Goal: Feedback & Contribution: Submit feedback/report problem

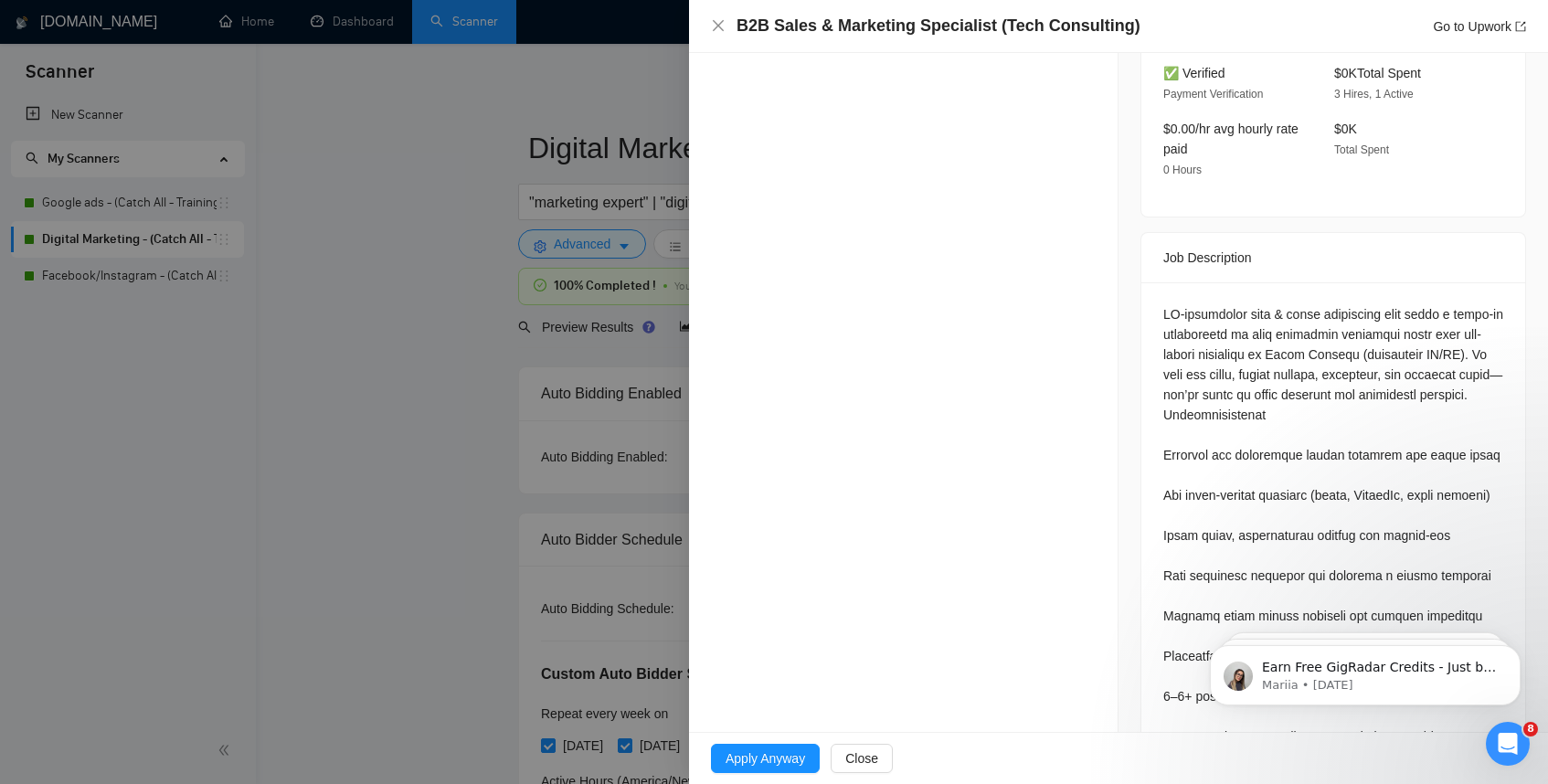
scroll to position [583, 0]
click at [862, 754] on span "Close" at bounding box center [862, 758] width 33 height 20
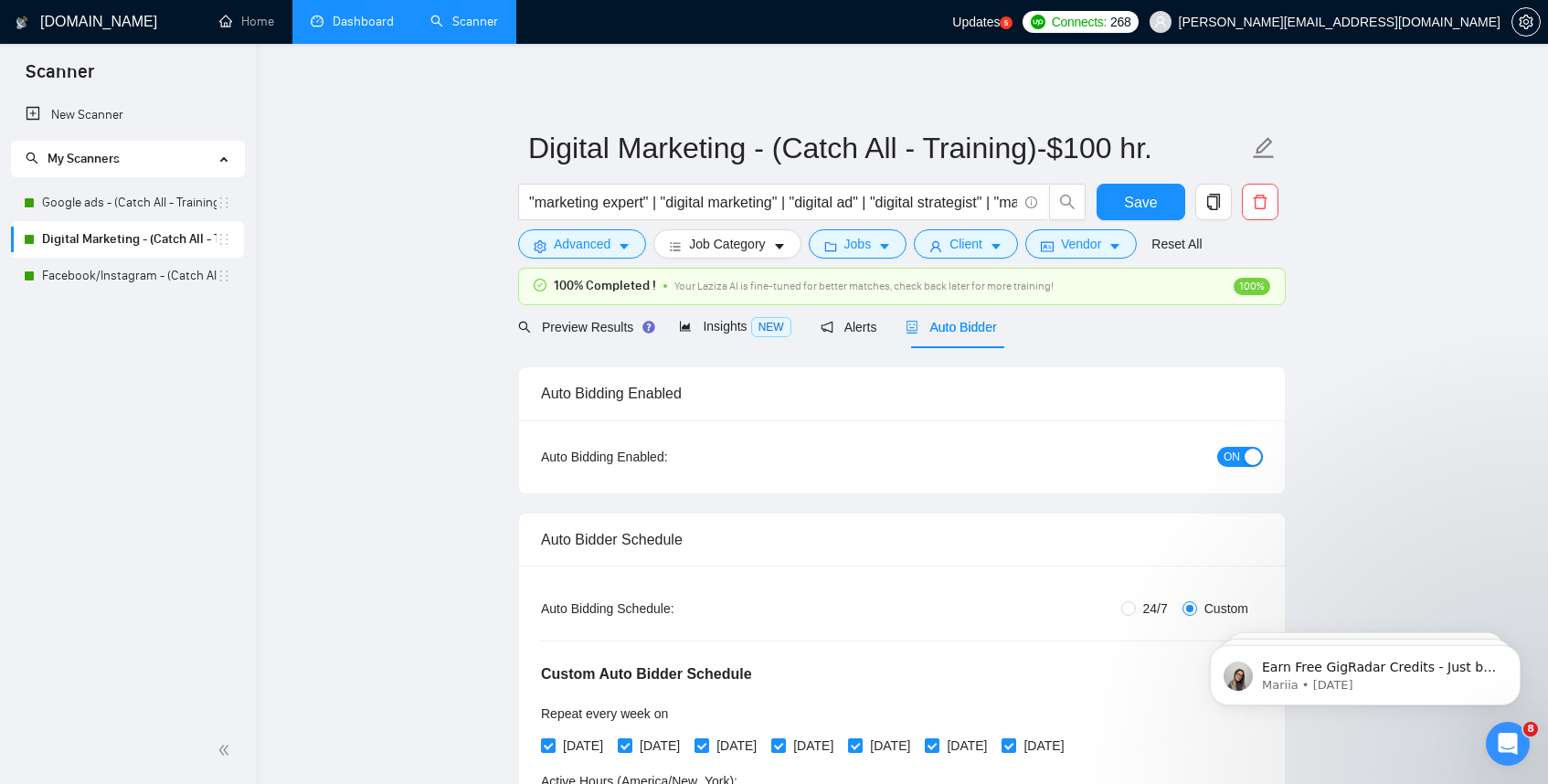
click at [361, 14] on link "Dashboard" at bounding box center [352, 21] width 83 height 16
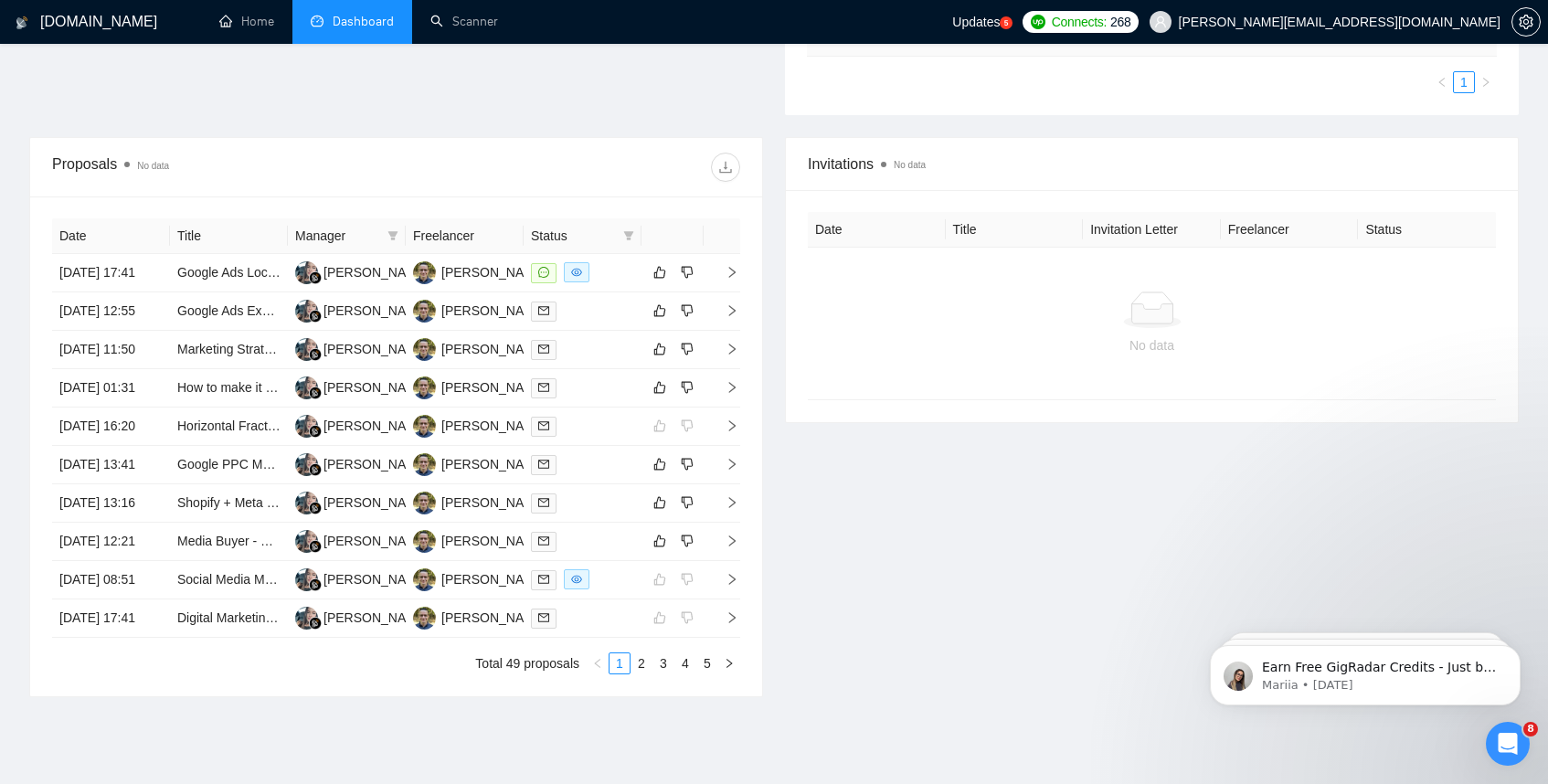
scroll to position [532, 0]
click at [735, 278] on icon "right" at bounding box center [733, 273] width 13 height 13
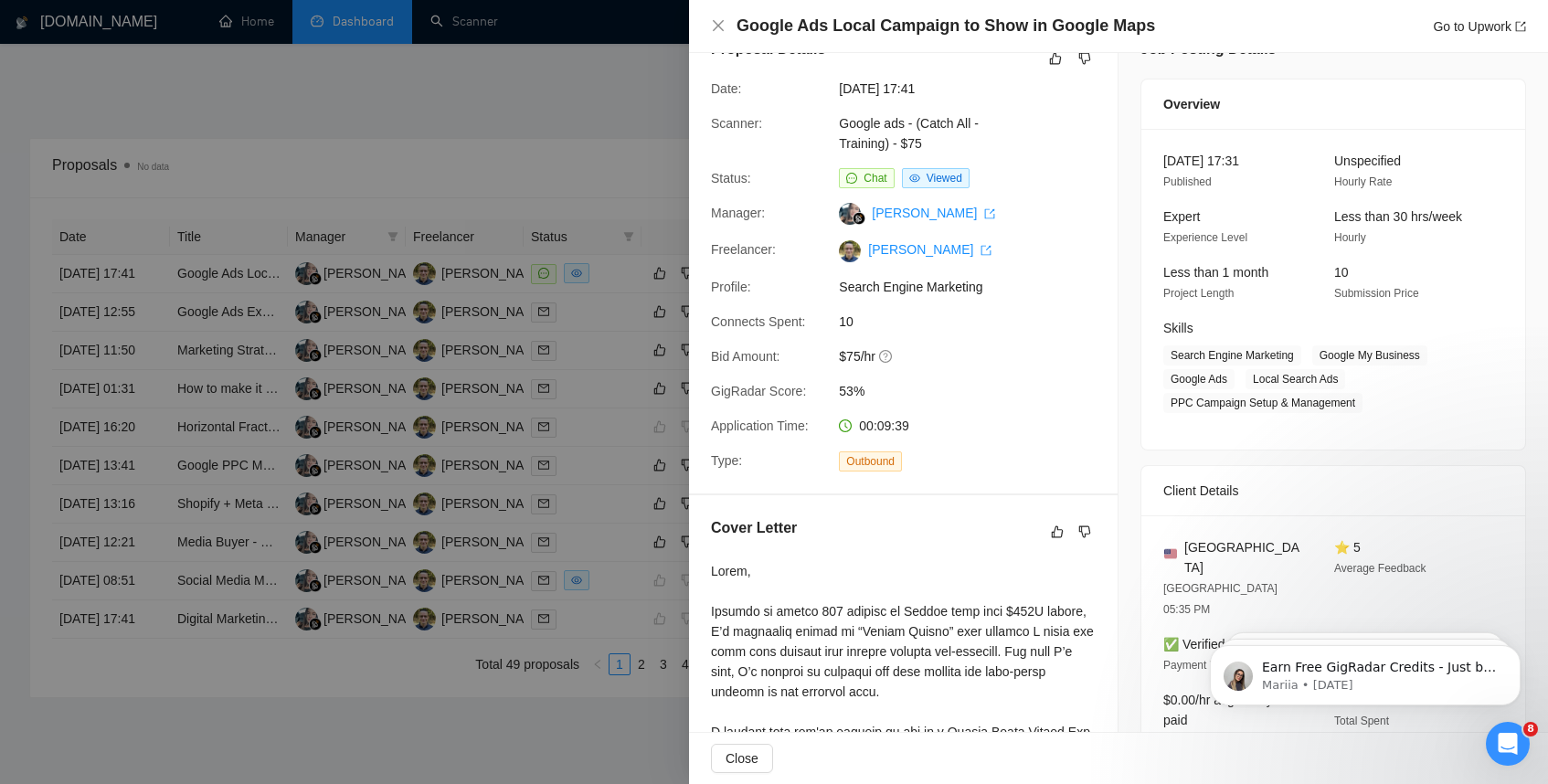
scroll to position [0, 0]
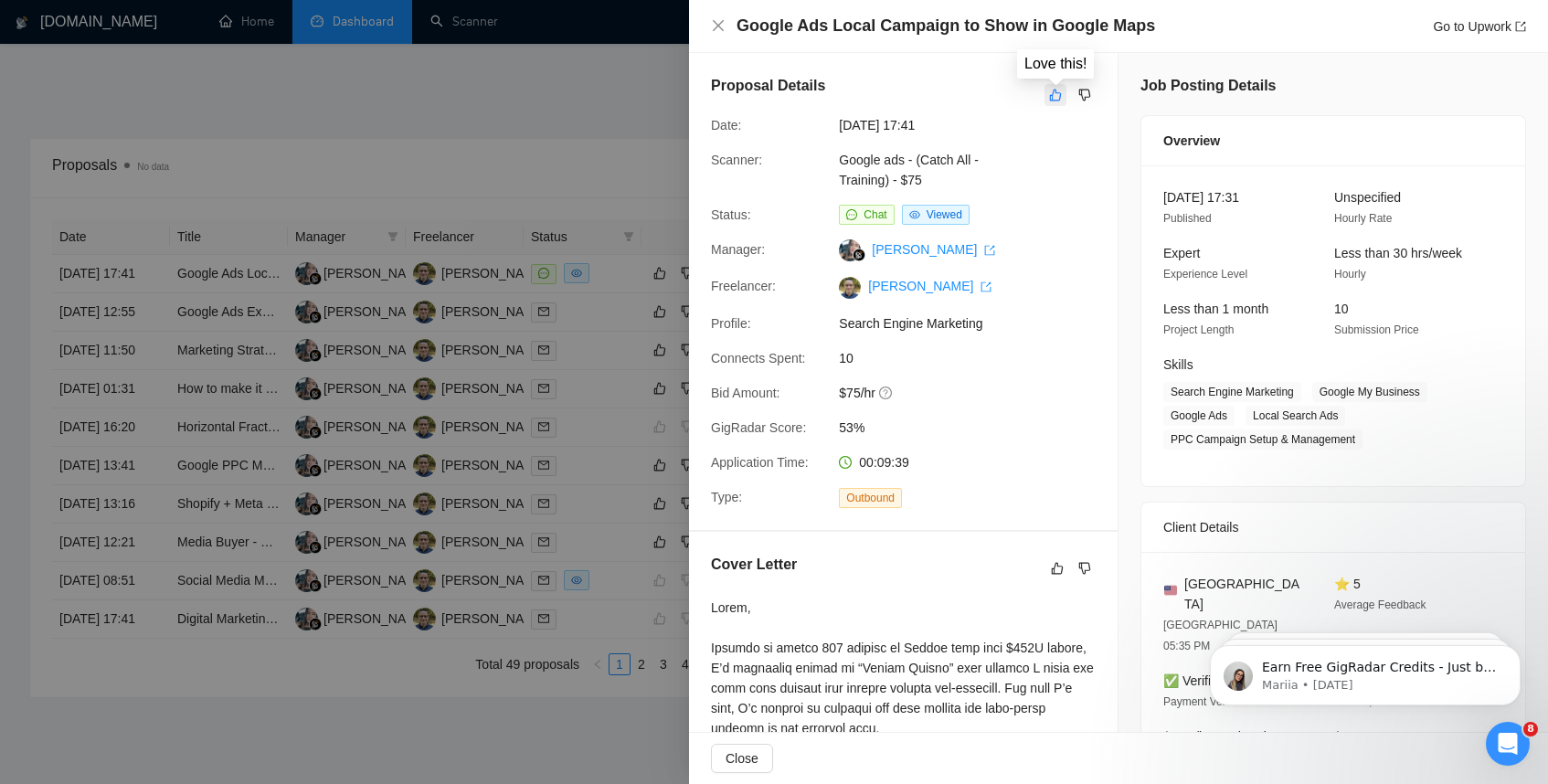
click at [1063, 98] on button "button" at bounding box center [1056, 95] width 22 height 22
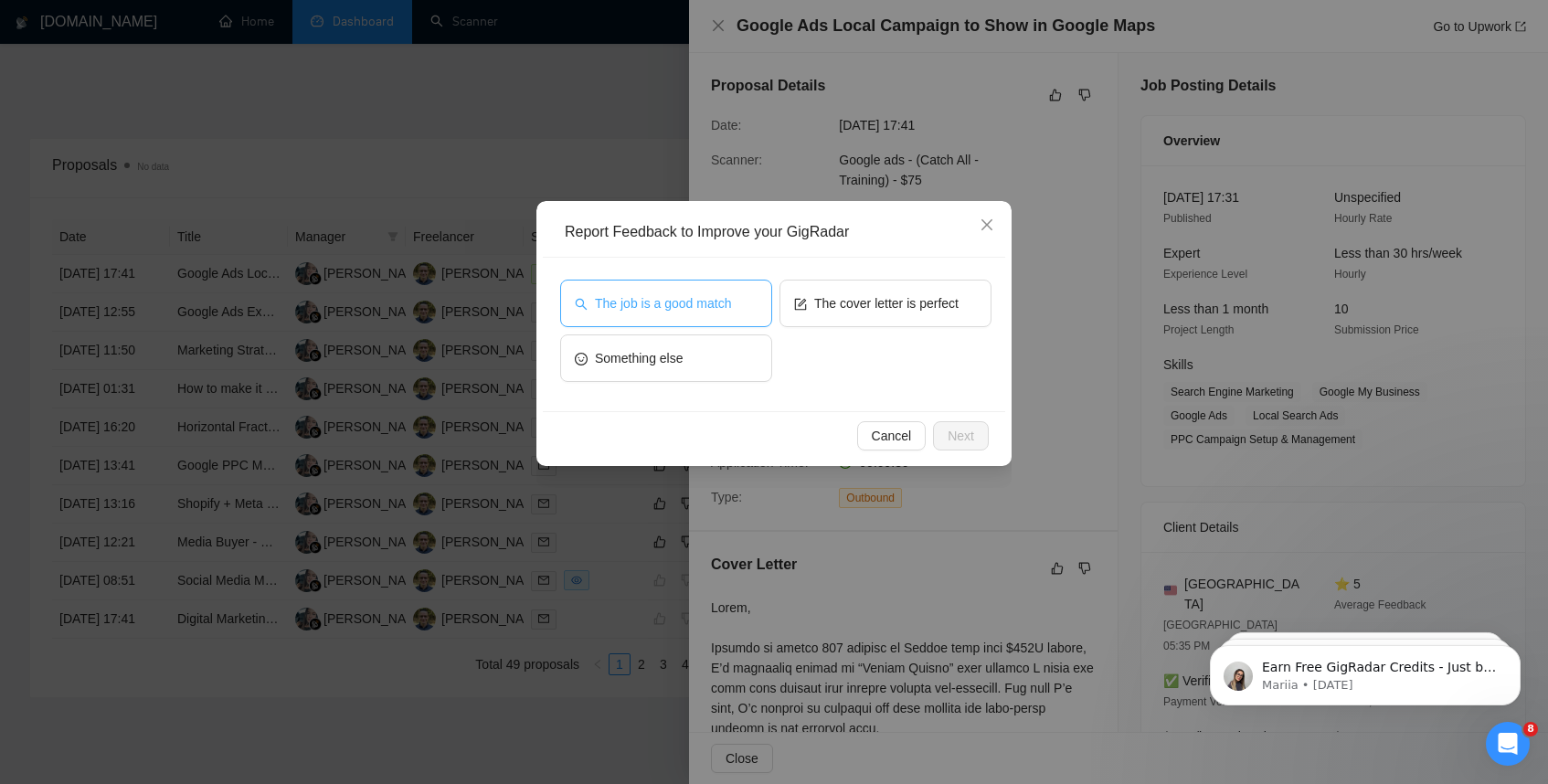
click at [649, 298] on span "The job is a good match" at bounding box center [663, 303] width 136 height 20
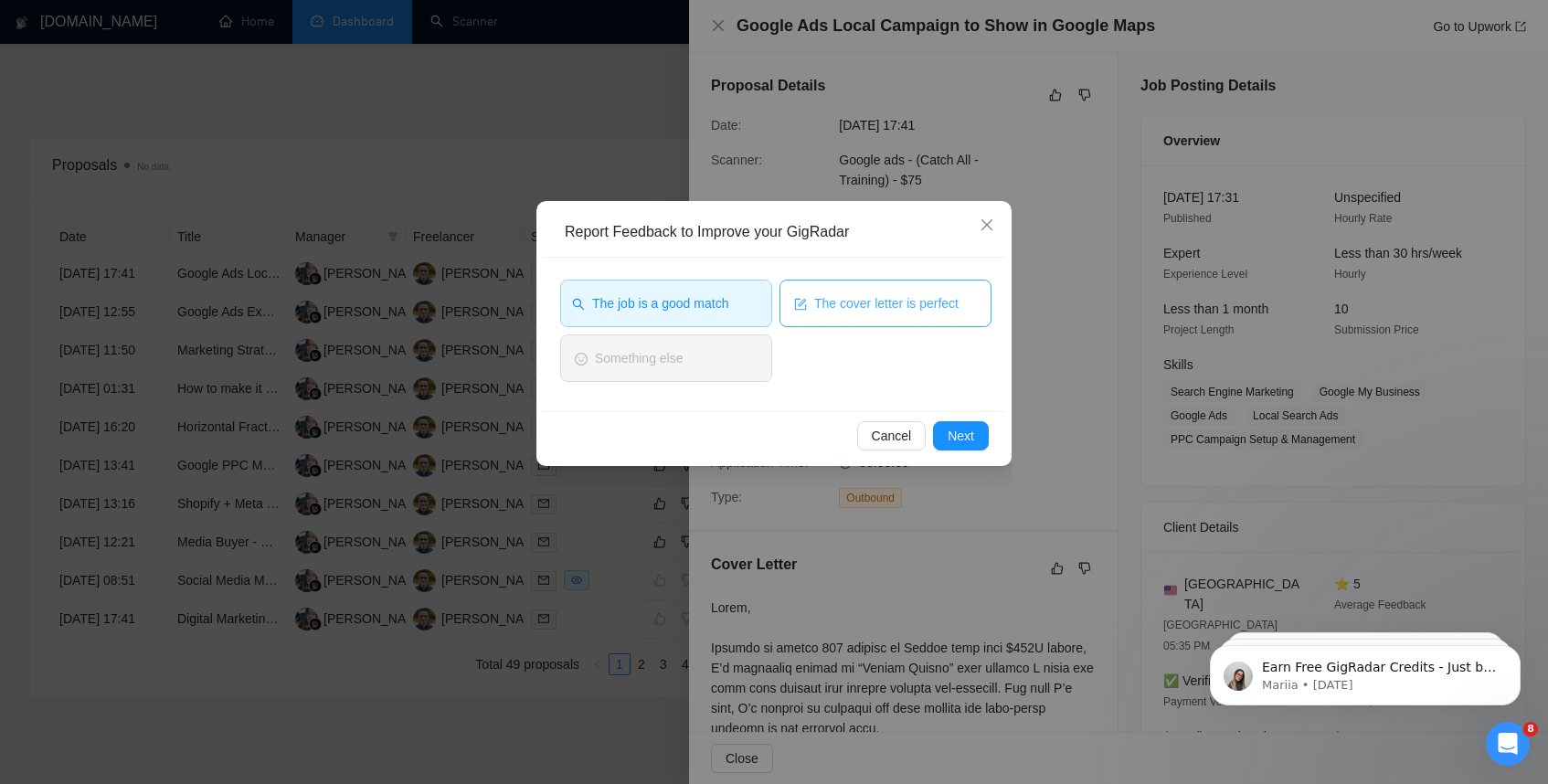
click at [862, 312] on span "The cover letter is perfect" at bounding box center [886, 303] width 144 height 20
click at [971, 433] on span "Next" at bounding box center [961, 436] width 27 height 20
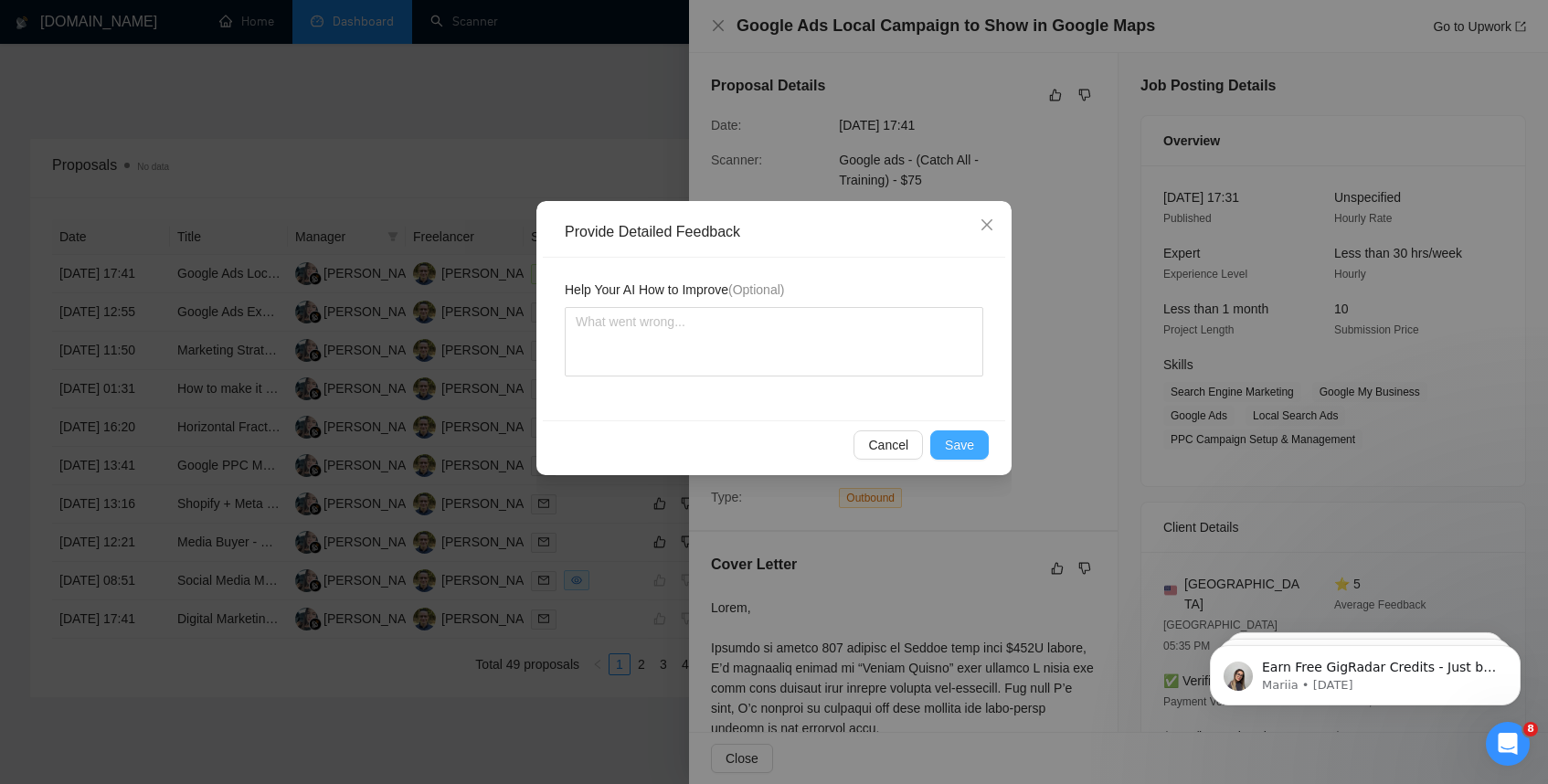
click at [966, 449] on span "Save" at bounding box center [960, 445] width 29 height 20
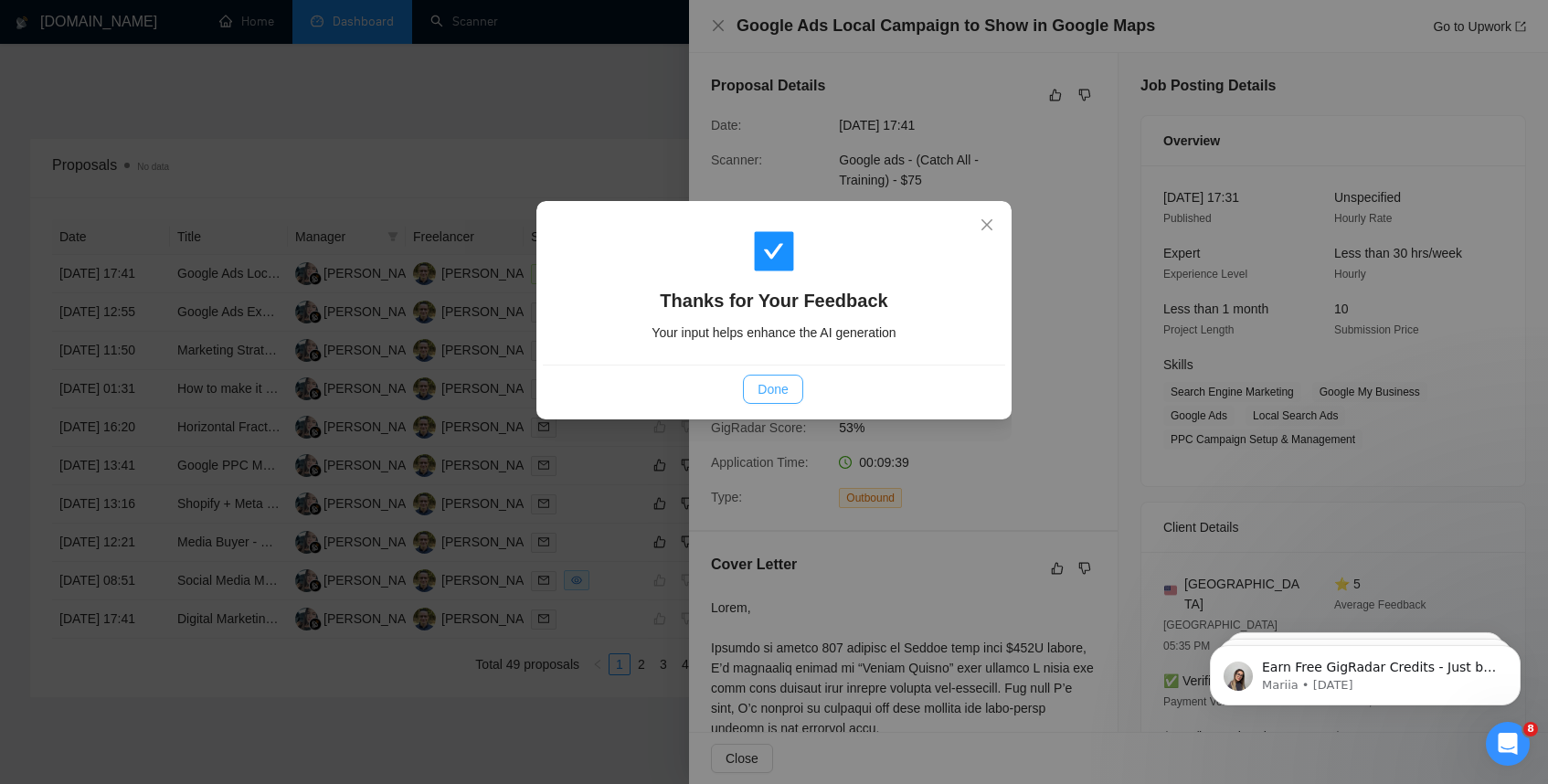
click at [768, 392] on span "Done" at bounding box center [772, 390] width 30 height 20
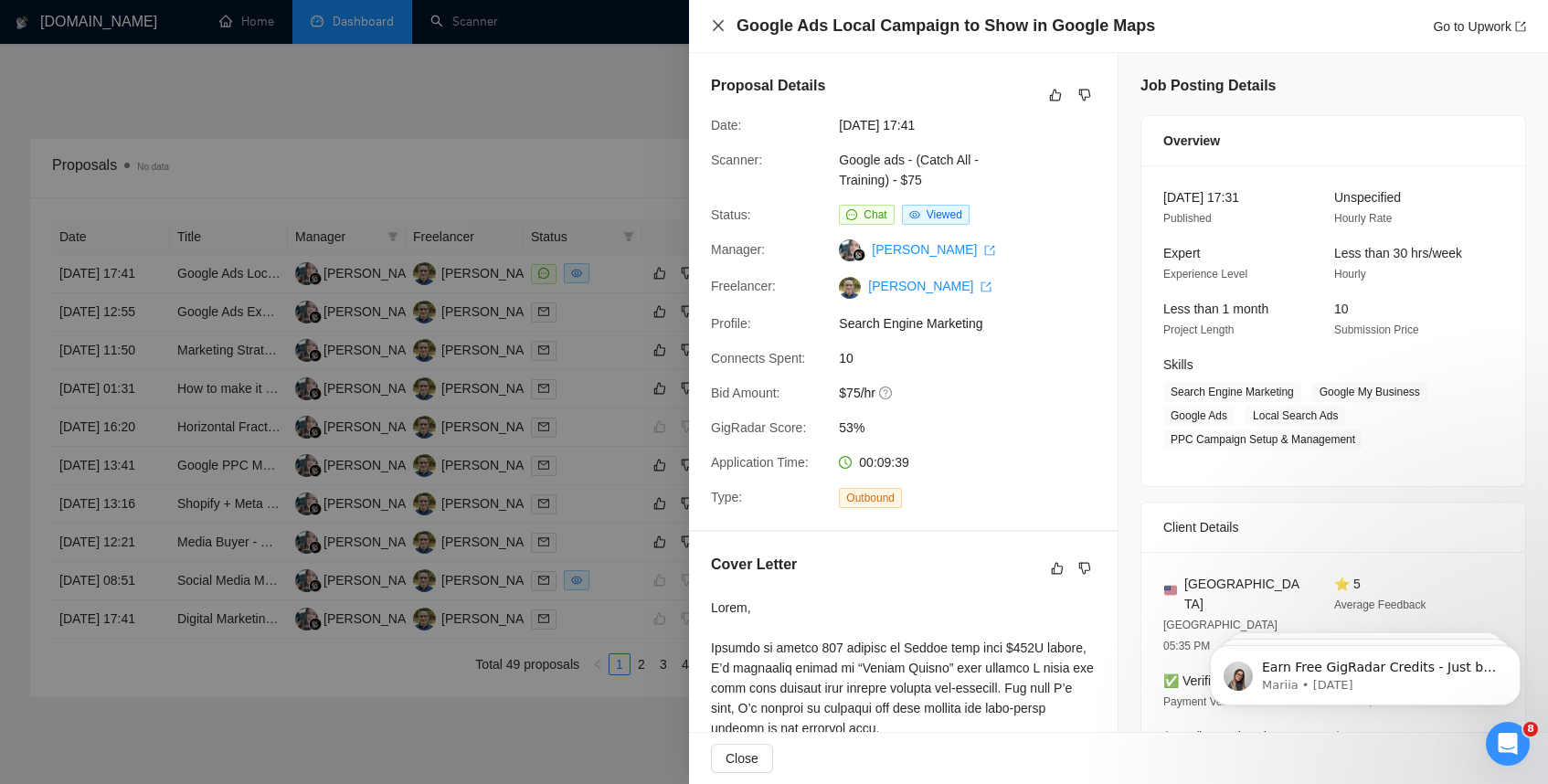
click at [720, 24] on icon "close" at bounding box center [719, 26] width 11 height 11
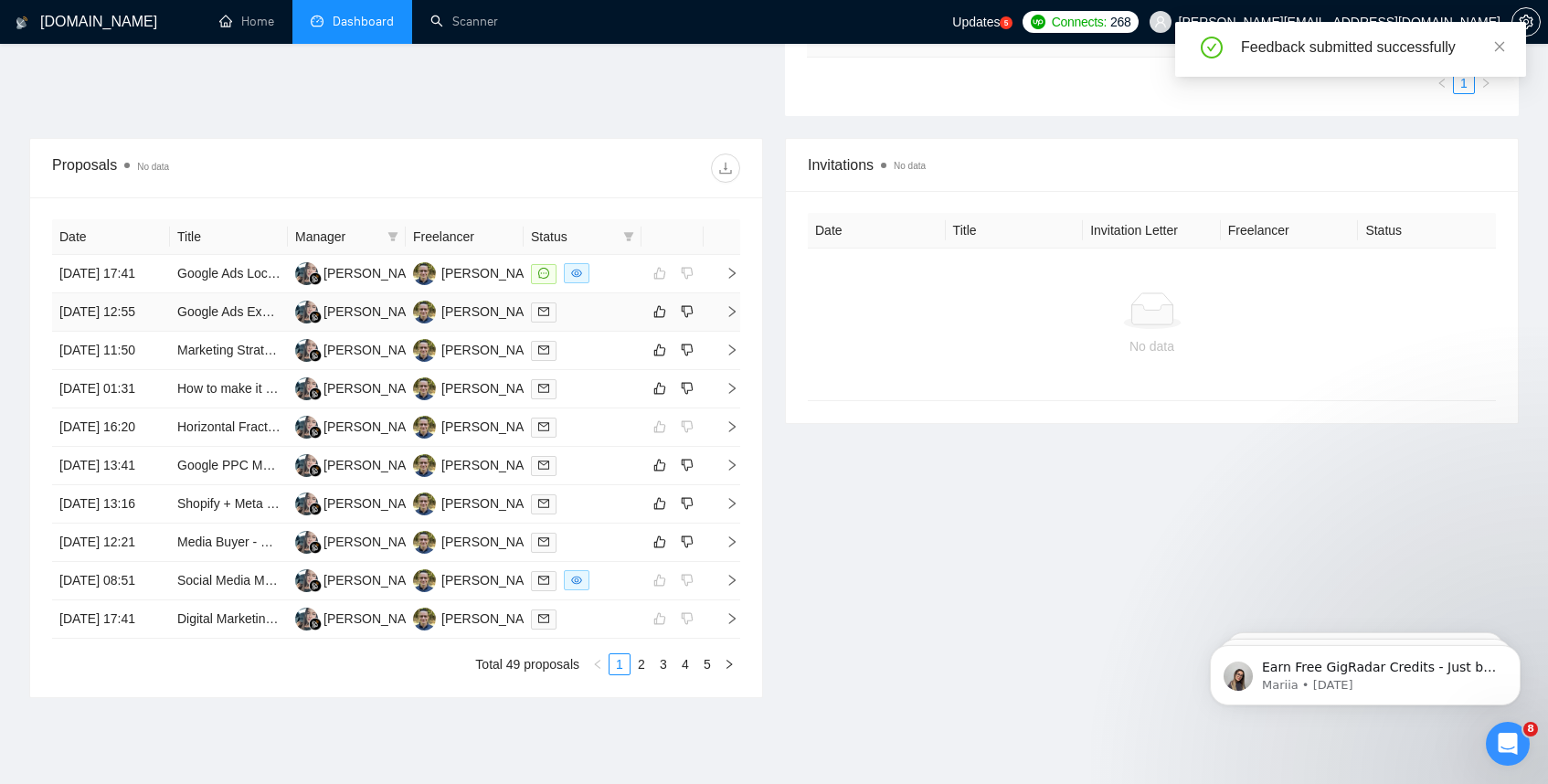
click at [730, 317] on icon "right" at bounding box center [732, 312] width 6 height 11
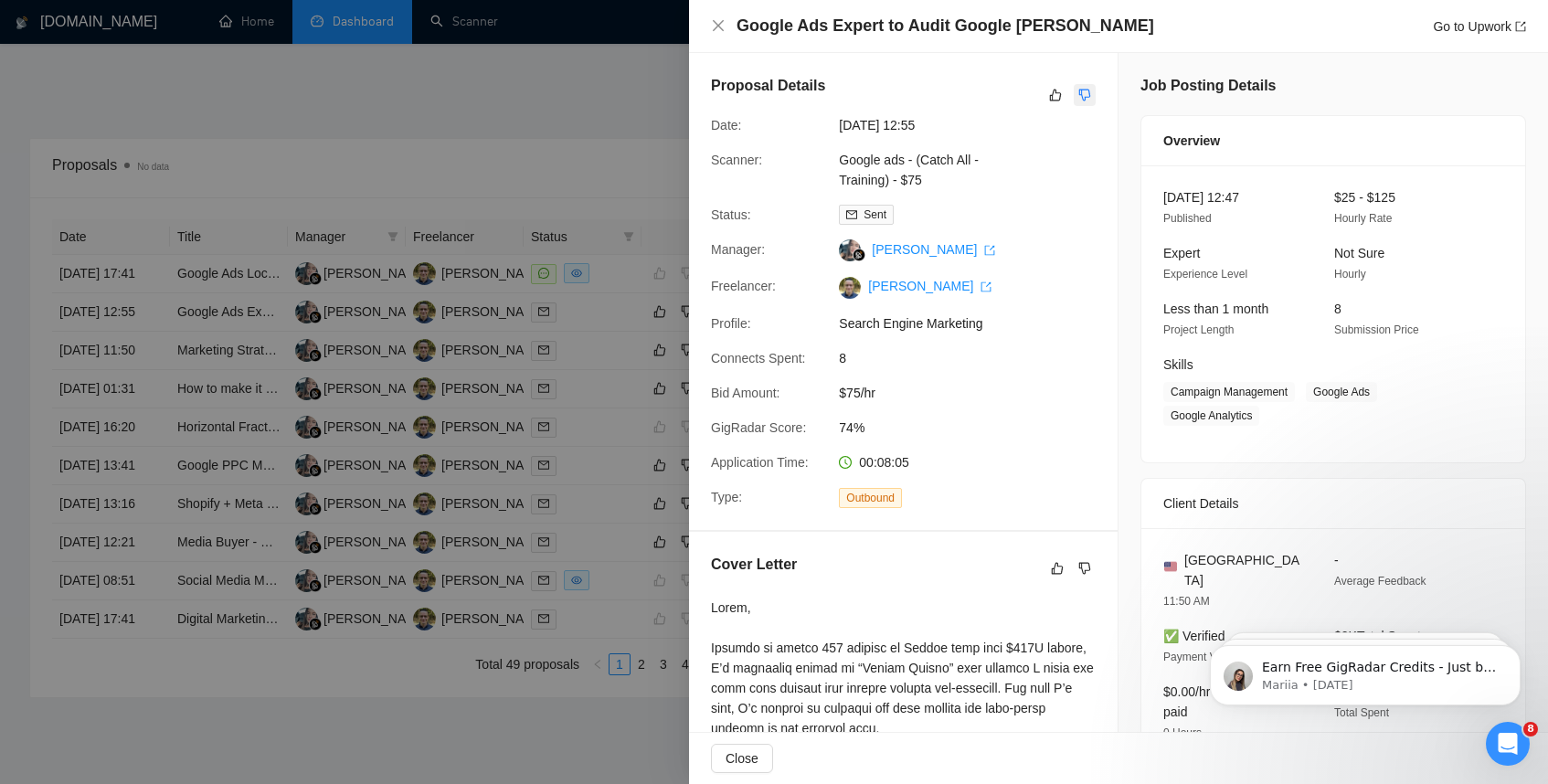
click at [1086, 90] on icon "dislike" at bounding box center [1085, 95] width 13 height 15
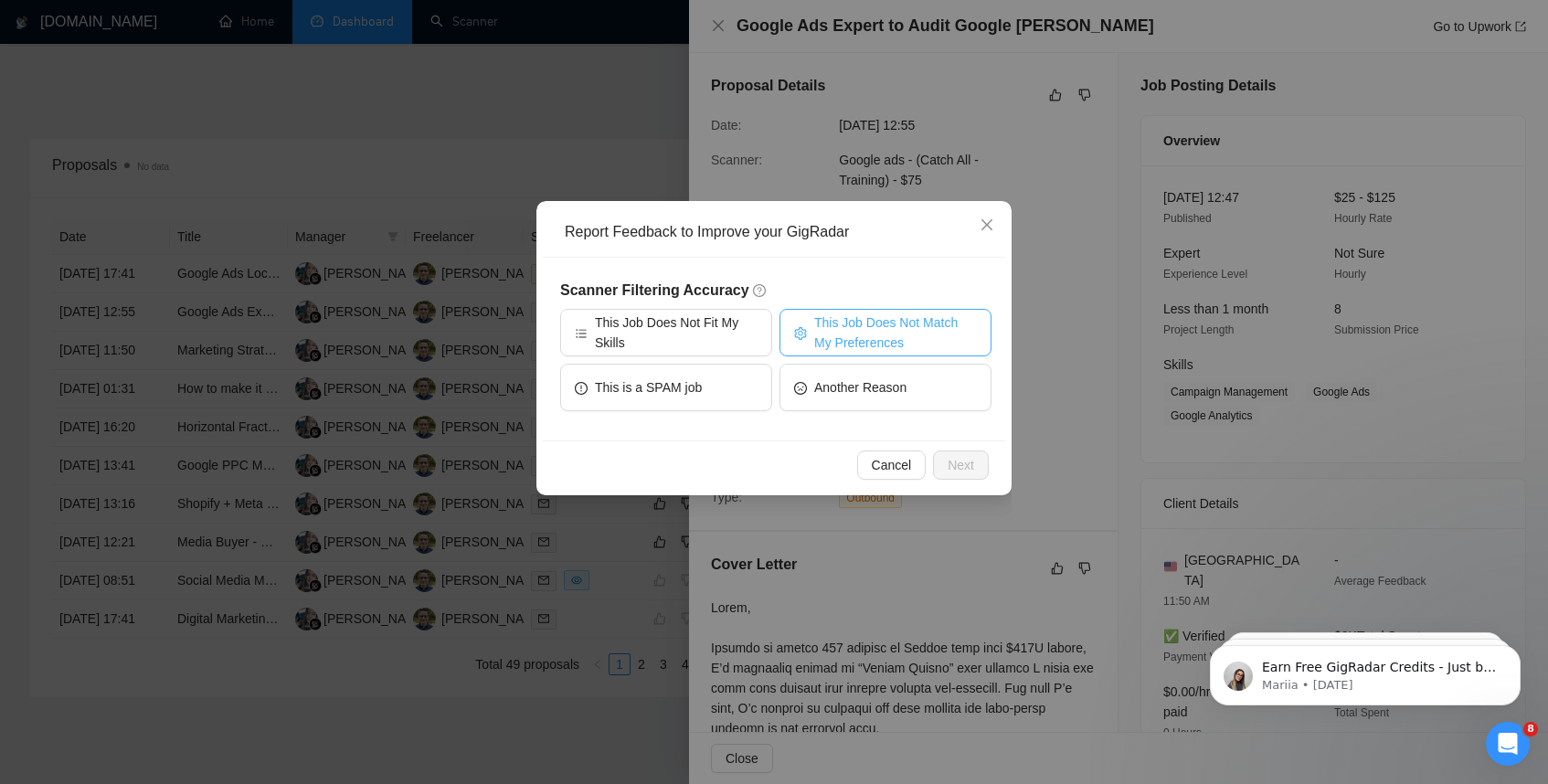
click at [871, 333] on span "This Job Does Not Match My Preferences" at bounding box center [895, 333] width 163 height 40
click at [962, 467] on span "Next" at bounding box center [961, 465] width 27 height 20
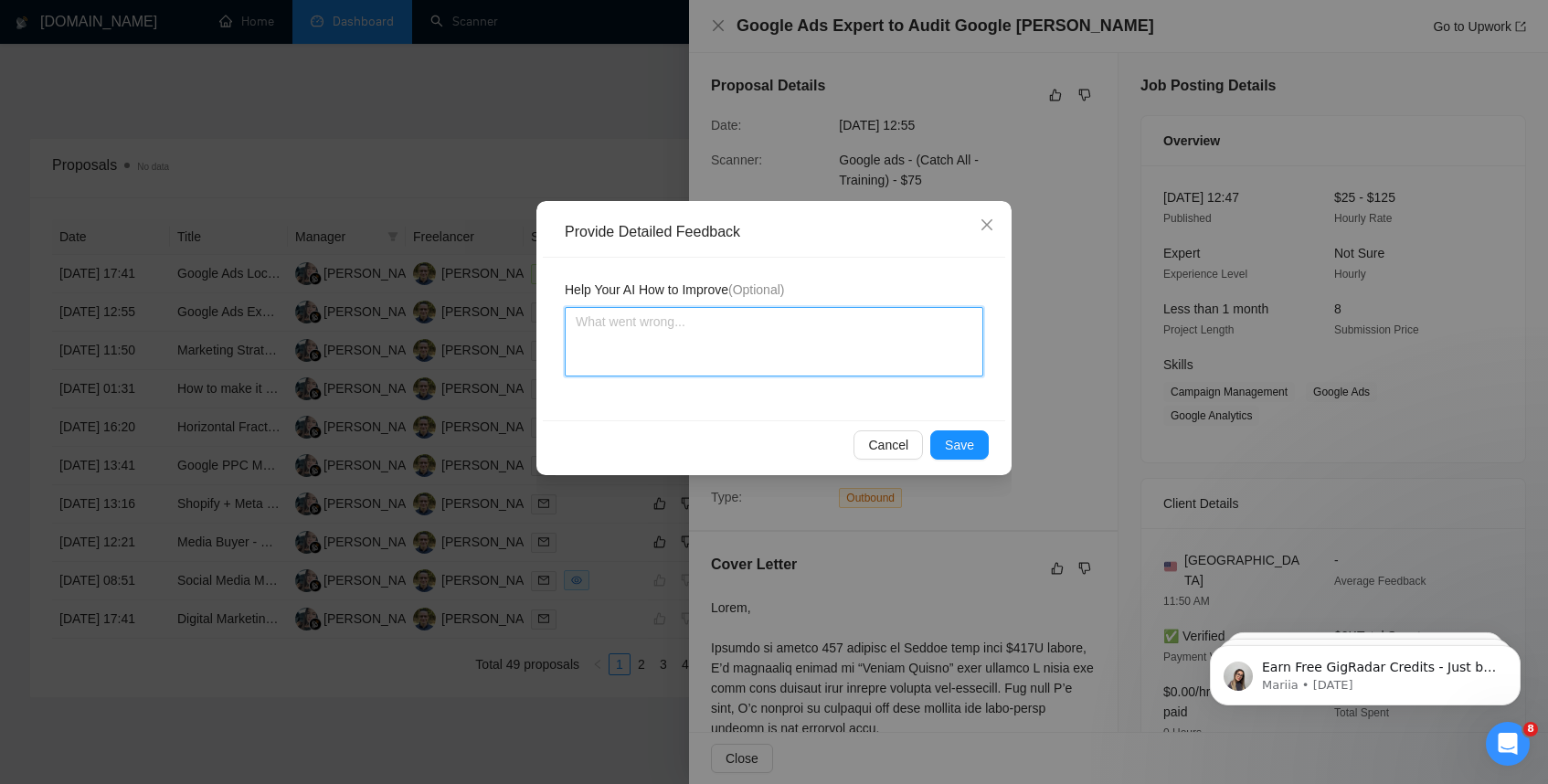
click at [668, 330] on textarea at bounding box center [774, 342] width 418 height 70
type textarea "I"
type textarea "I d"
type textarea "I don"
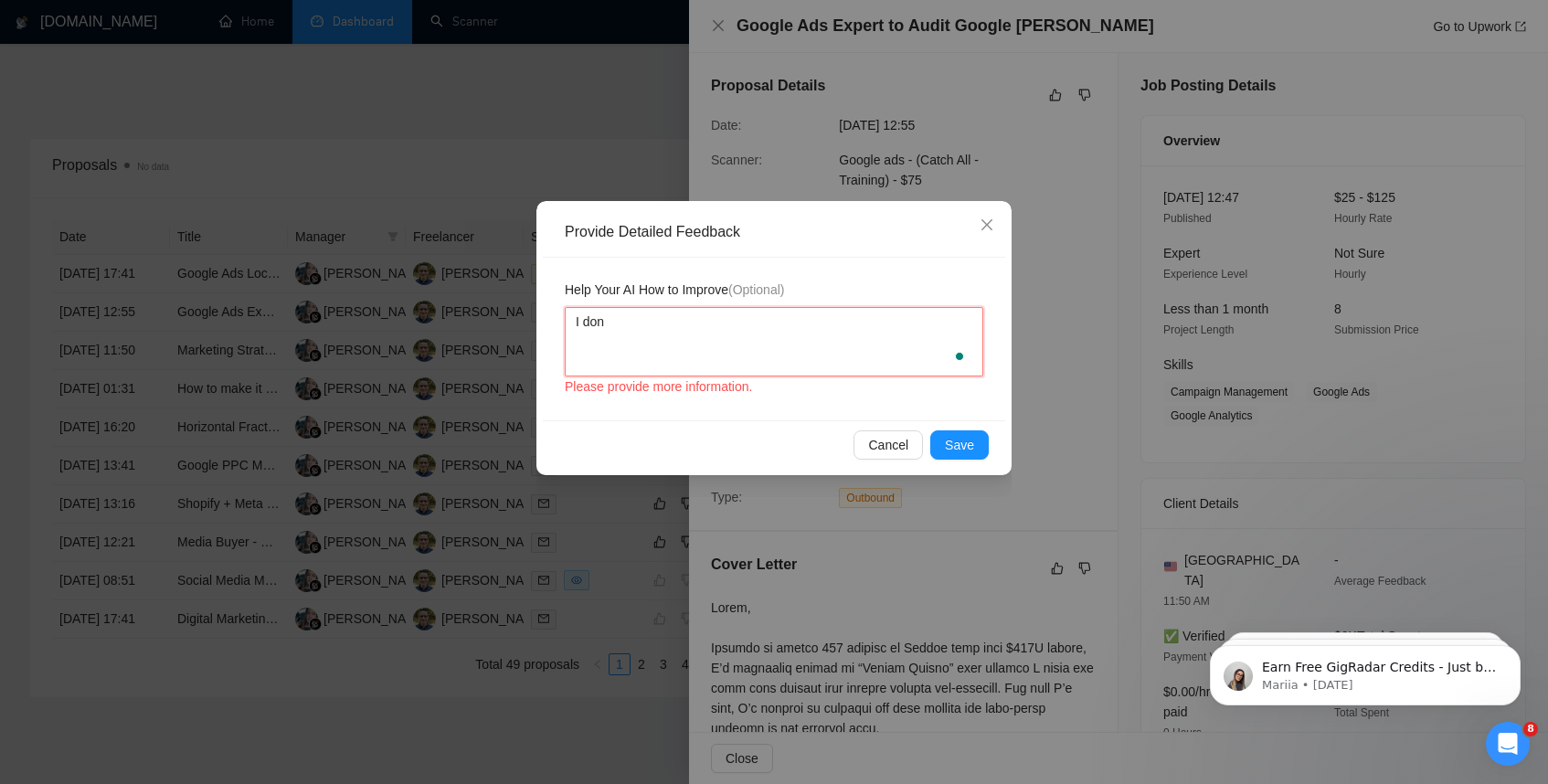
type textarea "I don'"
type textarea "I don't"
type textarea "I don't w"
type textarea "I don't wa"
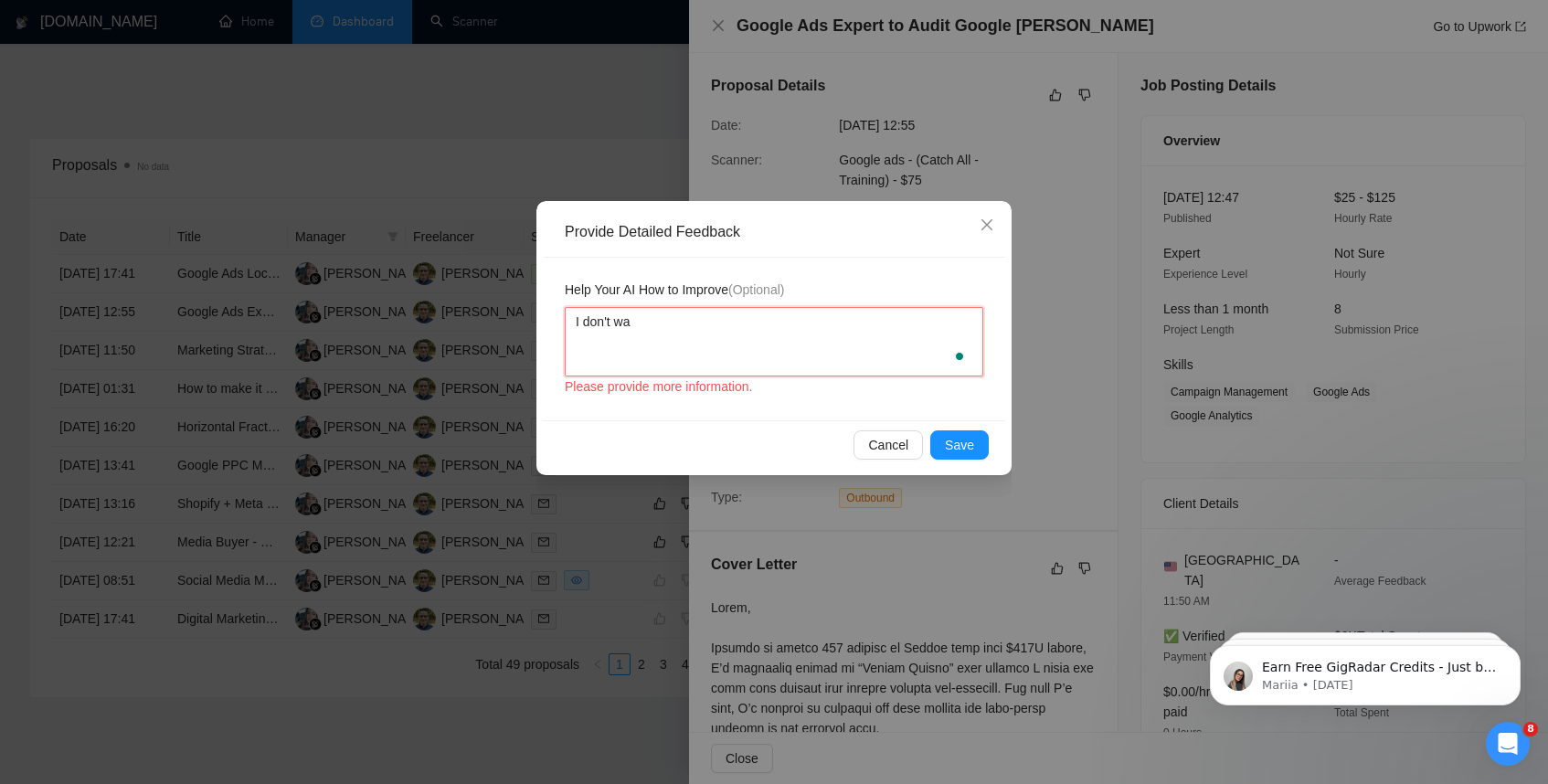
type textarea "I don't wan"
type textarea "I don't want"
type textarea "I don't want t"
type textarea "I don't want to"
type textarea "I don't want to o"
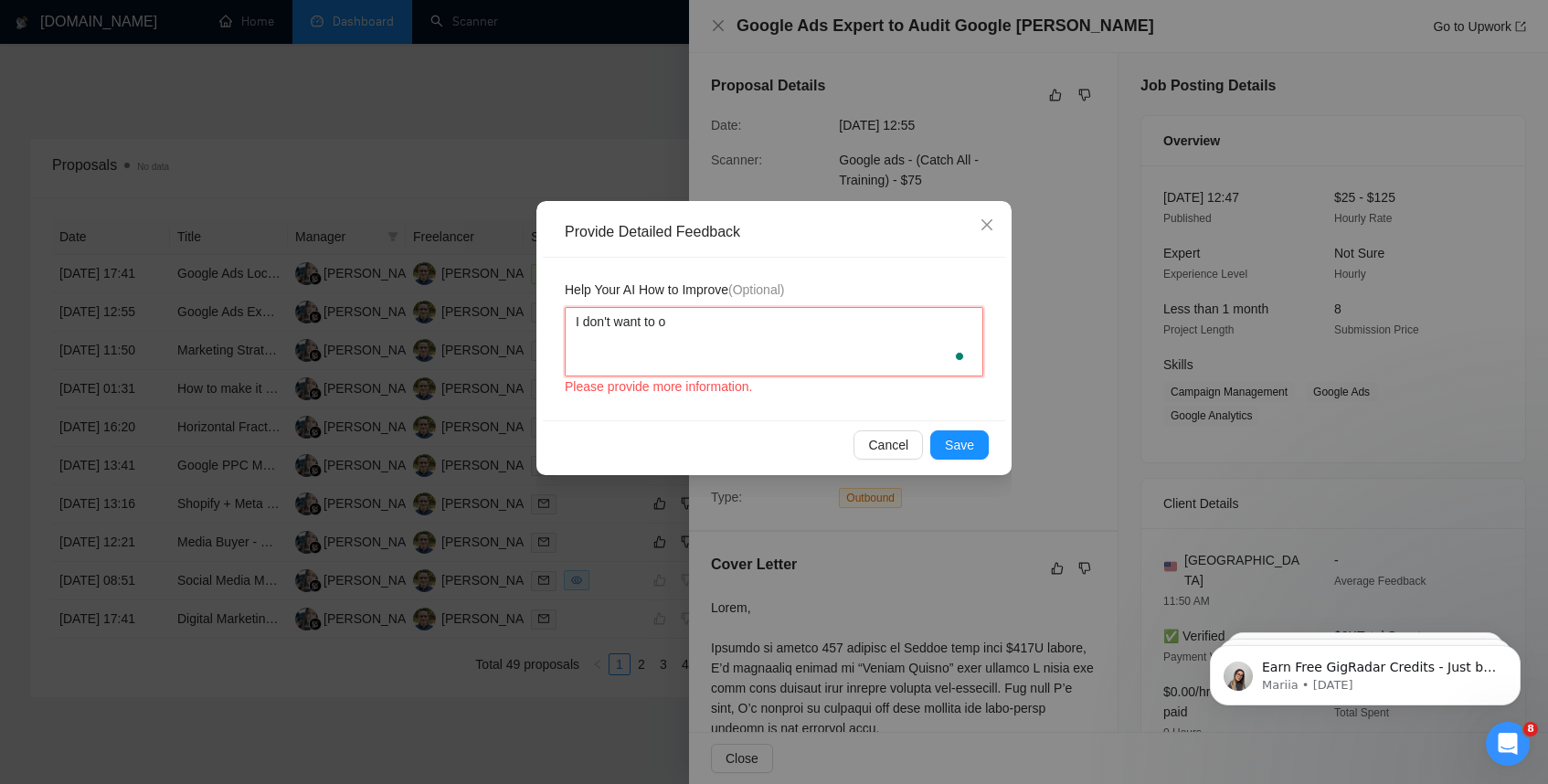
type textarea "I don't want to of"
type textarea "I don't want to off"
type textarea "I don't want to offe"
type textarea "I don't want to offer"
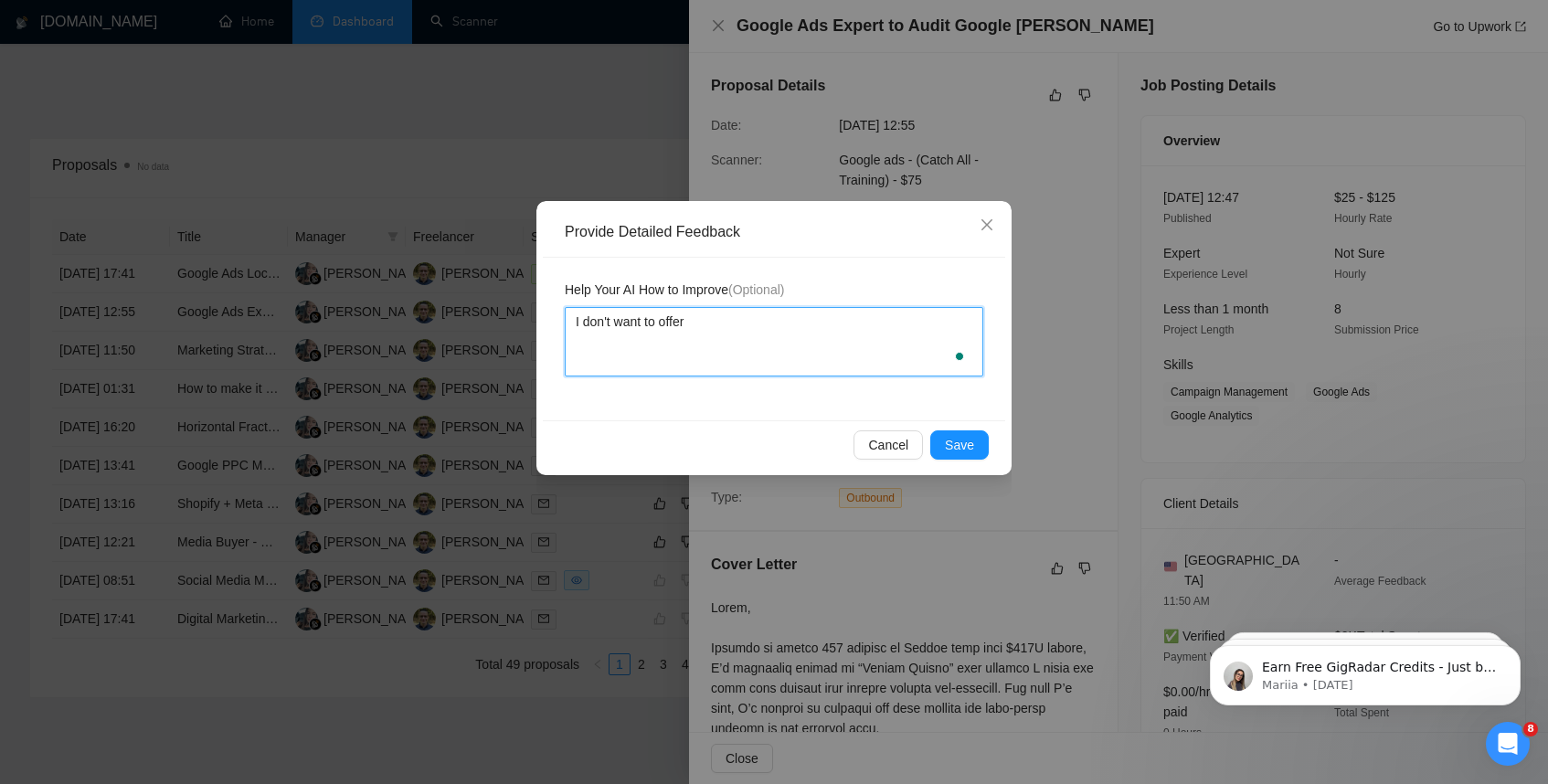
type textarea "I don't want to offer t"
type textarea "I don't want to offer tr"
type textarea "I don't want to offer tra"
type textarea "I don't want to offer trai"
type textarea "I don't want to offer traini"
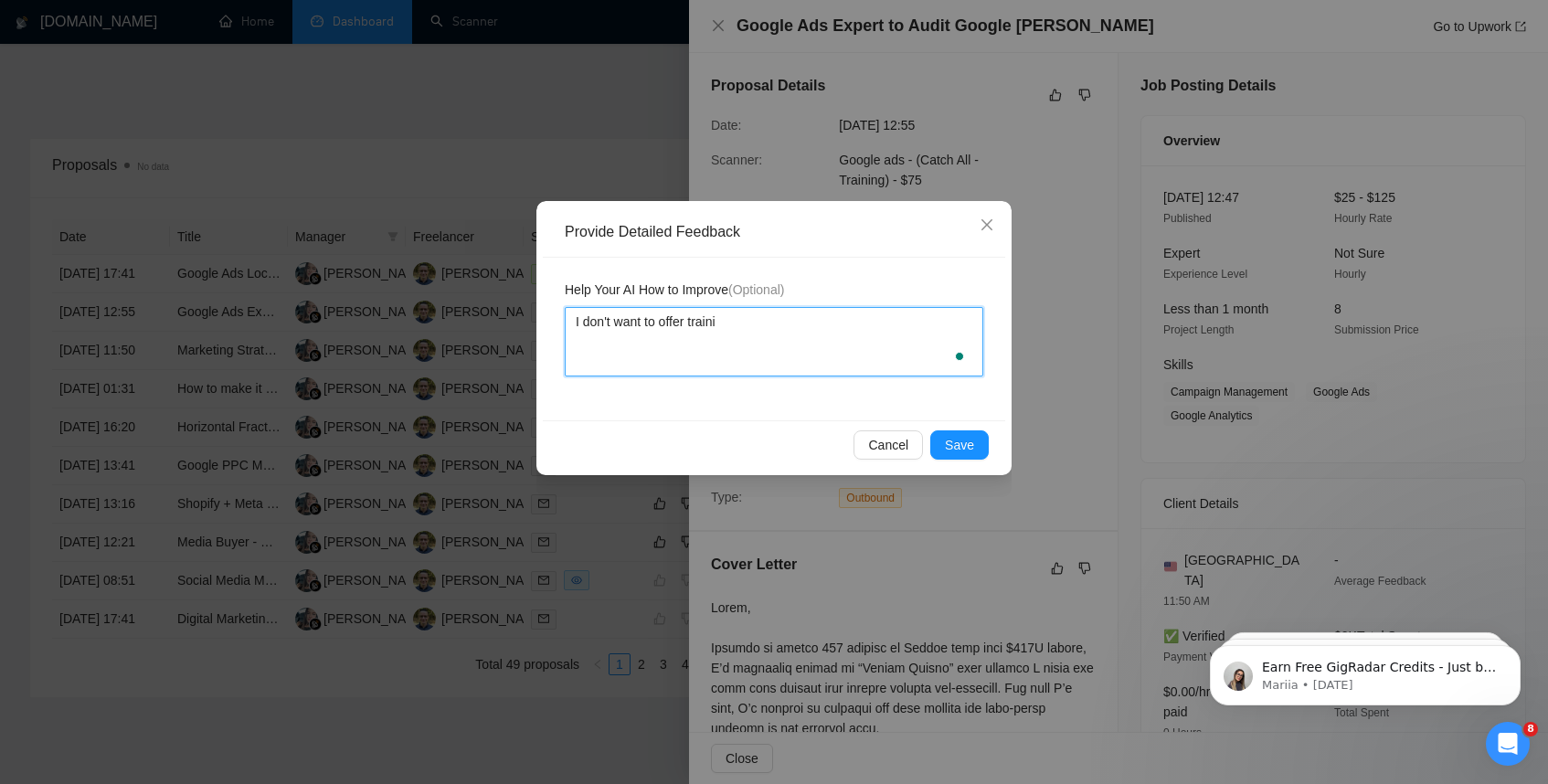
type textarea "I don't want to offer trainin"
type textarea "I don't want to offer training"
type textarea "I don't want to offer training t"
type textarea "I don't want to offer training to"
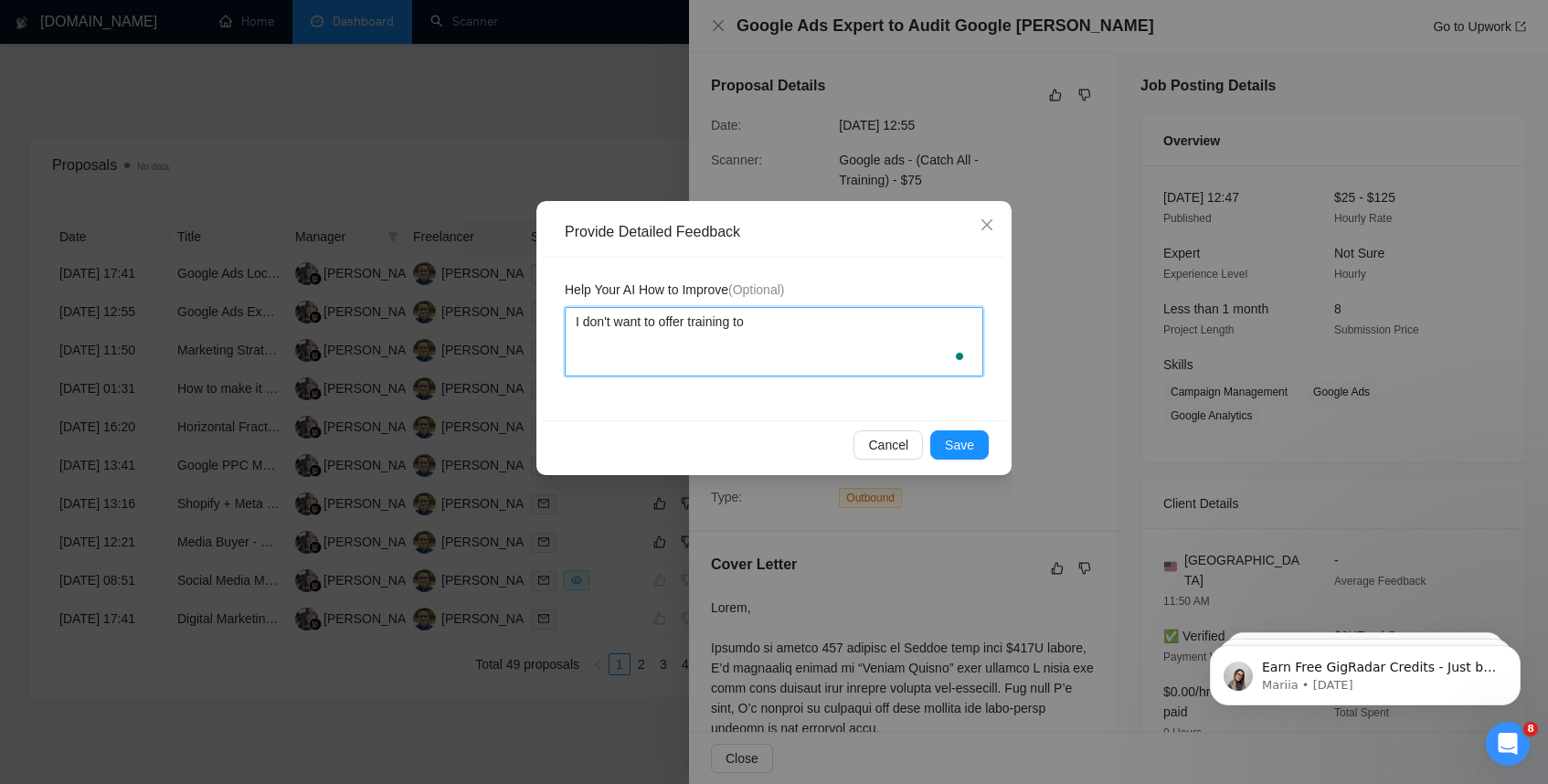
type textarea "I don't want to offer training to"
type textarea "I don't want to offer training to p"
type textarea "I don't want to offer training to pe"
type textarea "I don't want to offer training to peop"
type textarea "I don't want to offer training to peopl"
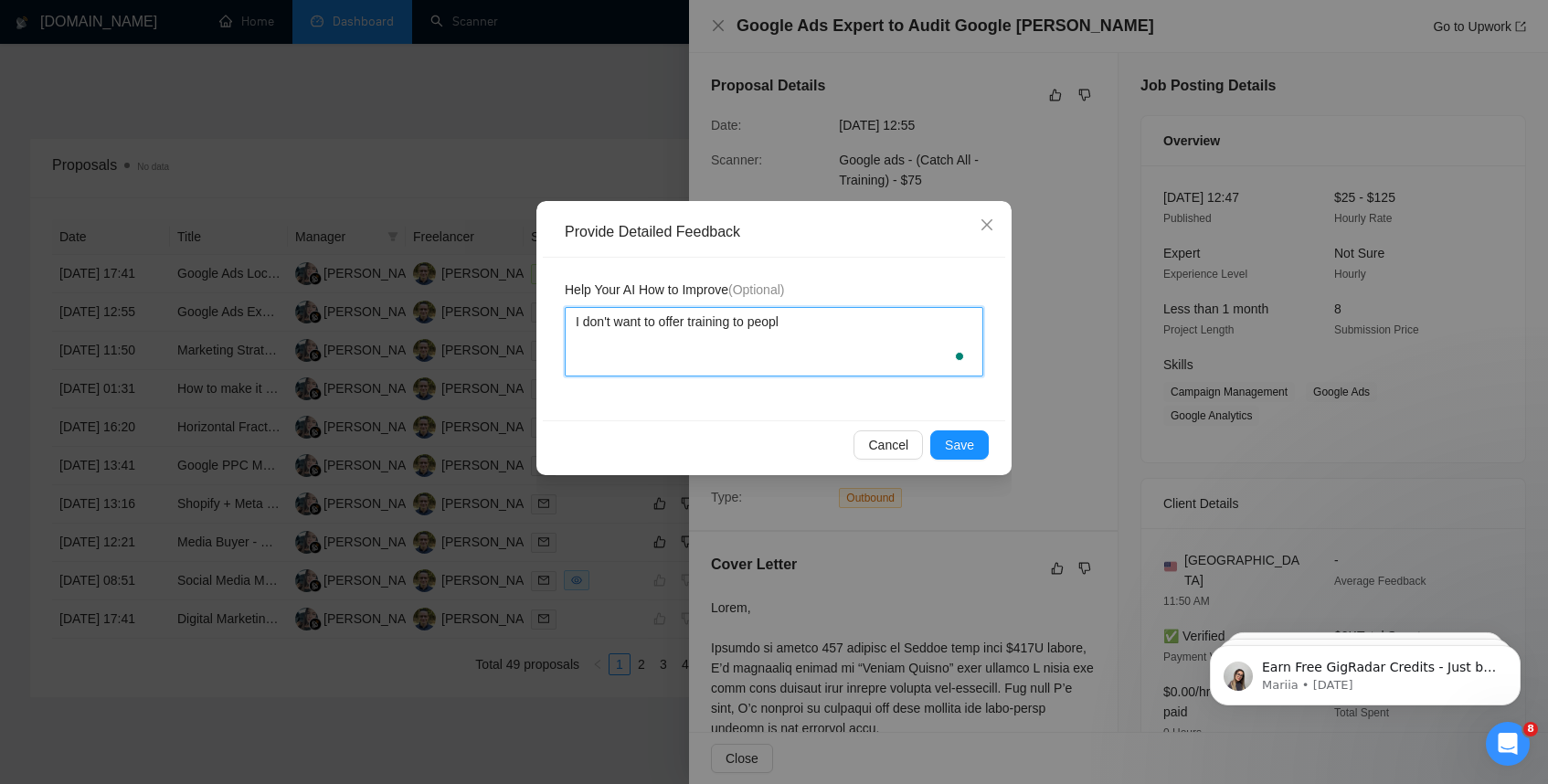
type textarea "I don't want to offer training to people"
type textarea "I don't want to offer training to people."
type textarea "I don't want to offer training to people"
type textarea "I don't want to offer training to people,"
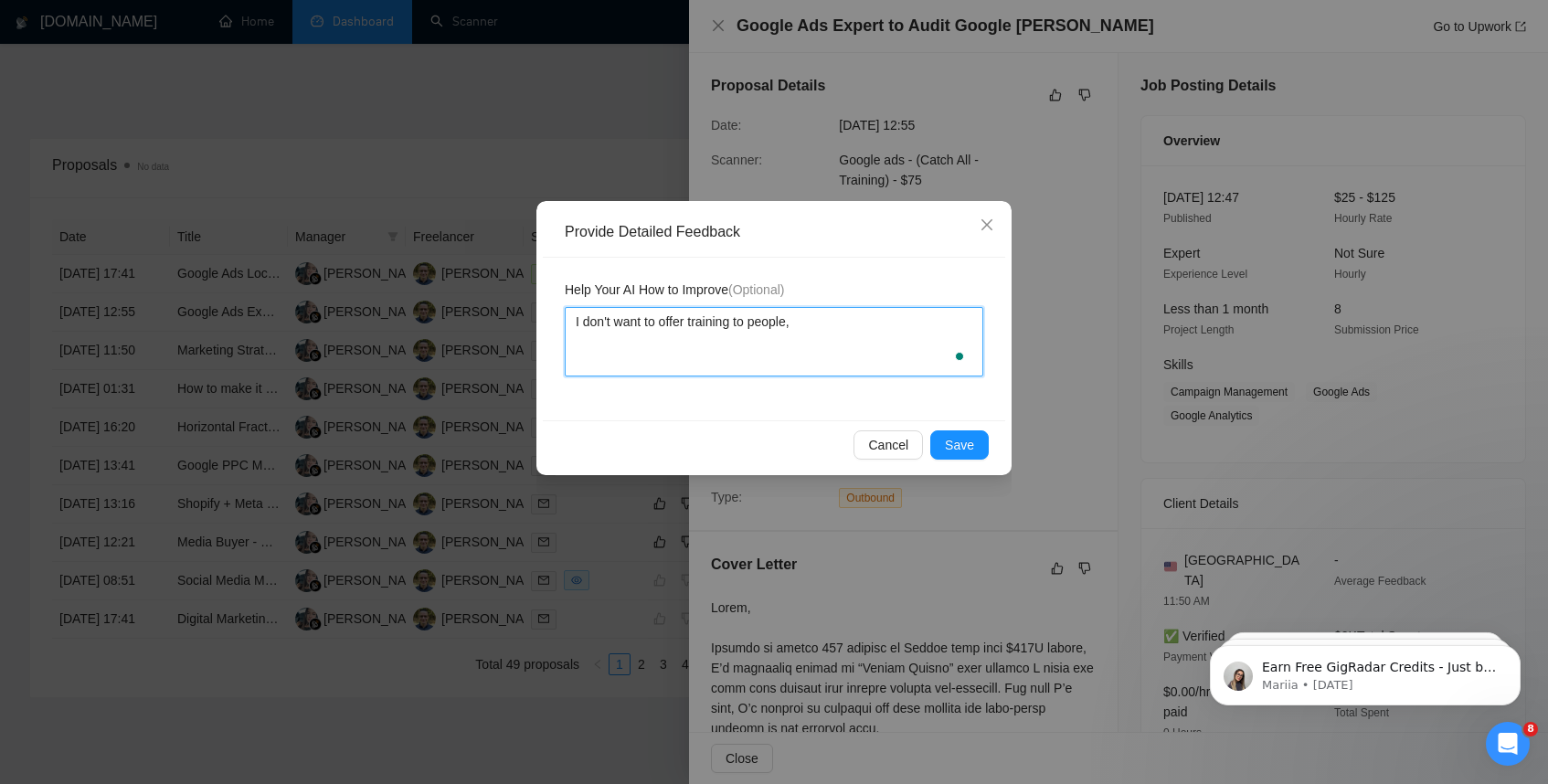
type textarea "I don't want to offer training to people,"
type textarea "I don't want to offer training to people, a"
type textarea "I don't want to offer training to people, an"
type textarea "I don't want to offer training to people, and"
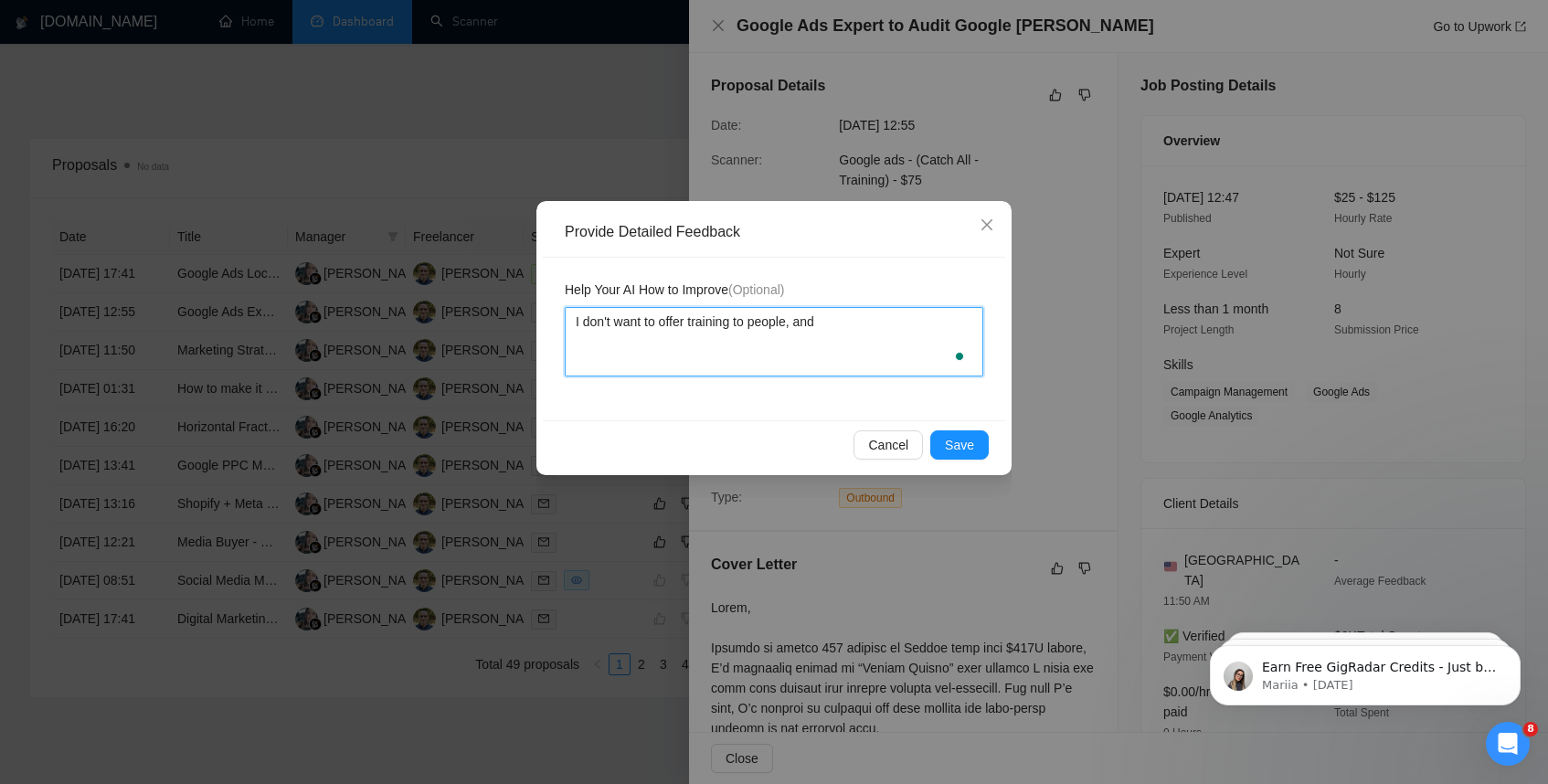
type textarea "I don't want to offer training to people, and h"
type textarea "I don't want to offer training to people, and he"
type textarea "I don't want to offer training to people, and he i"
type textarea "I don't want to offer training to people, and he is"
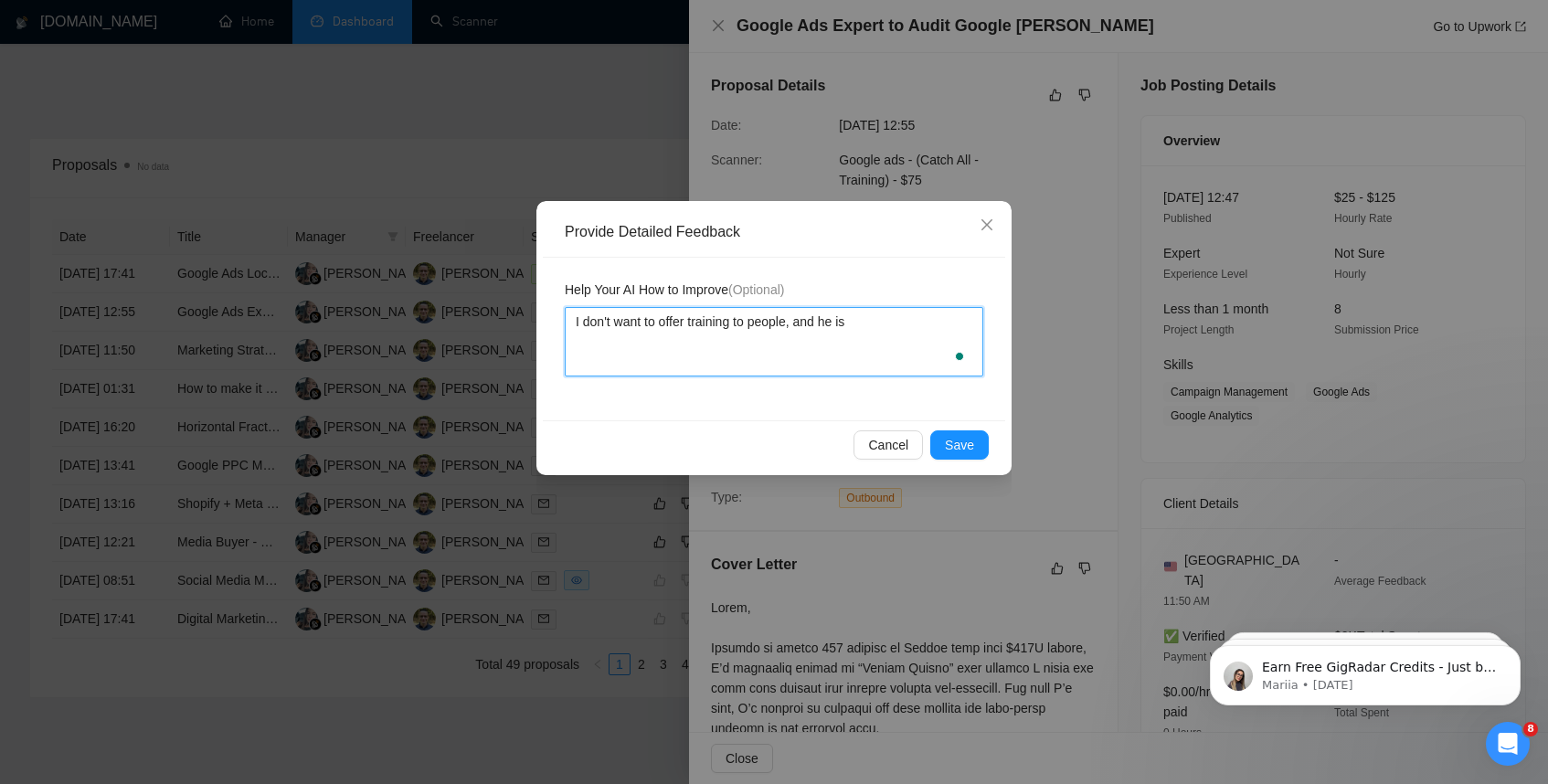
type textarea "I don't want to offer training to people, and he is l"
type textarea "I don't want to offer training to people, and he is lo"
type textarea "I don't want to offer training to people, and he is loo"
type textarea "I don't want to offer training to people, and he is look"
type textarea "I don't want to offer training to people, and he is looki"
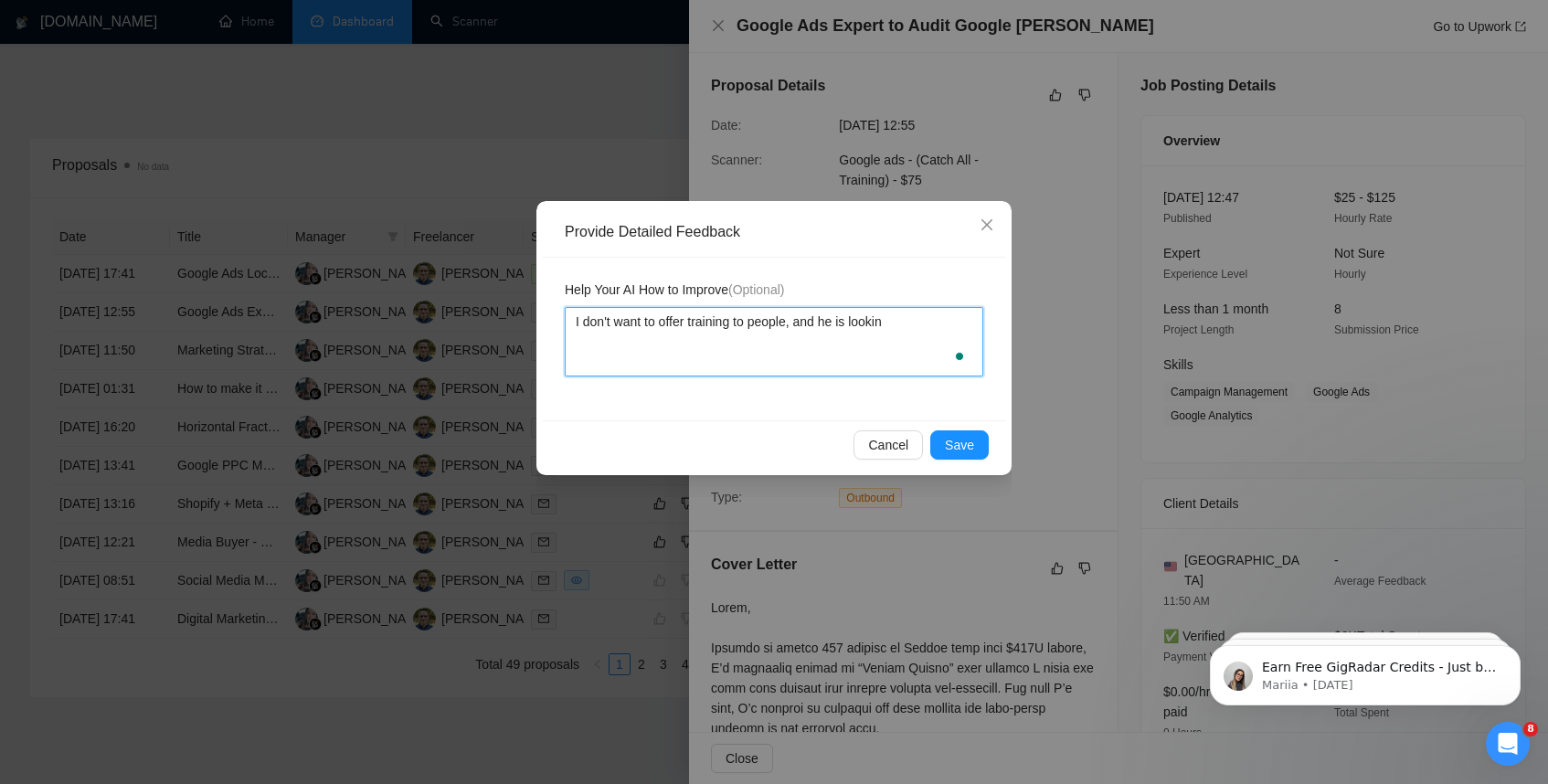
type textarea "I don't want to offer training to people, and he is looking"
type textarea "I don't want to offer training to people, and he is looking f"
type textarea "I don't want to offer training to people, and he is looking fo"
type textarea "I don't want to offer training to people, and he is looking for"
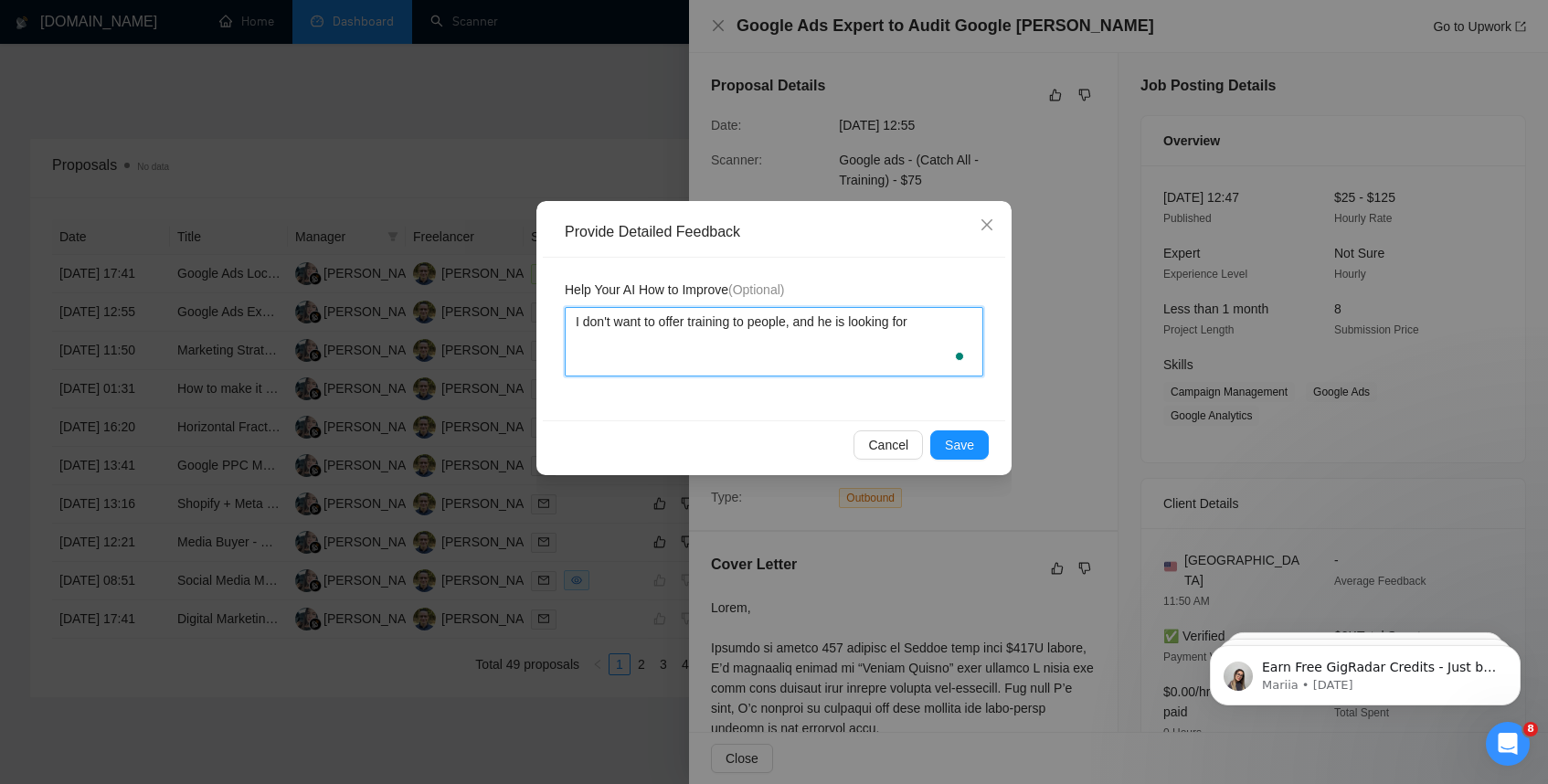
type textarea "I don't want to offer training to people, and he is looking for"
type textarea "I don't want to offer training to people, and he is looking for s"
type textarea "I don't want to offer training to people, and he is looking for so"
type textarea "I don't want to offer training to people, and he is looking for some"
type textarea "I don't want to offer training to people, and he is looking for someo"
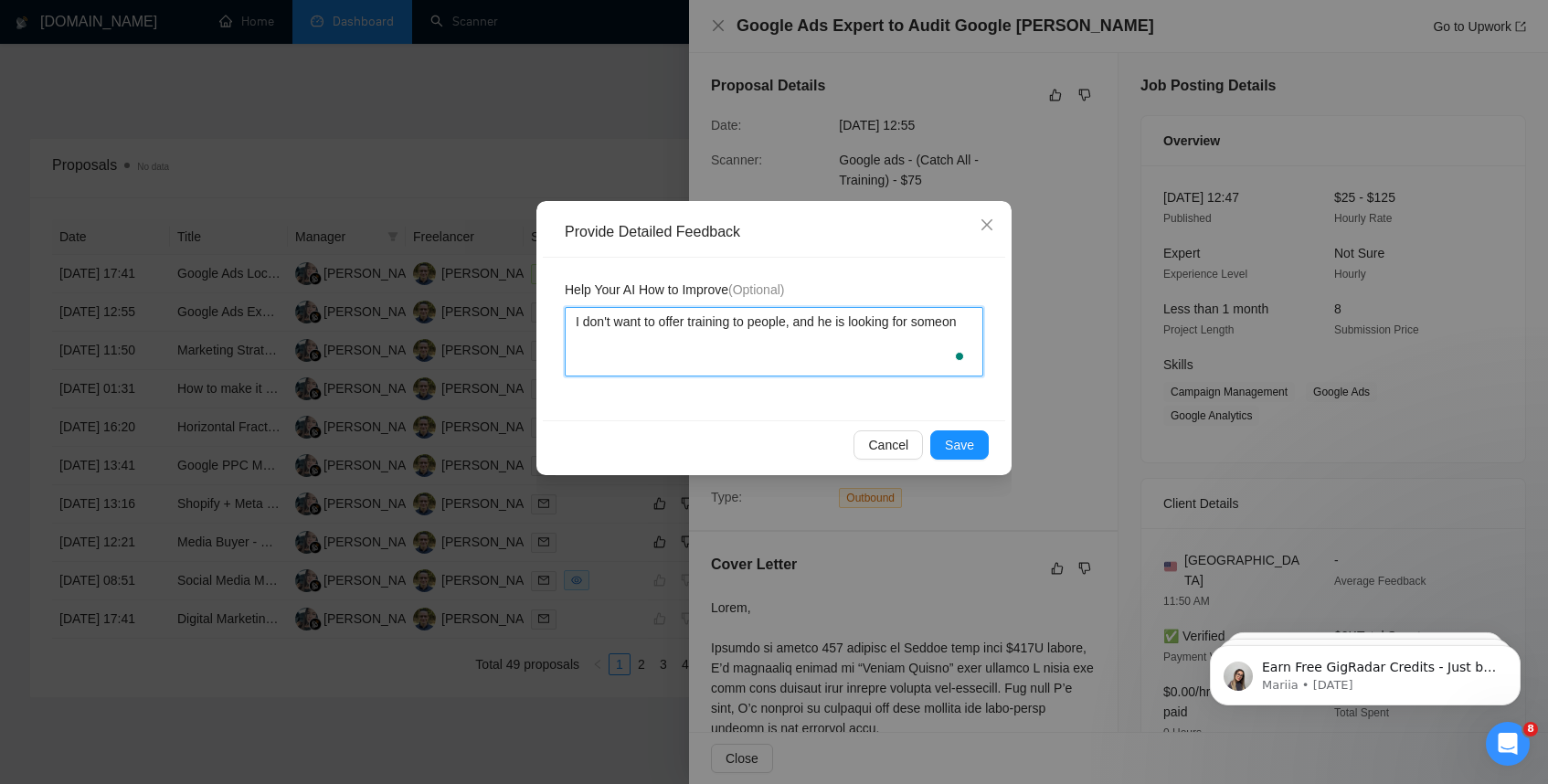
type textarea "I don't want to offer training to people, and he is looking for someone"
type textarea "I don't want to offer training to people, and he is looking for someone t"
type textarea "I don't want to offer training to people, and he is looking for someone to"
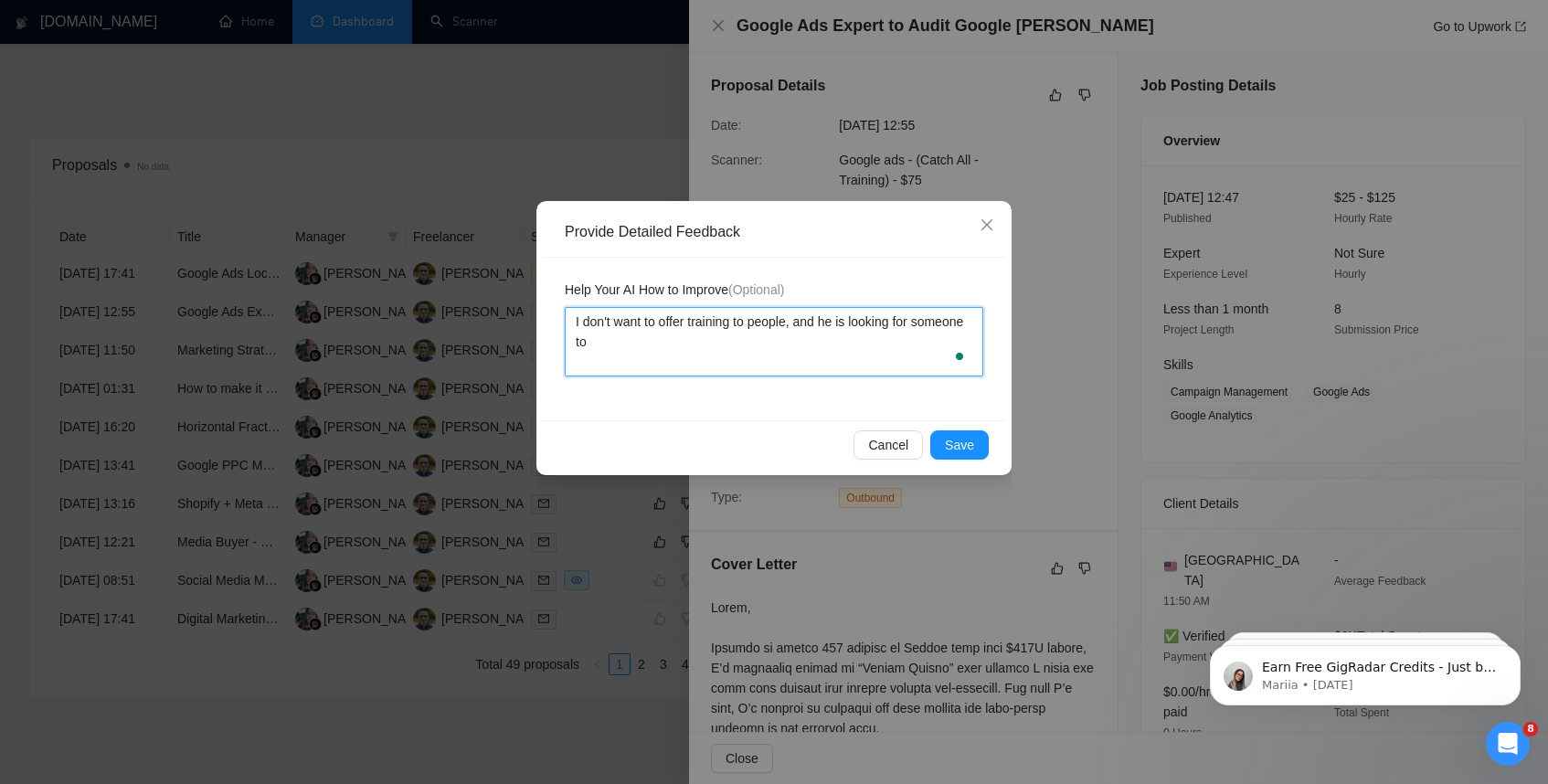
type textarea "I don't want to offer training to people, and he is looking for someone to t"
type textarea "I don't want to offer training to people, and he is looking for someone to te"
type textarea "I don't want to offer training to people, and he is looking for someone to tea"
type textarea "I don't want to offer training to people, and he is looking for someone to teac"
type textarea "I don't want to offer training to people, and he is looking for someone to teach"
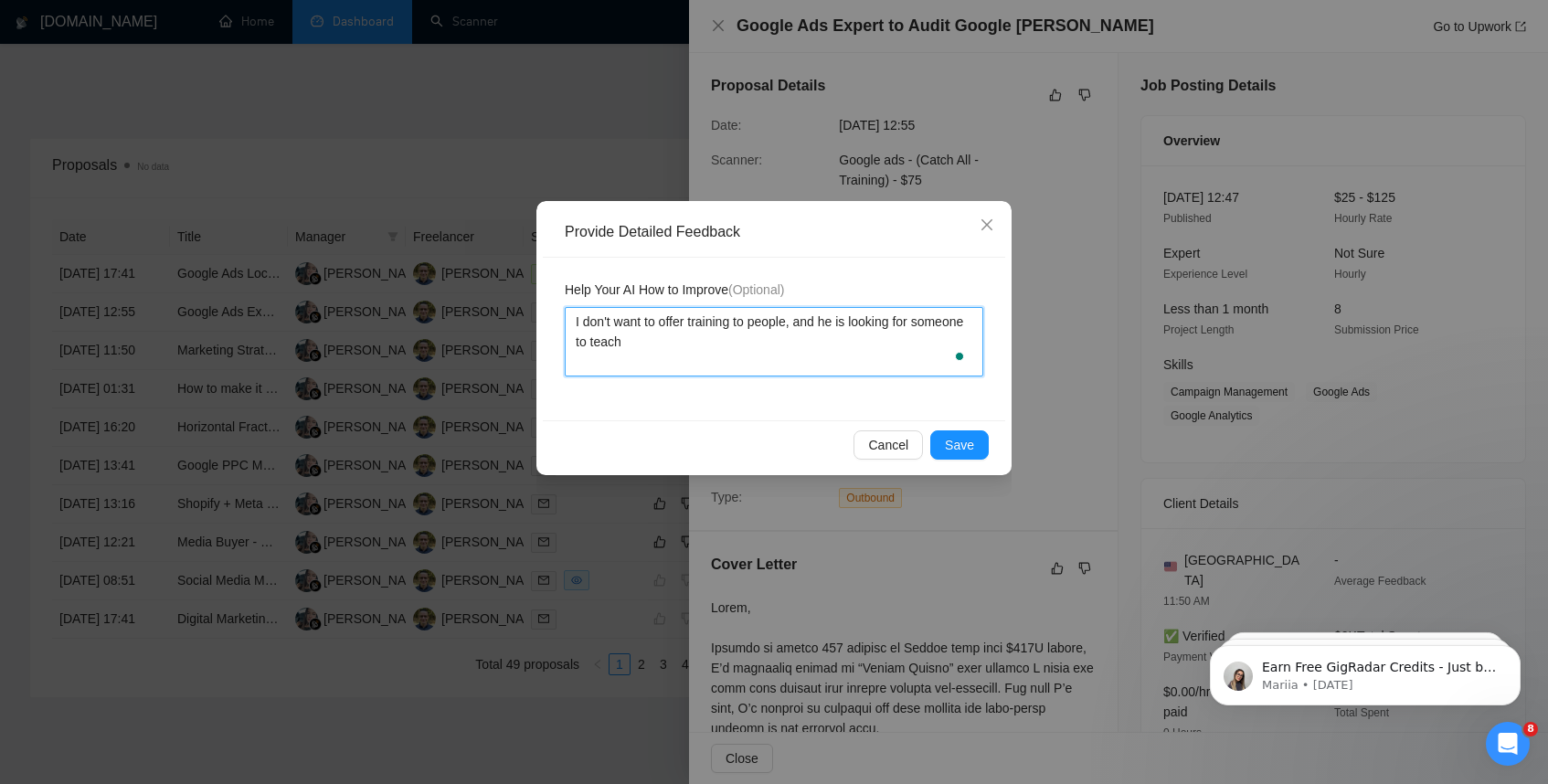
type textarea "I don't want to offer training to people, and he is looking for someone to teach"
type textarea "I don't want to offer training to people, and he is looking for someone to teac…"
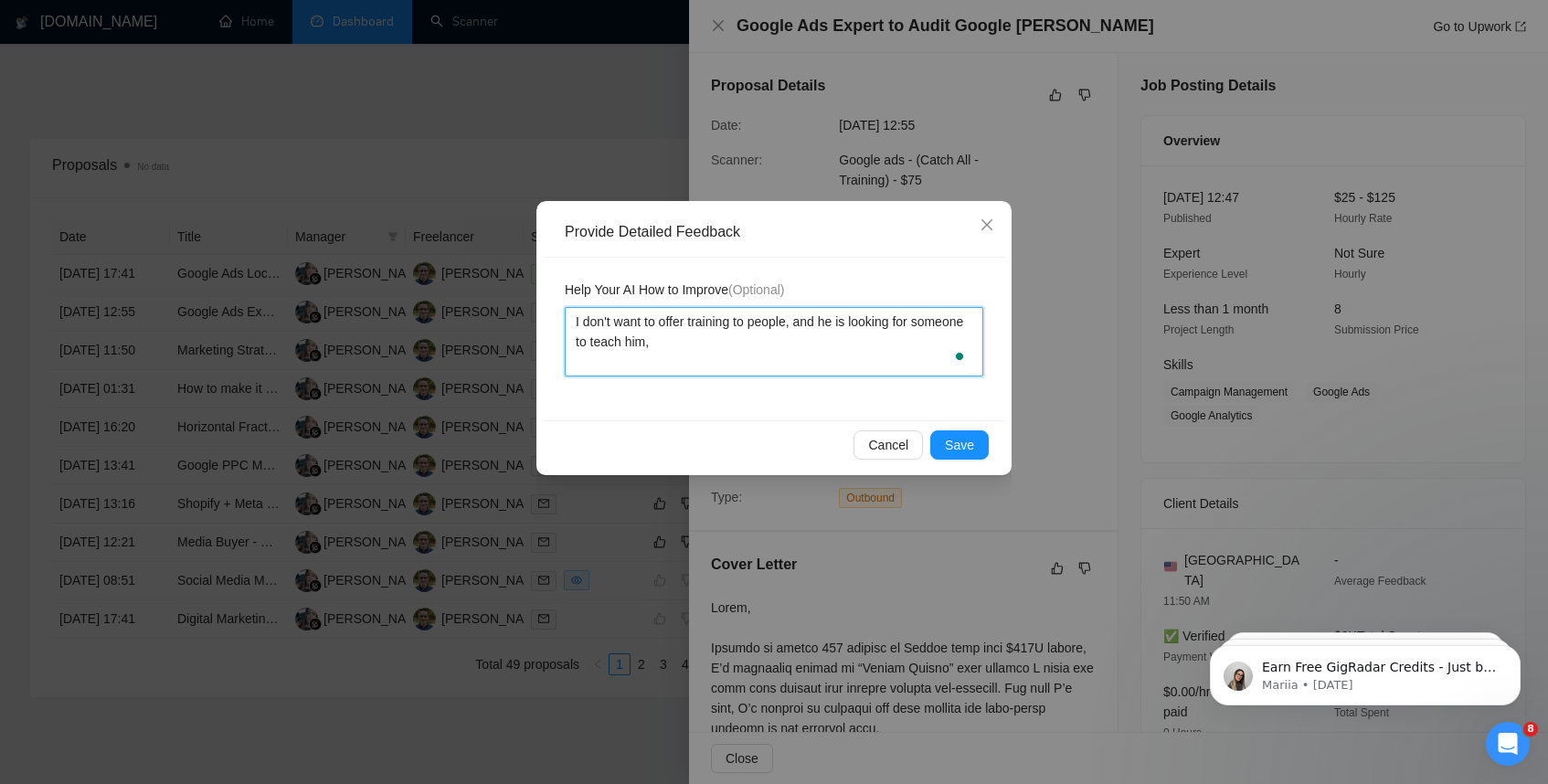
type textarea "I don't want to offer training to people, and he is looking for someone to teac…"
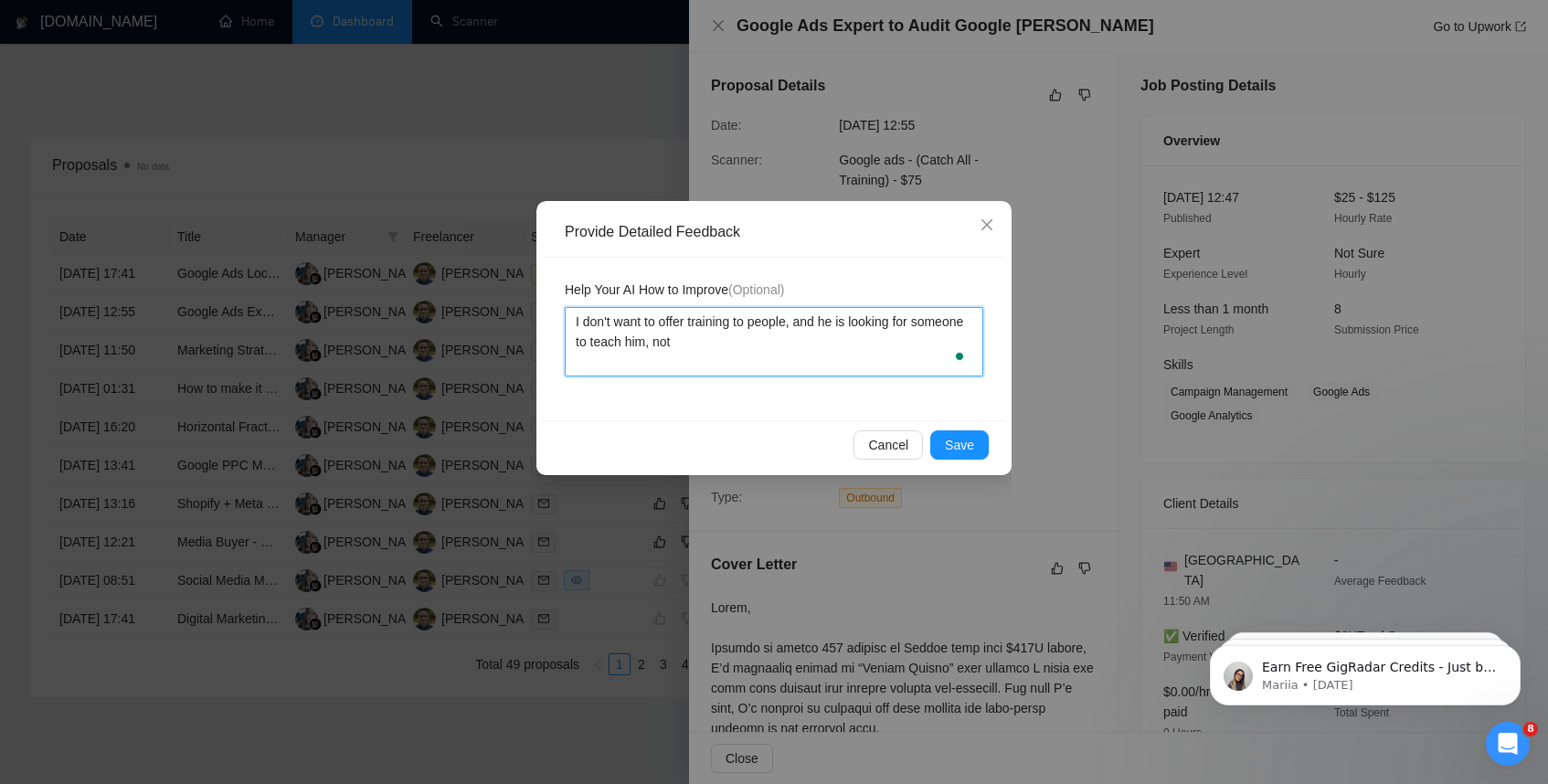
type textarea "I don't want to offer training to people, and he is looking for someone to teac…"
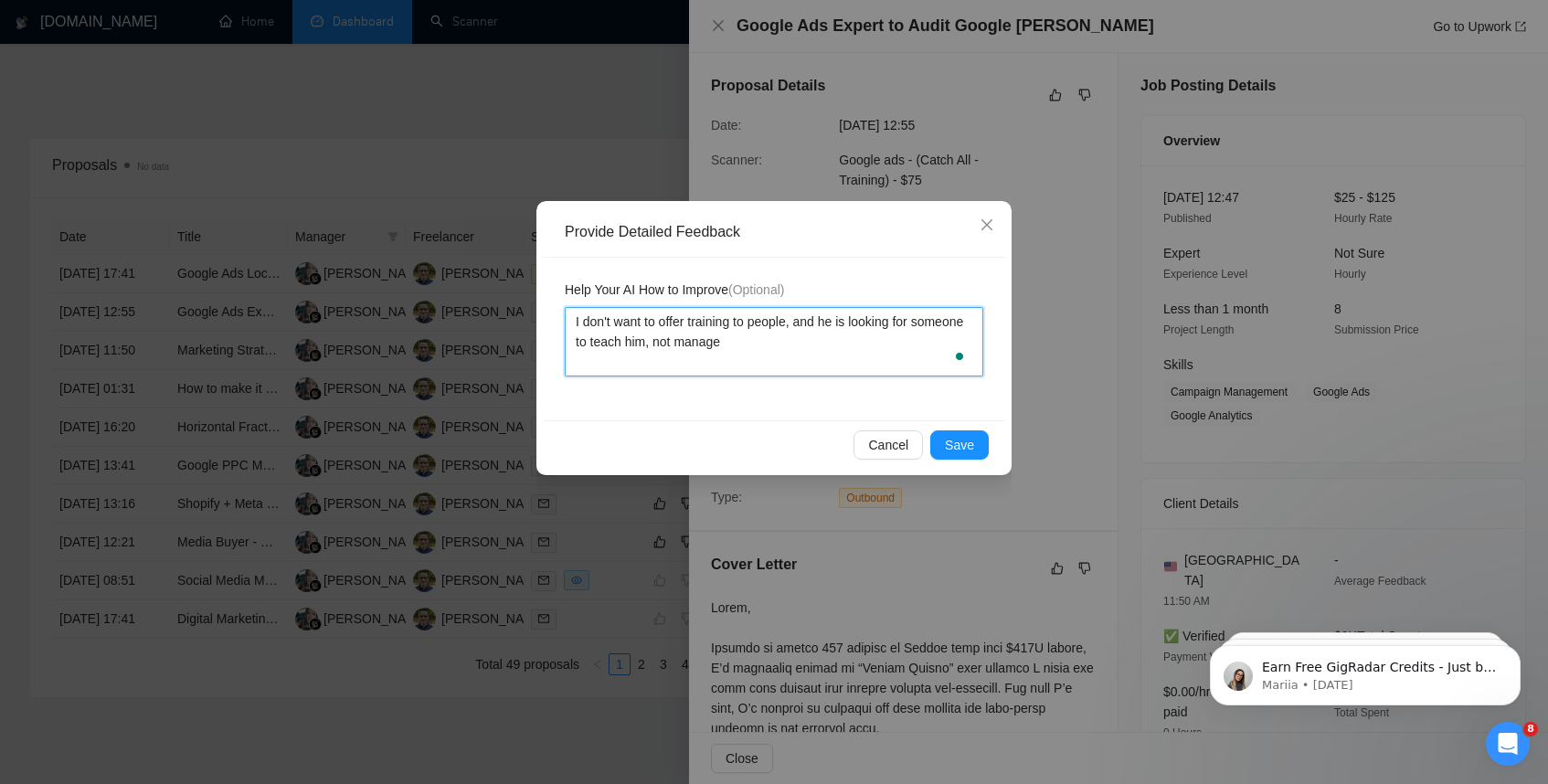
type textarea "I don't want to offer training to people, and he is looking for someone to teac…"
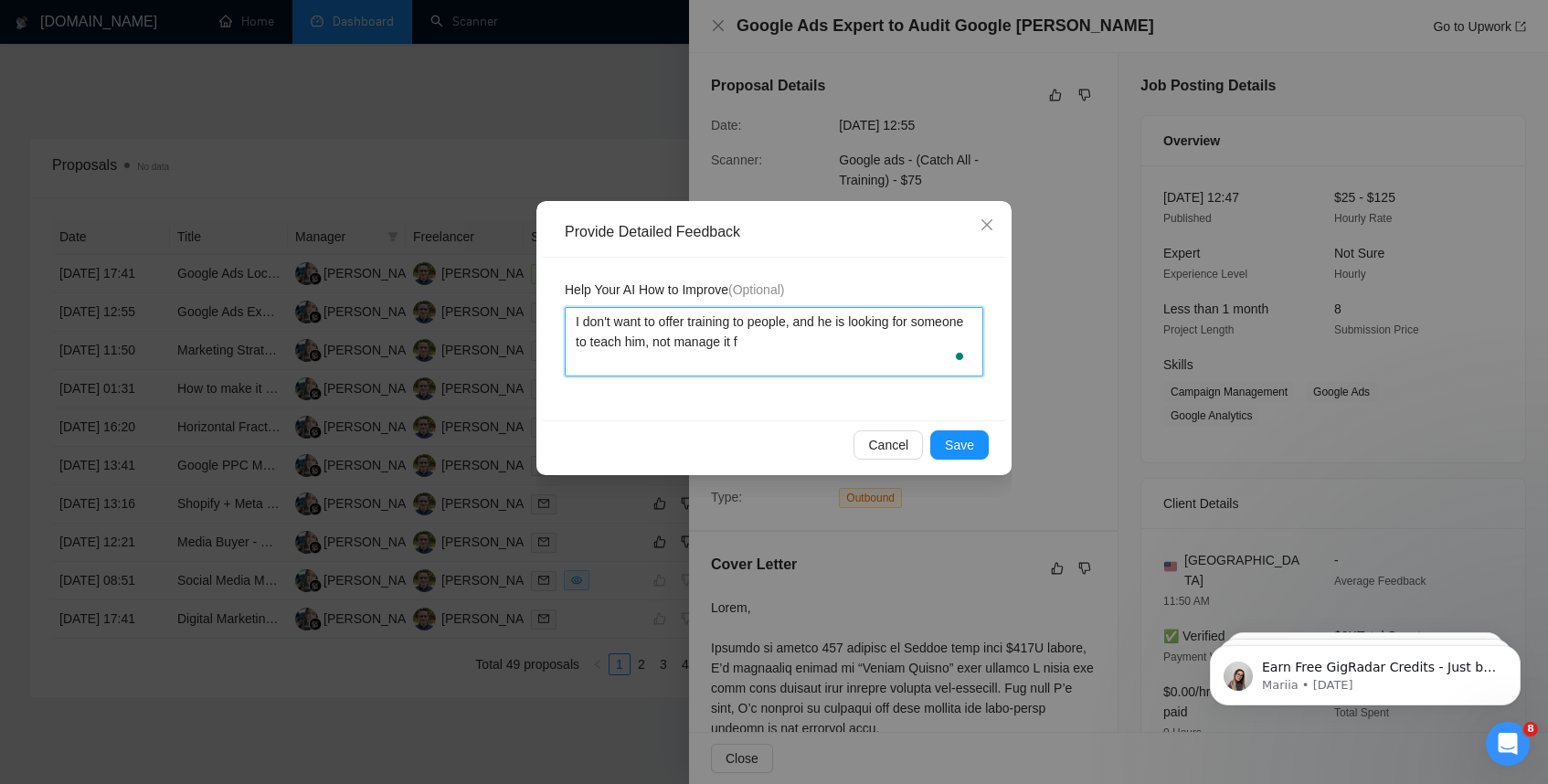
type textarea "I don't want to offer training to people, and he is looking for someone to teac…"
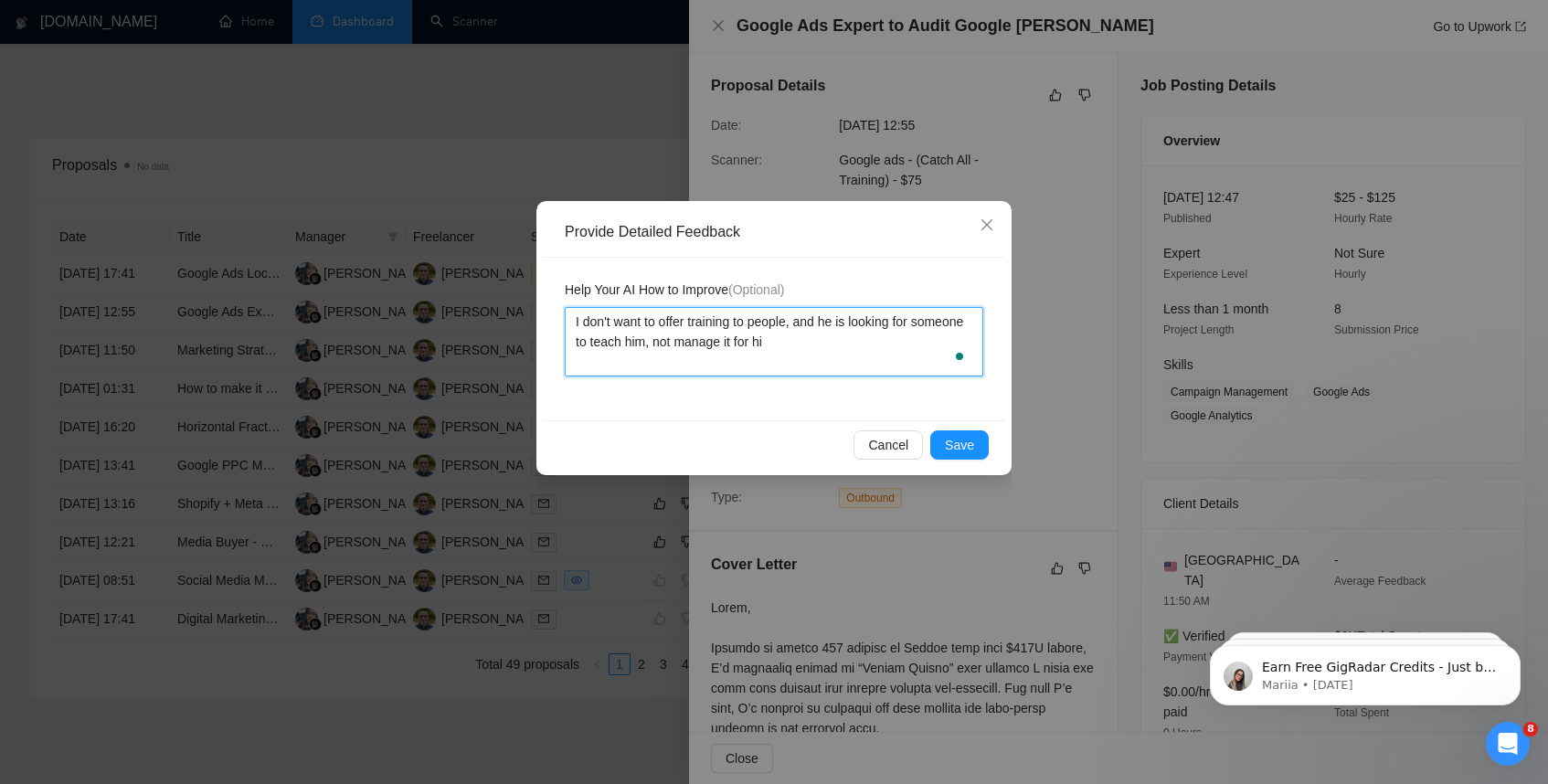
type textarea "I don't want to offer training to people, and he is looking for someone to teac…"
click at [963, 445] on span "Save" at bounding box center [960, 445] width 29 height 20
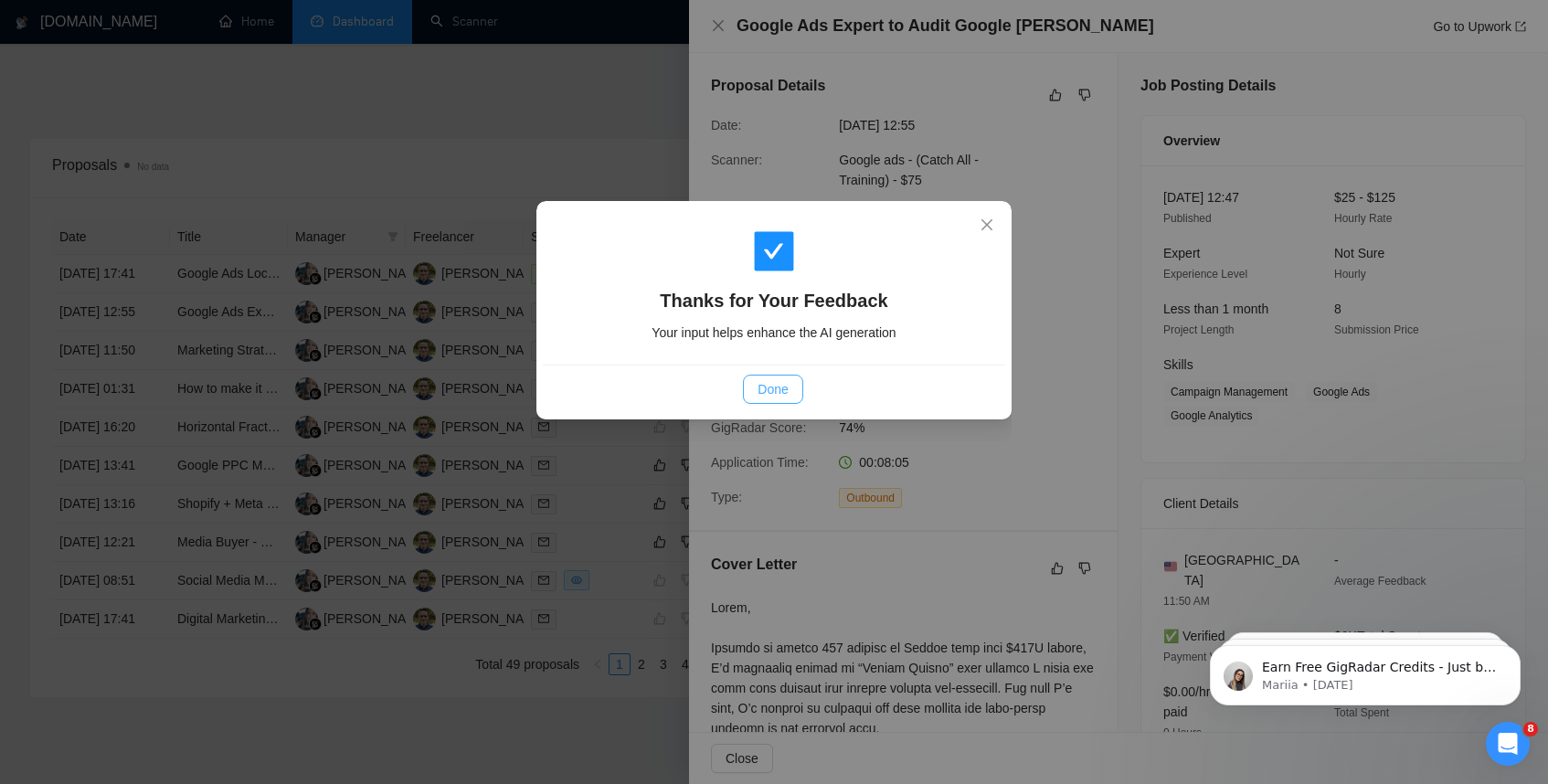
click at [771, 384] on span "Done" at bounding box center [772, 390] width 30 height 20
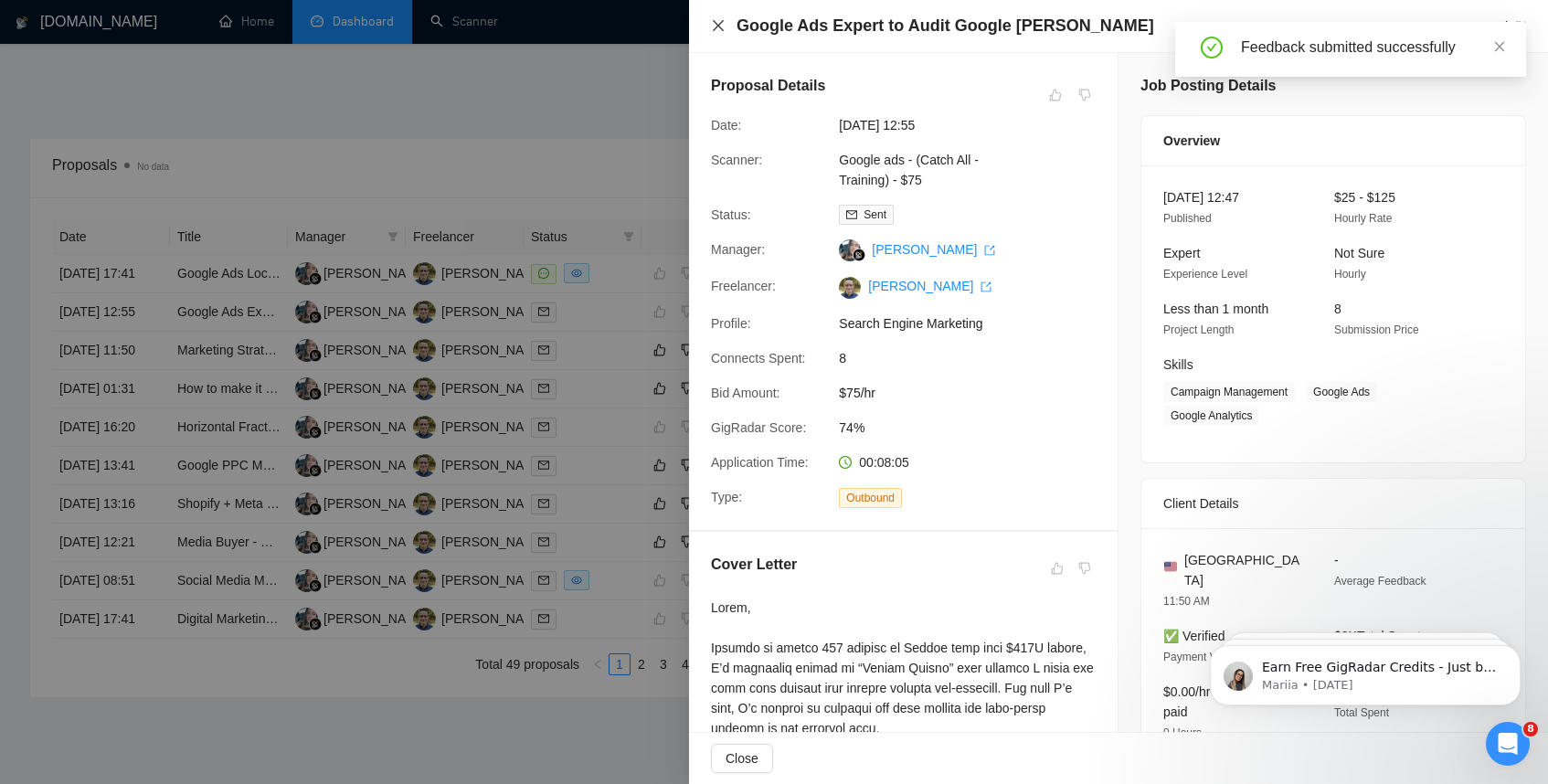
click at [722, 22] on icon "close" at bounding box center [719, 26] width 11 height 11
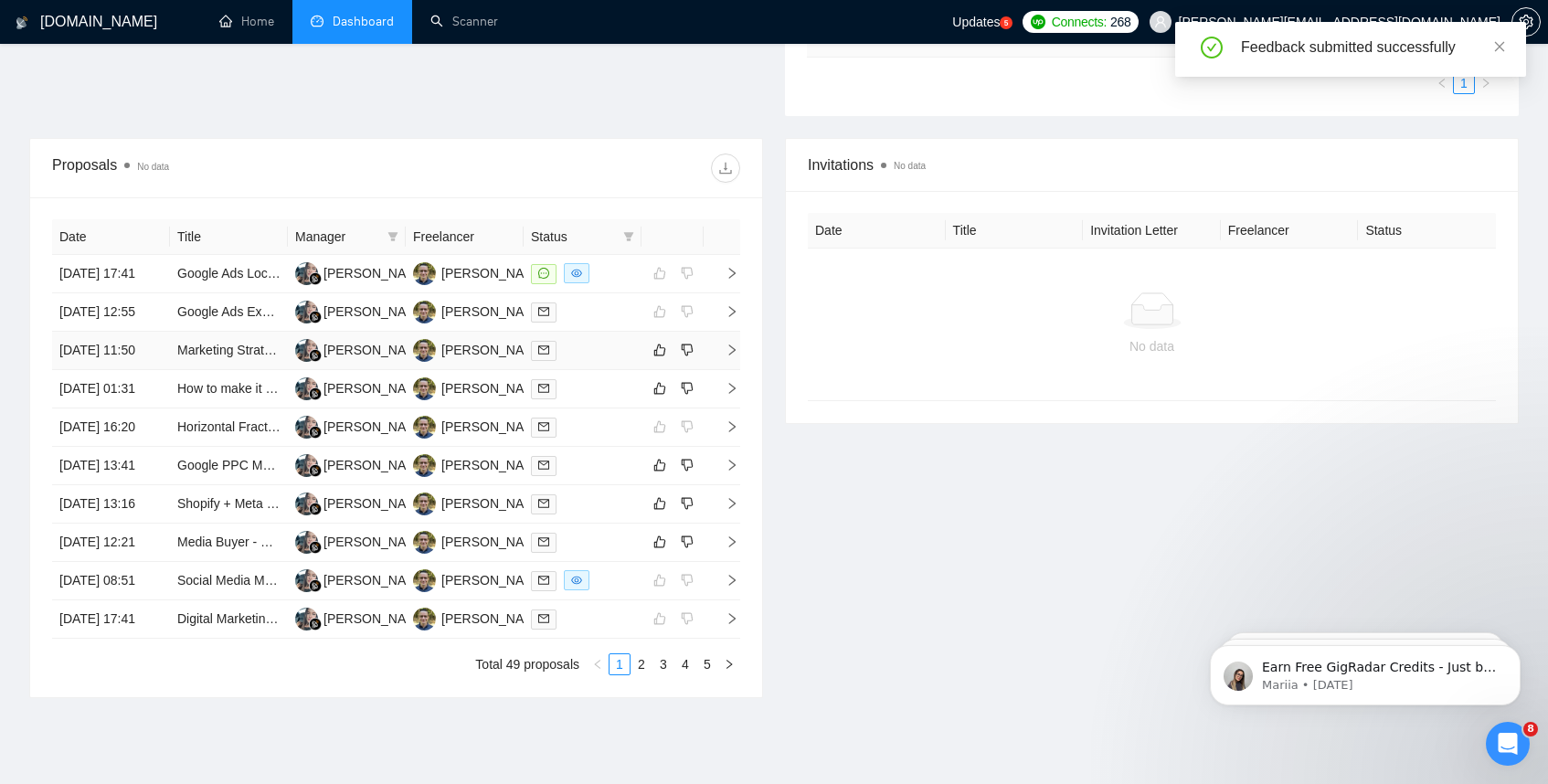
click at [735, 357] on icon "right" at bounding box center [733, 350] width 13 height 13
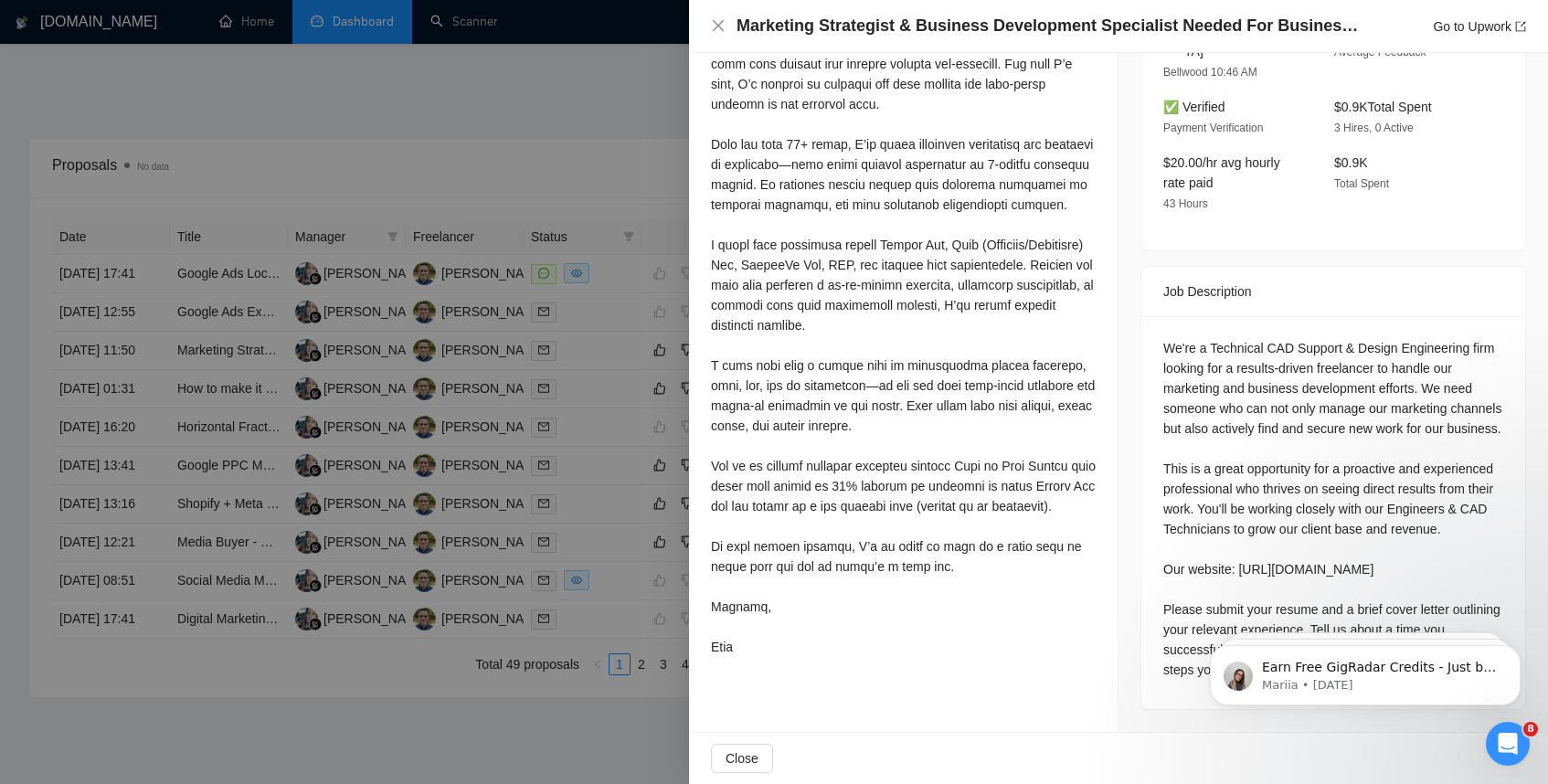
scroll to position [642, 0]
click at [1510, 744] on icon "Open Intercom Messenger" at bounding box center [1508, 744] width 13 height 15
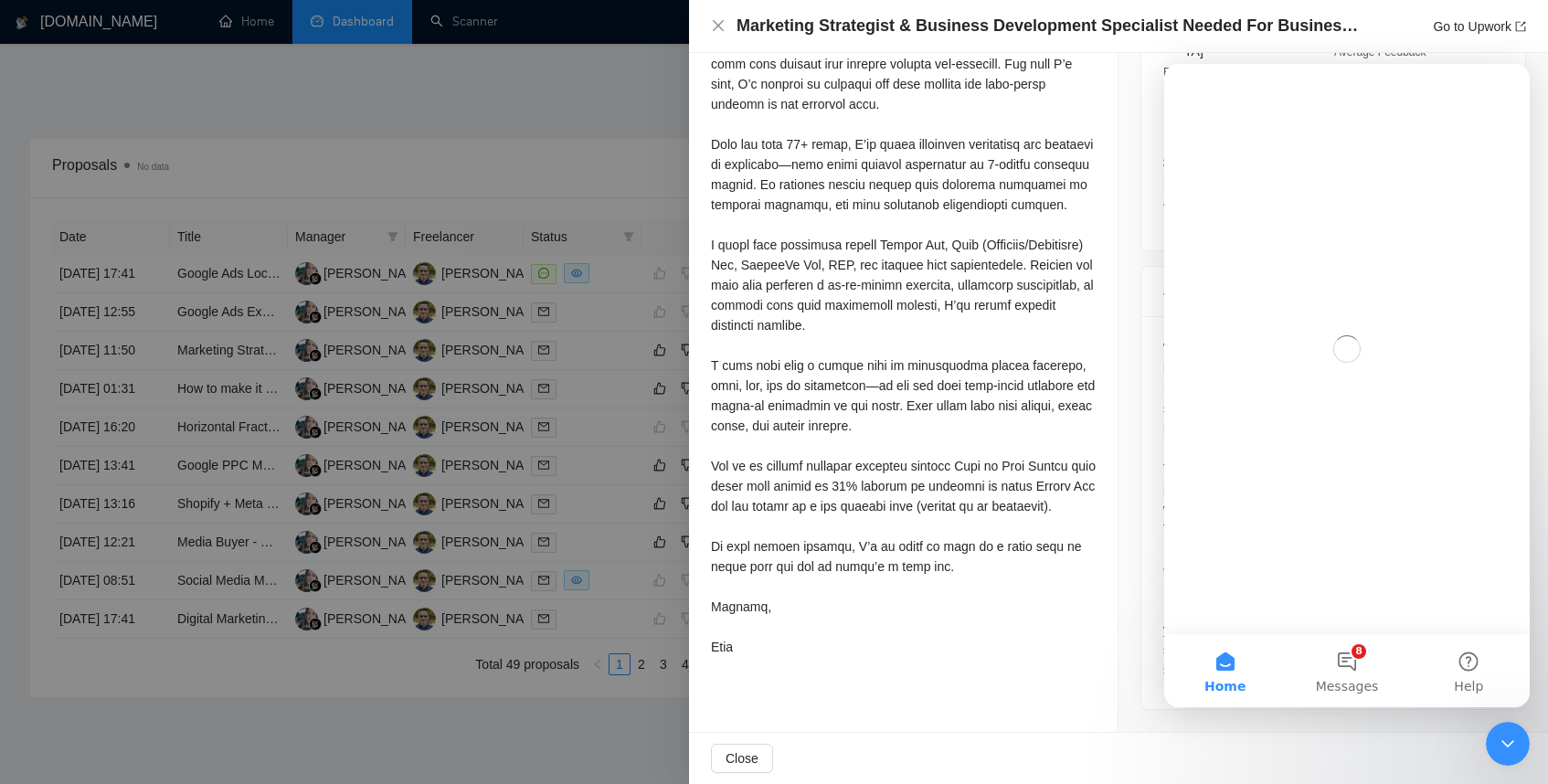
scroll to position [0, 0]
click at [1510, 744] on icon "Close Intercom Messenger" at bounding box center [1508, 744] width 13 height 7
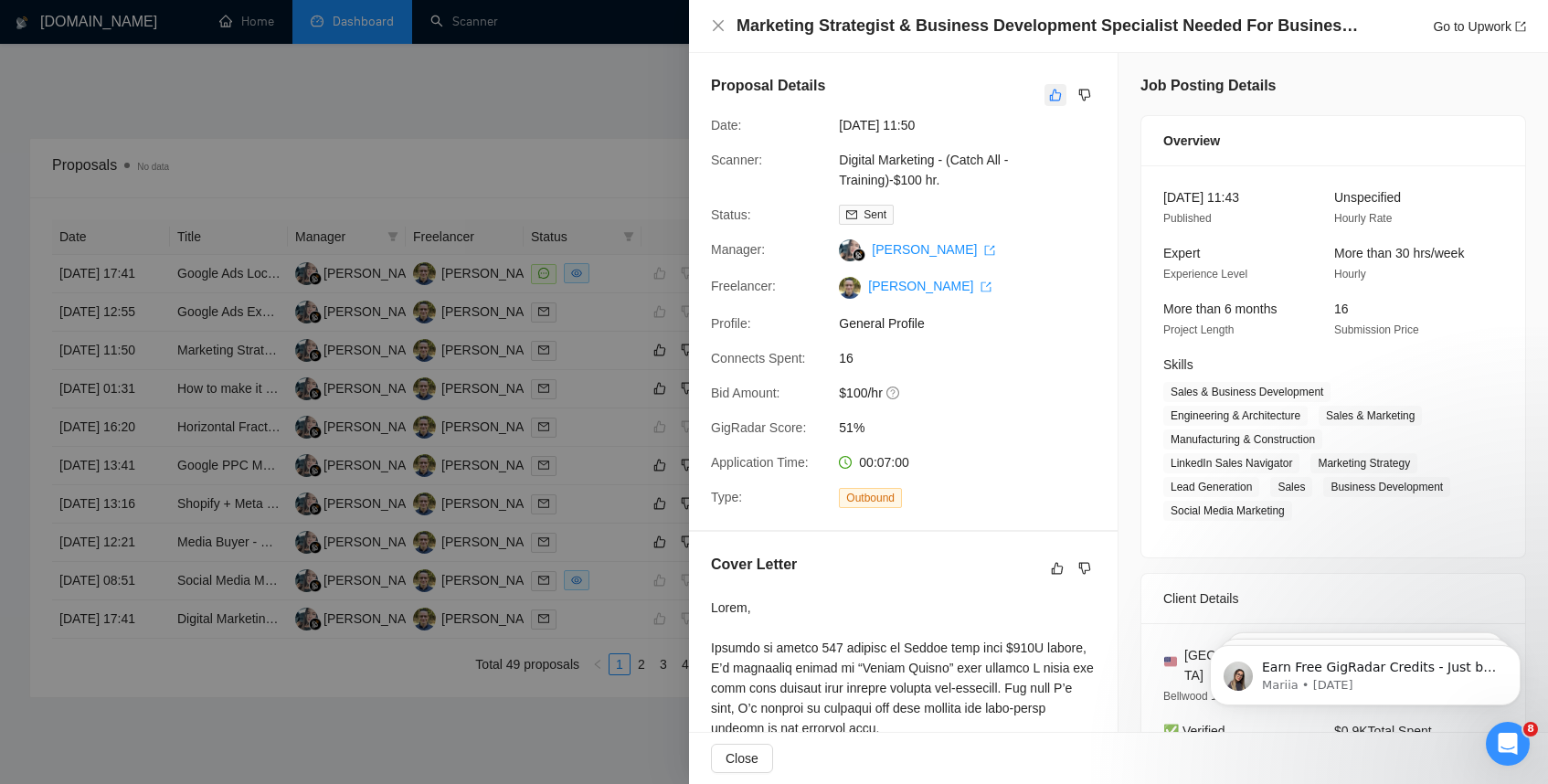
click at [1052, 97] on icon "like" at bounding box center [1056, 95] width 12 height 12
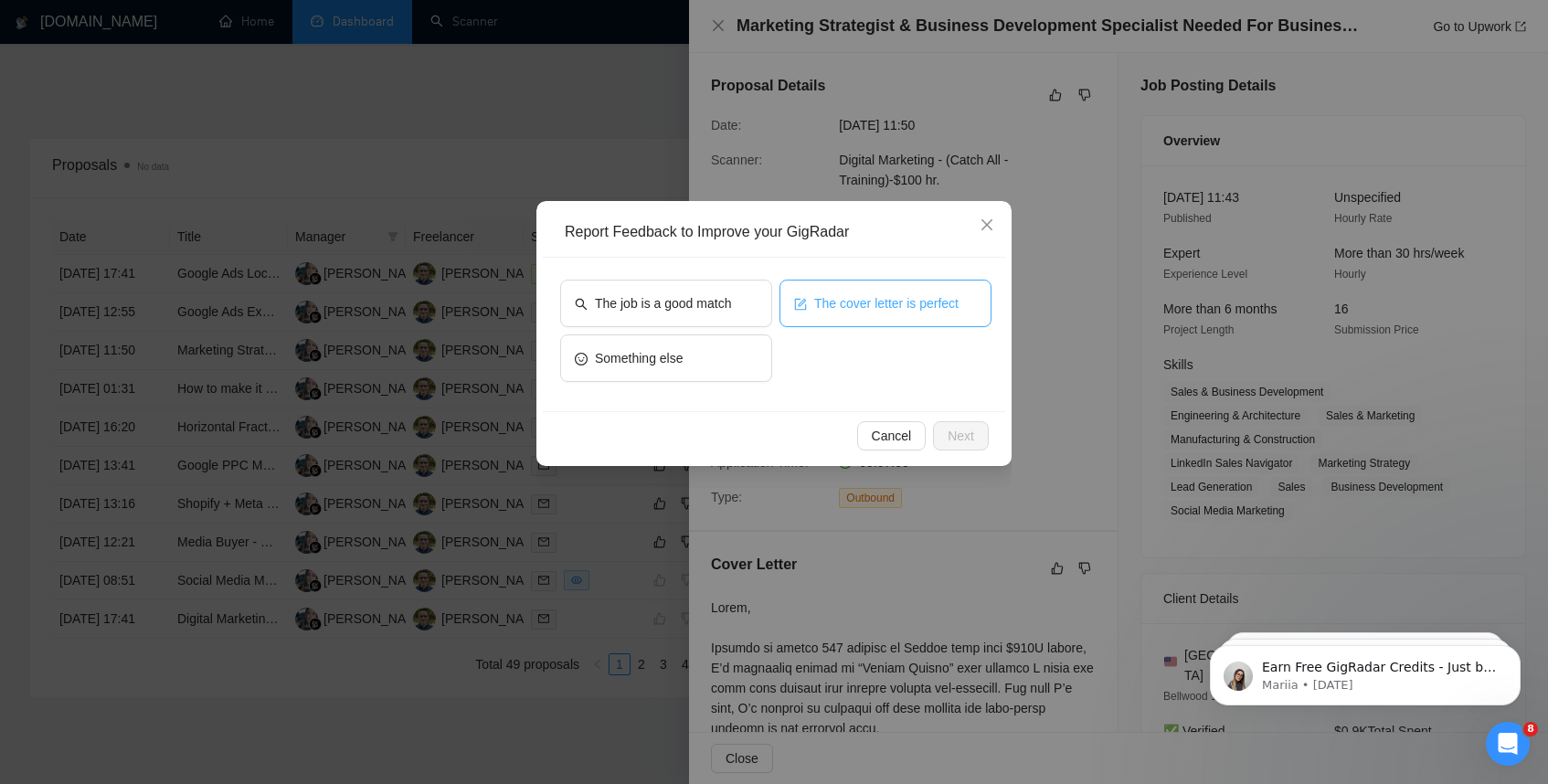
click at [859, 304] on span "The cover letter is perfect" at bounding box center [886, 303] width 144 height 20
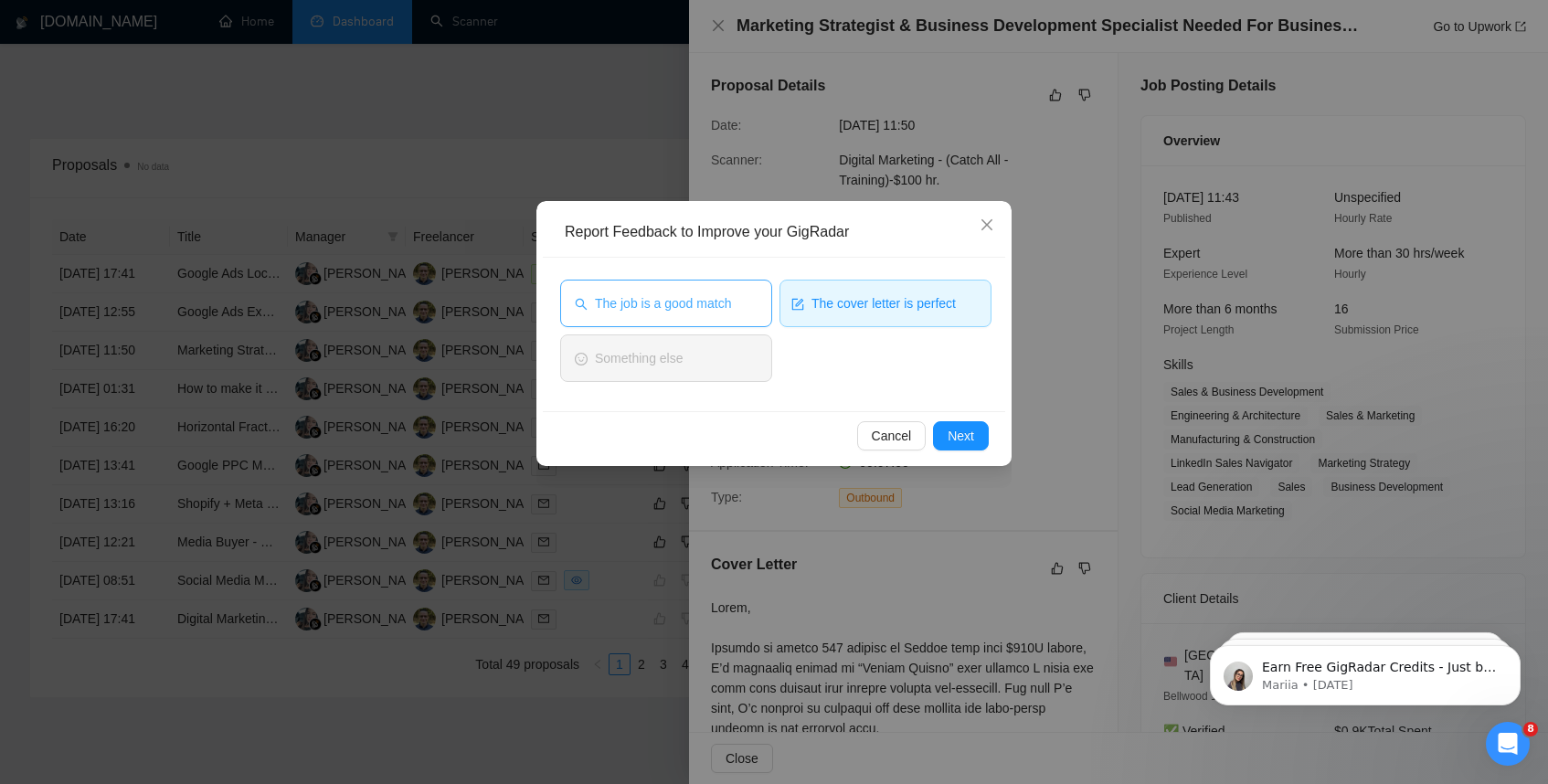
click at [689, 310] on span "The job is a good match" at bounding box center [663, 303] width 136 height 20
click at [967, 439] on span "Next" at bounding box center [961, 436] width 27 height 20
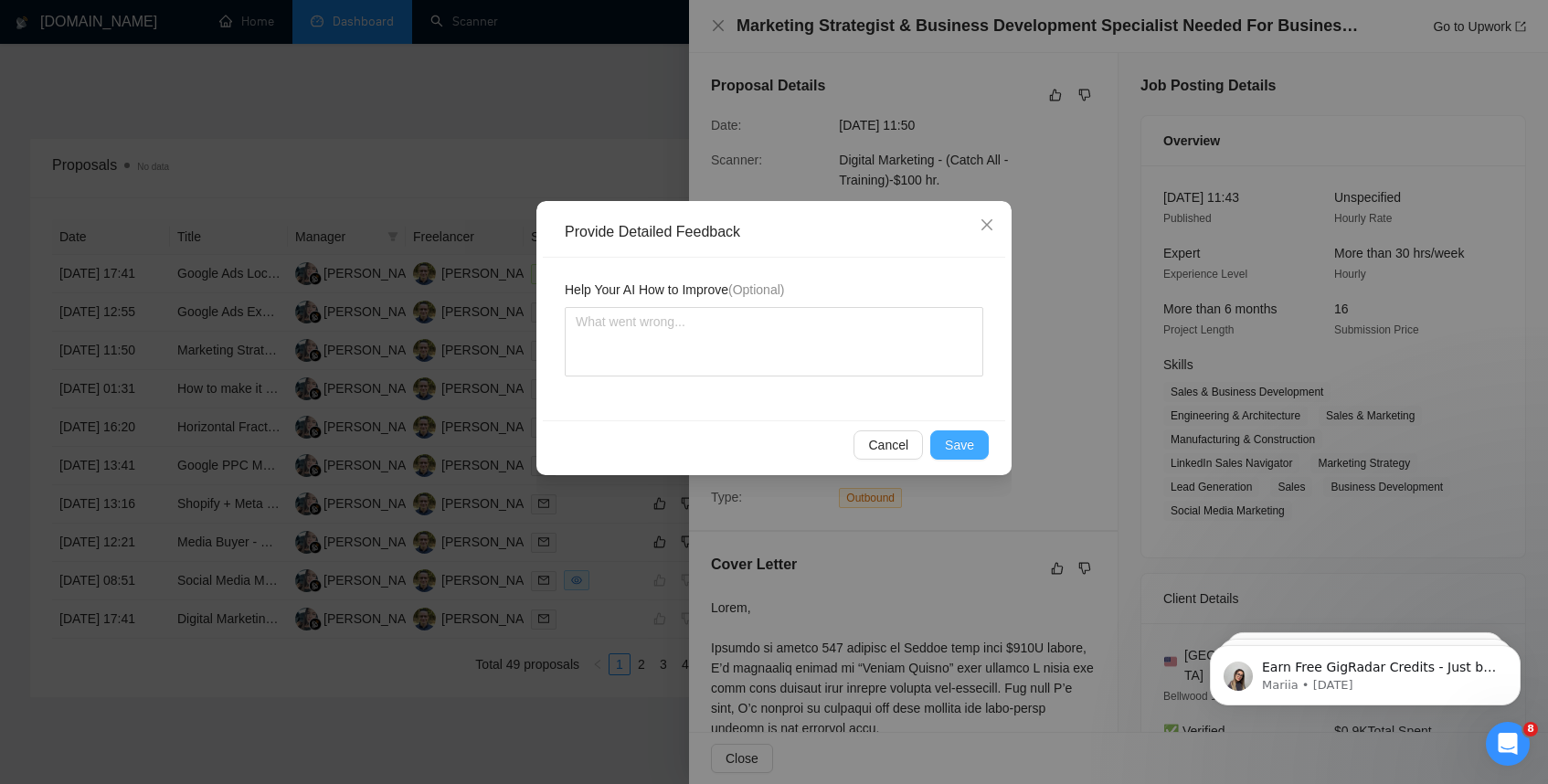
click at [967, 439] on span "Save" at bounding box center [960, 445] width 29 height 20
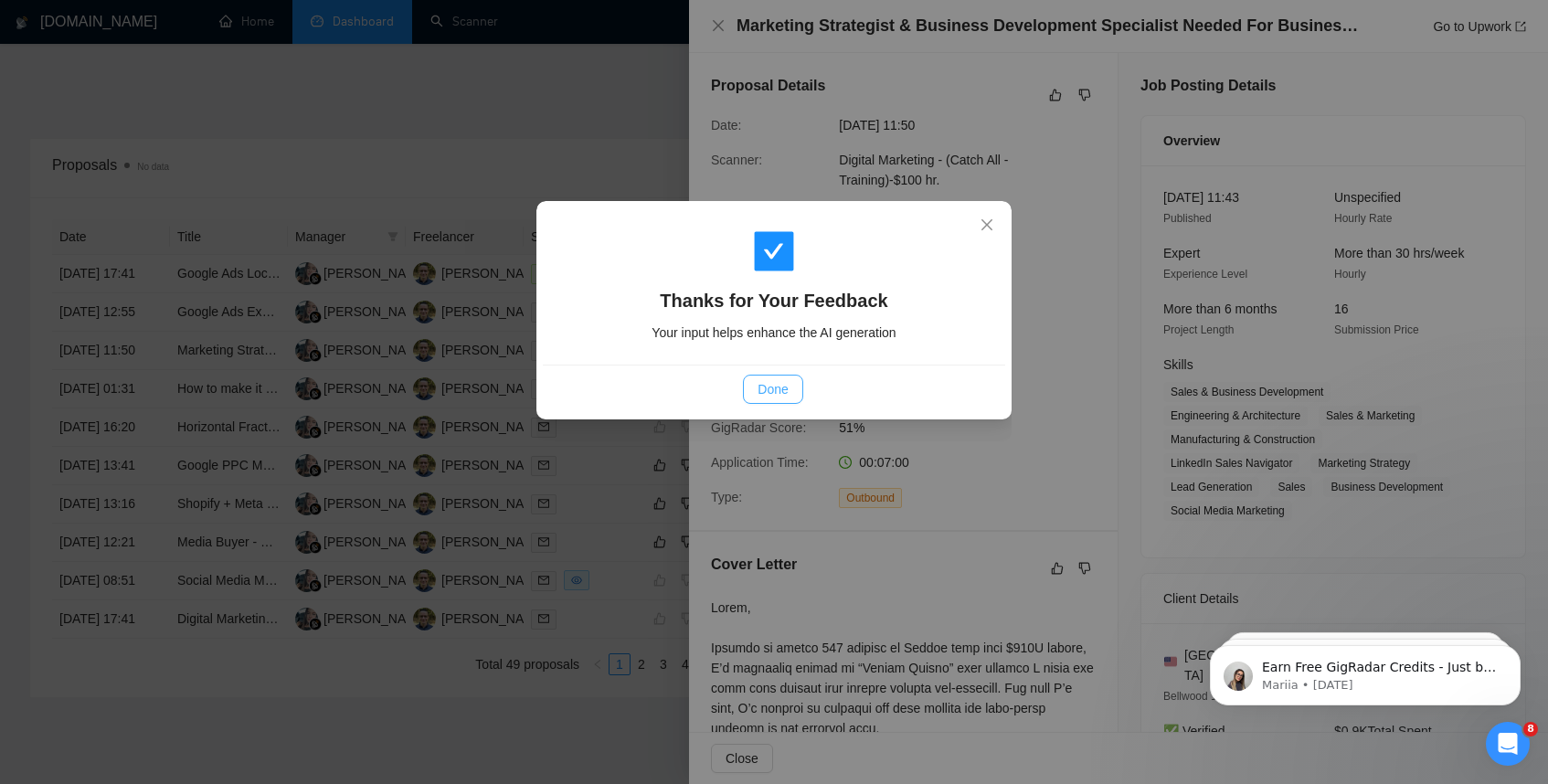
click at [795, 394] on button "Done" at bounding box center [772, 390] width 60 height 29
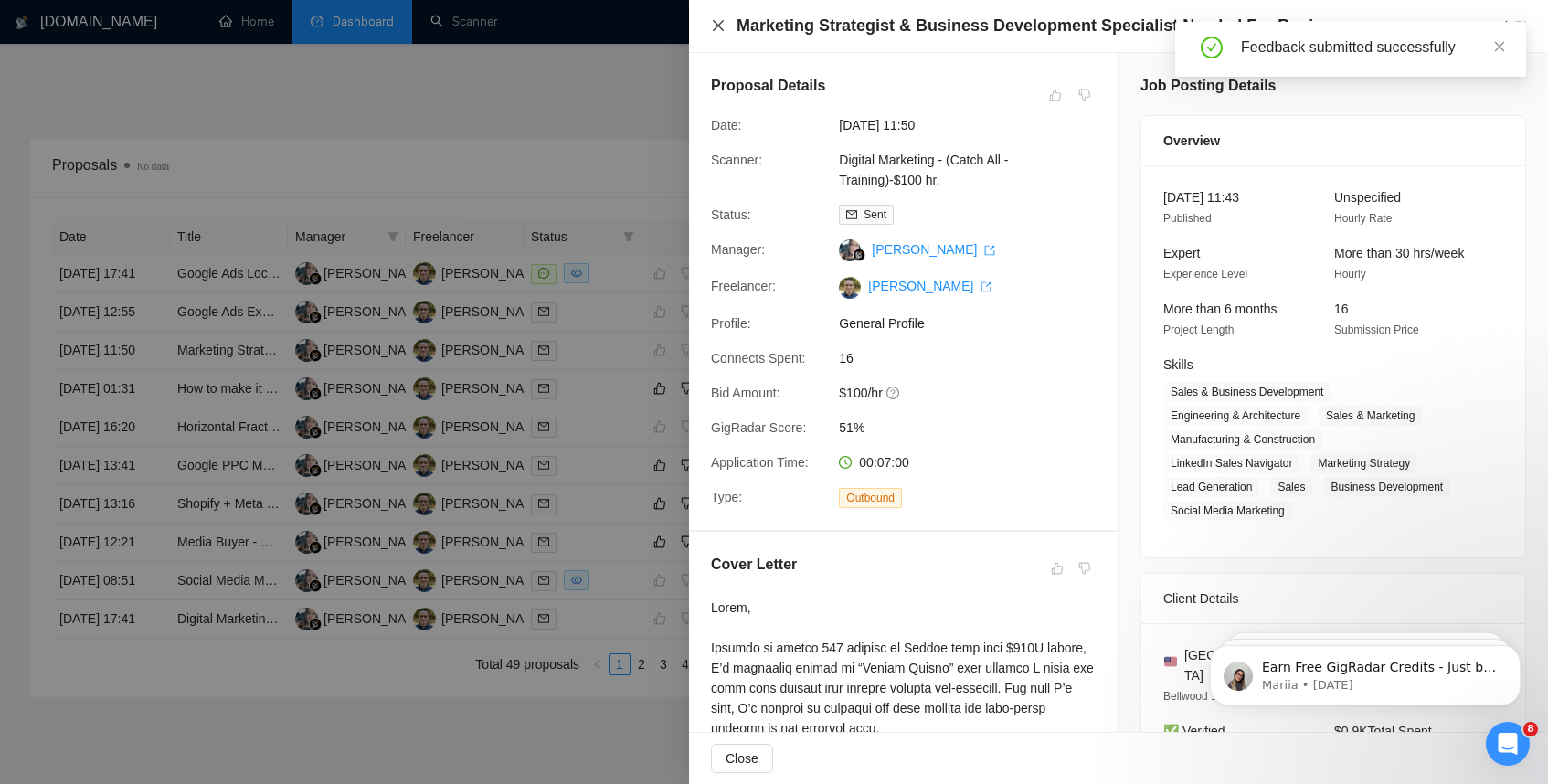
click at [716, 25] on icon "close" at bounding box center [719, 26] width 15 height 15
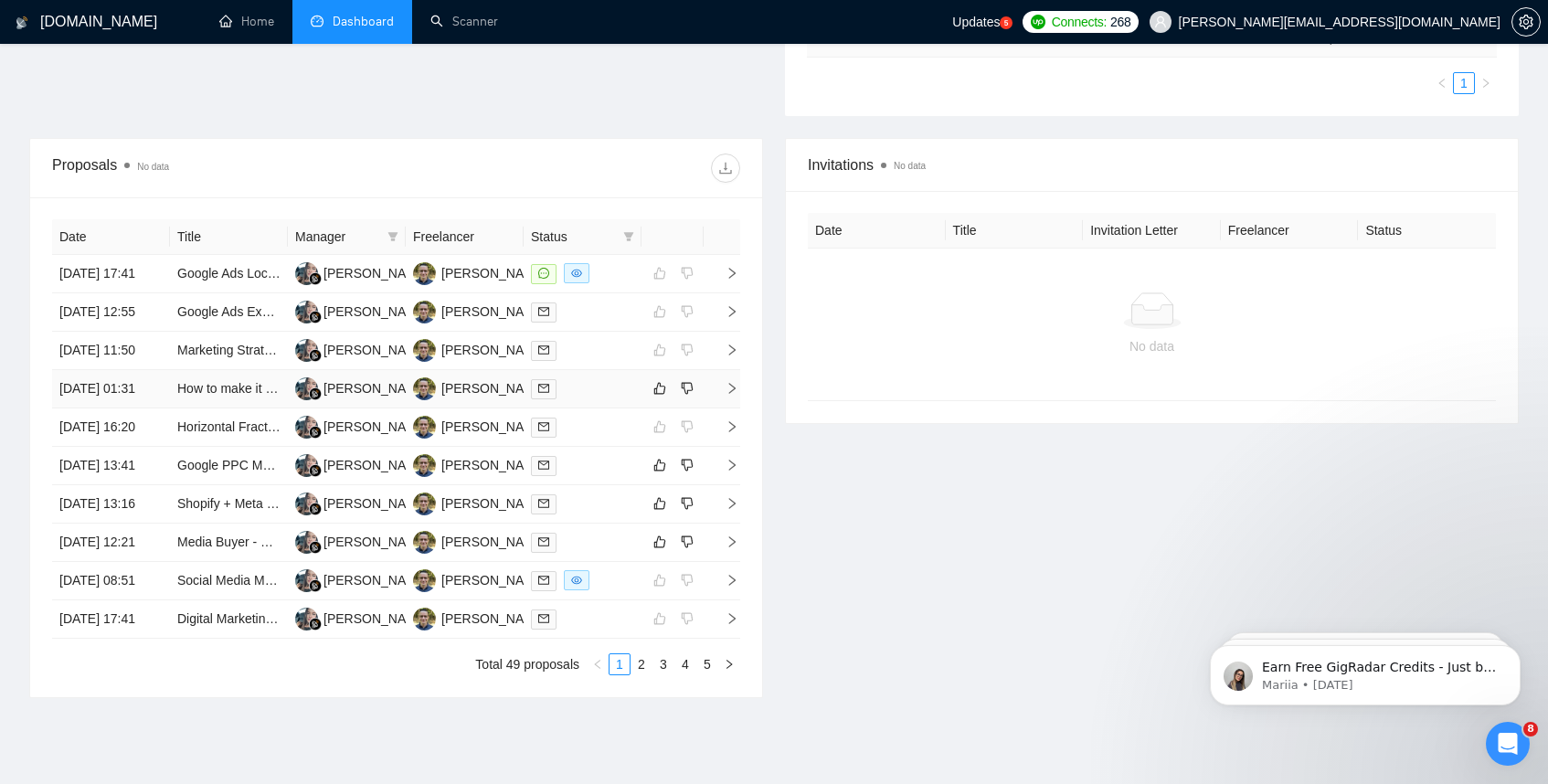
click at [730, 394] on icon "right" at bounding box center [732, 389] width 6 height 11
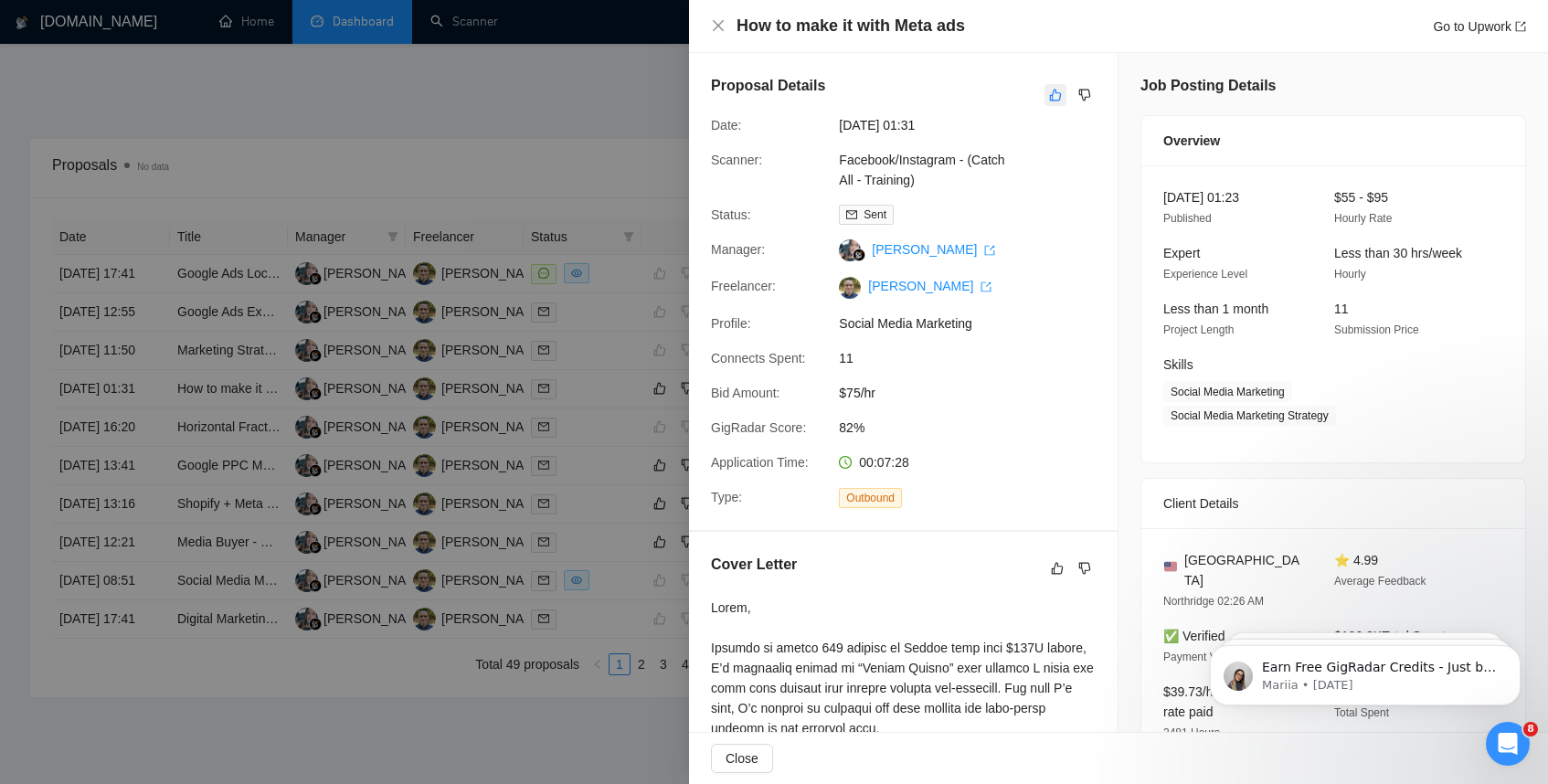
click at [1054, 98] on icon "like" at bounding box center [1056, 95] width 13 height 15
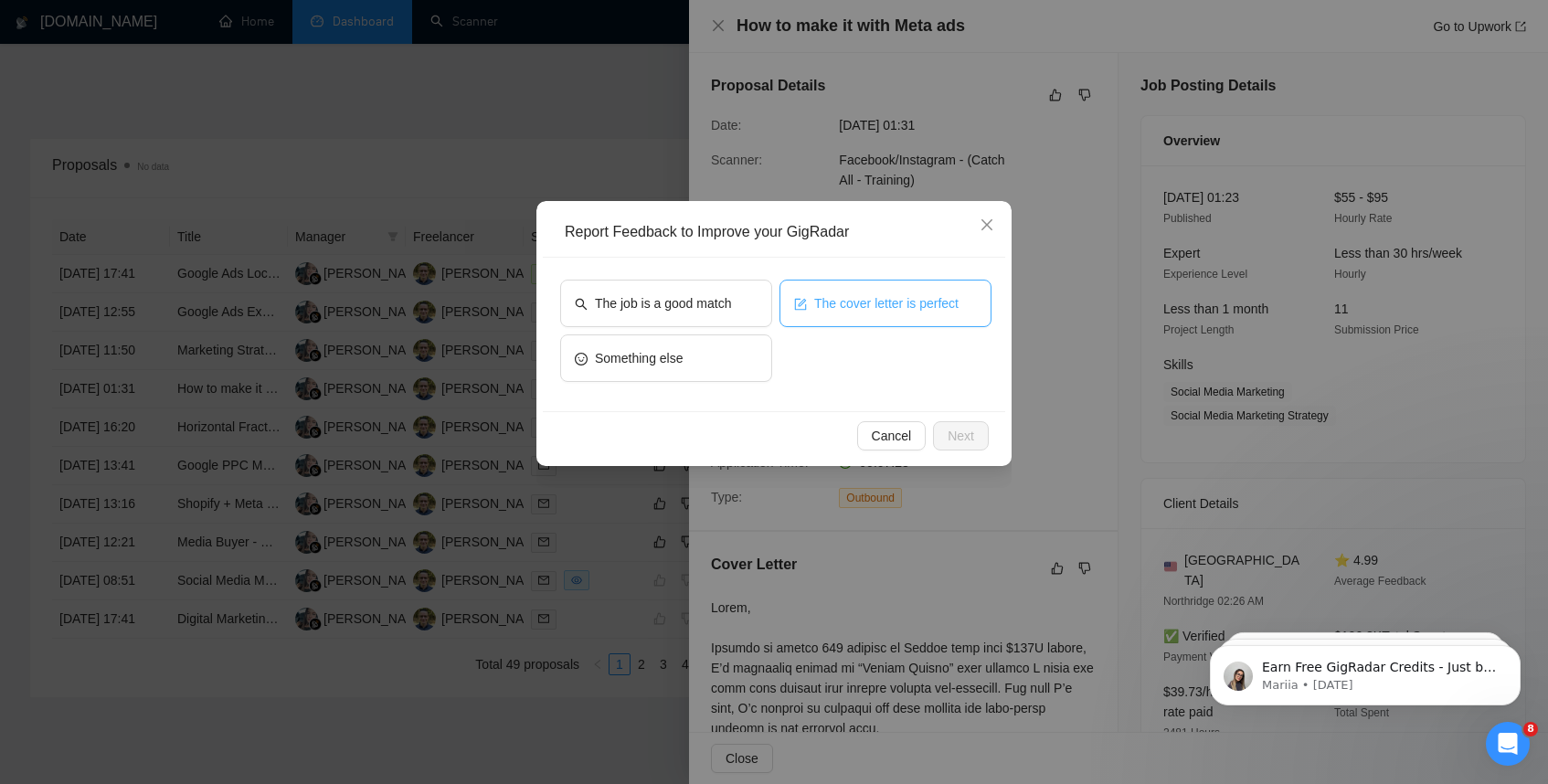
click at [894, 294] on span "The cover letter is perfect" at bounding box center [886, 303] width 144 height 20
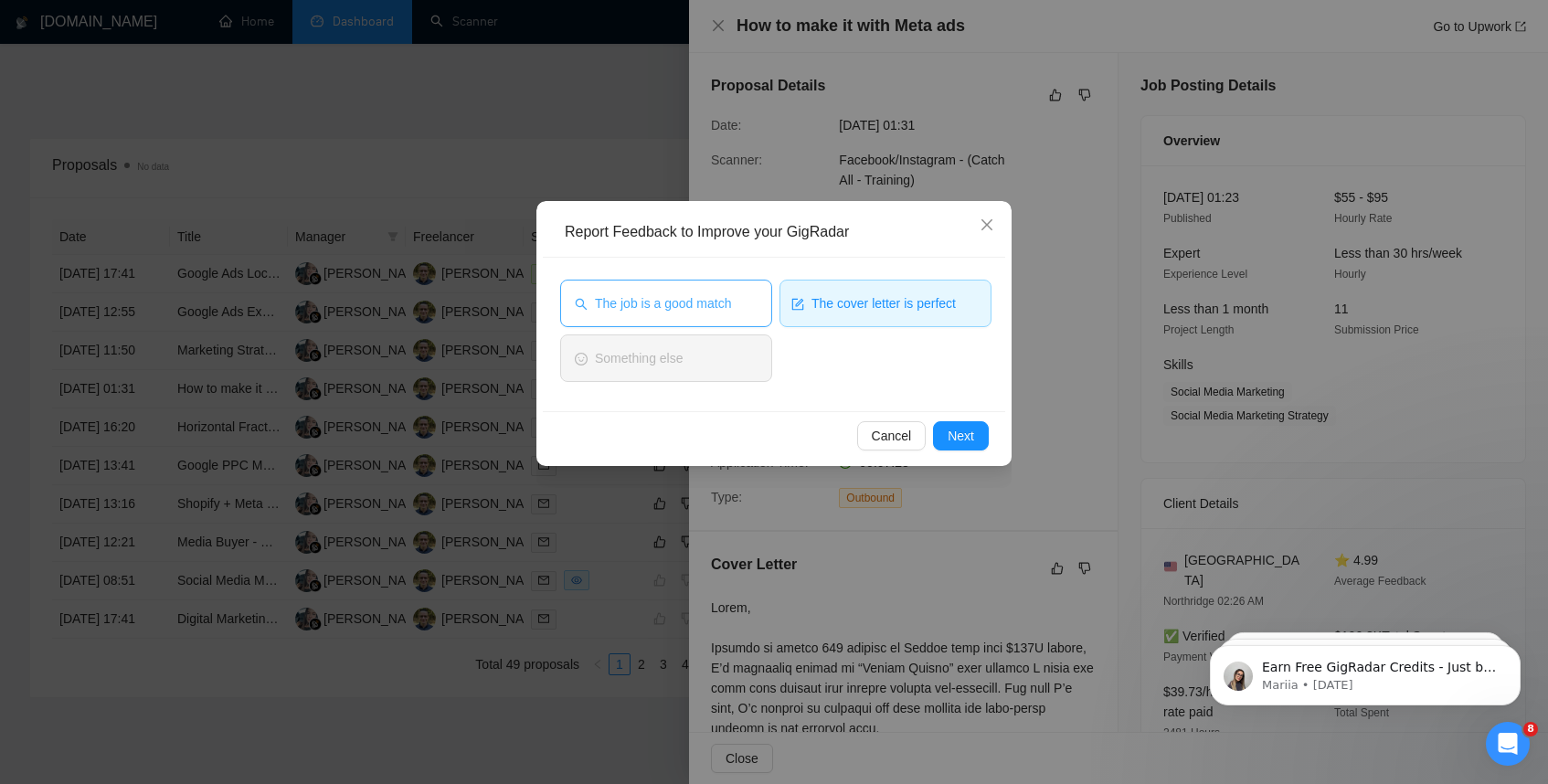
click at [662, 301] on span "The job is a good match" at bounding box center [663, 303] width 136 height 20
click at [968, 429] on span "Next" at bounding box center [961, 436] width 27 height 20
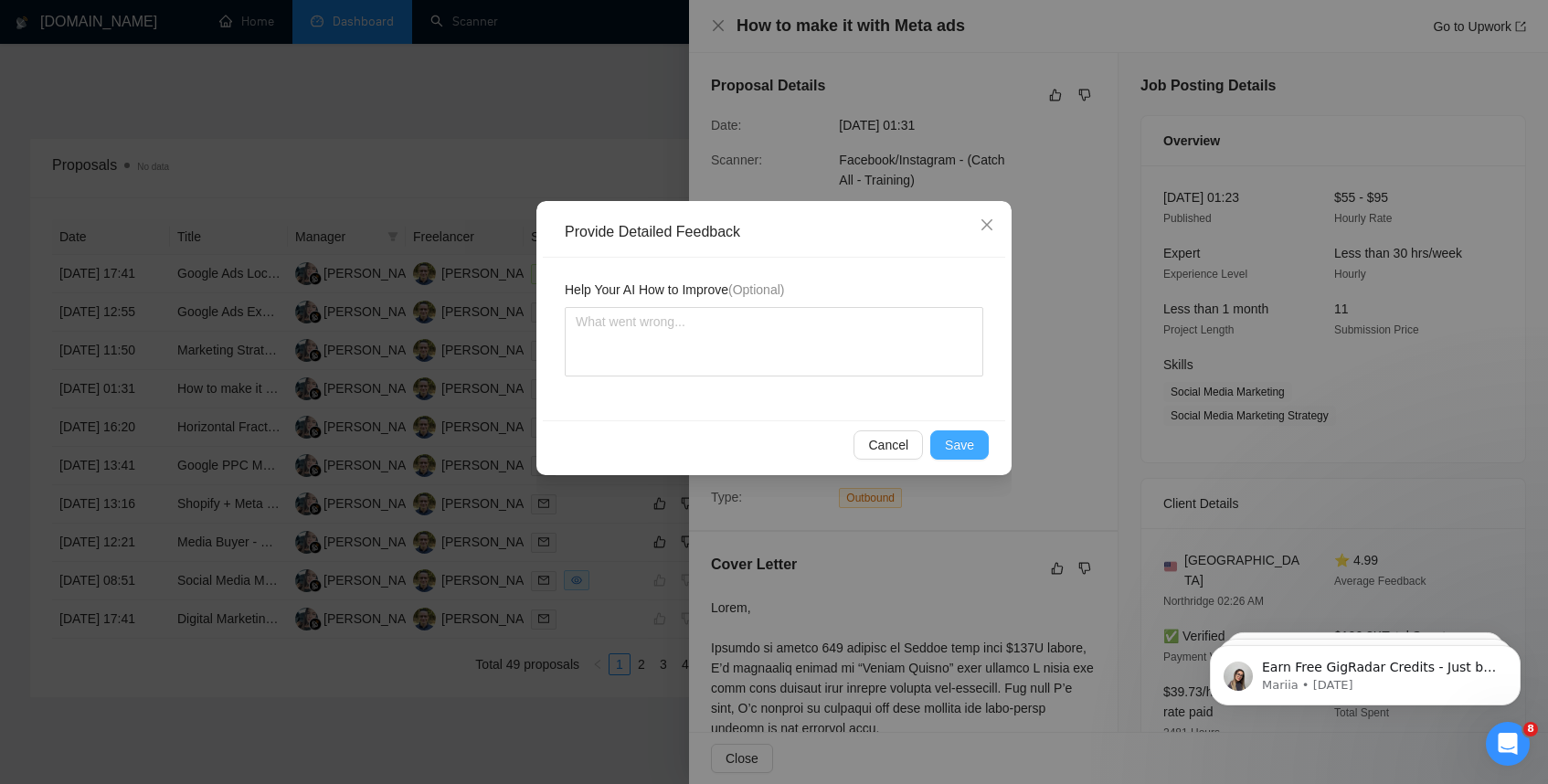
click at [967, 452] on span "Save" at bounding box center [960, 445] width 29 height 20
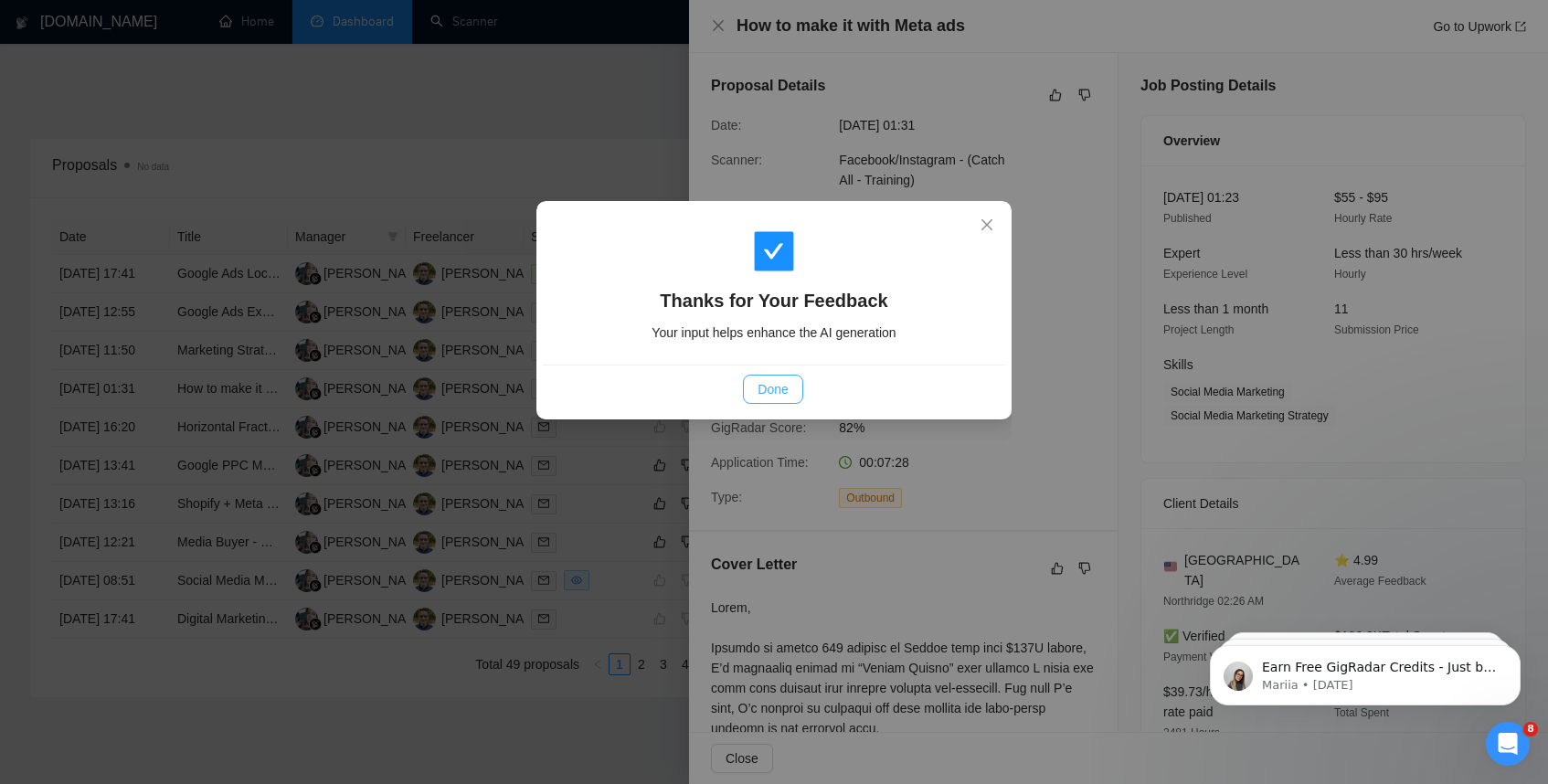
click at [775, 389] on span "Done" at bounding box center [772, 390] width 30 height 20
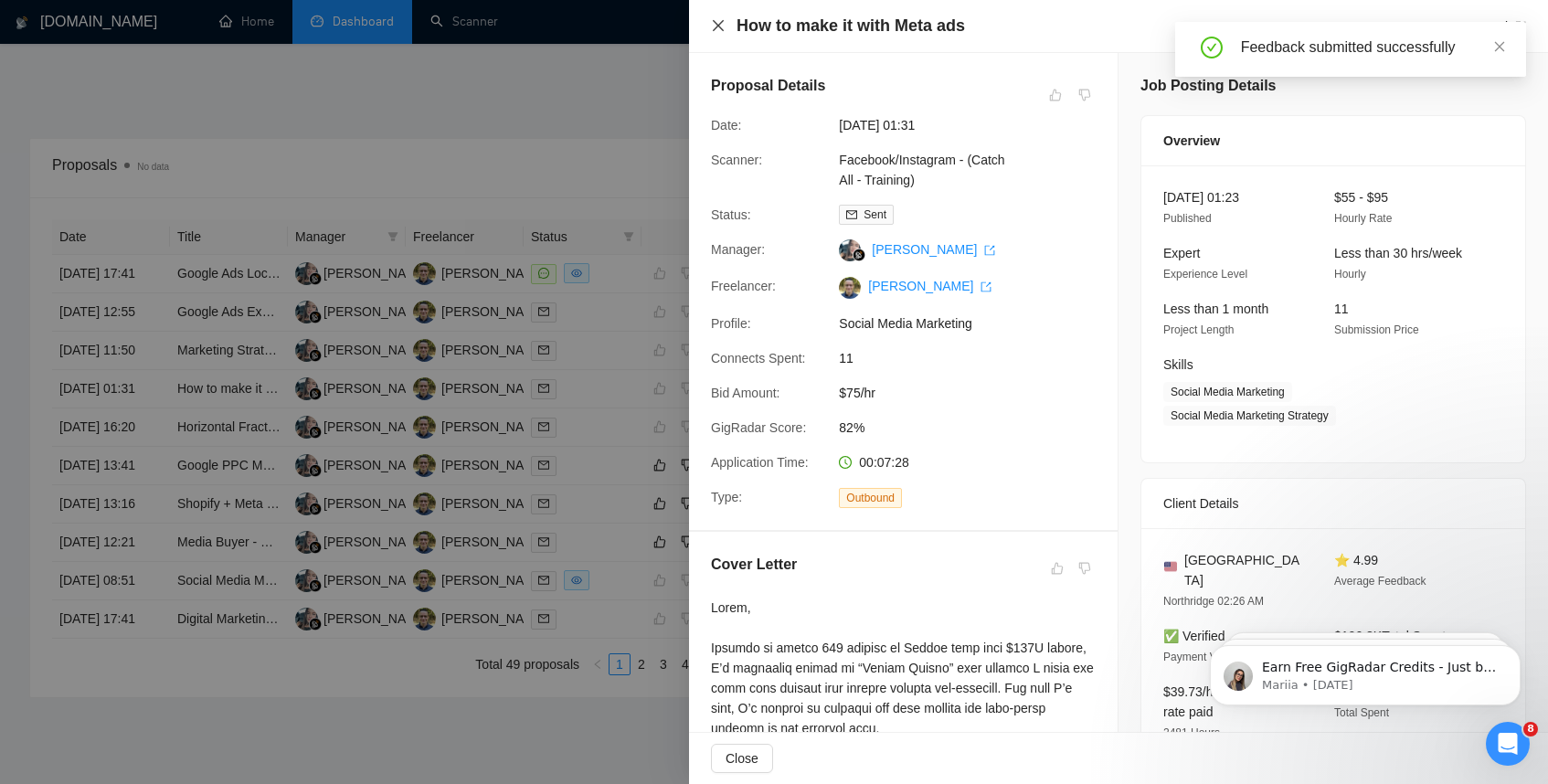
click at [718, 26] on icon "close" at bounding box center [719, 26] width 11 height 11
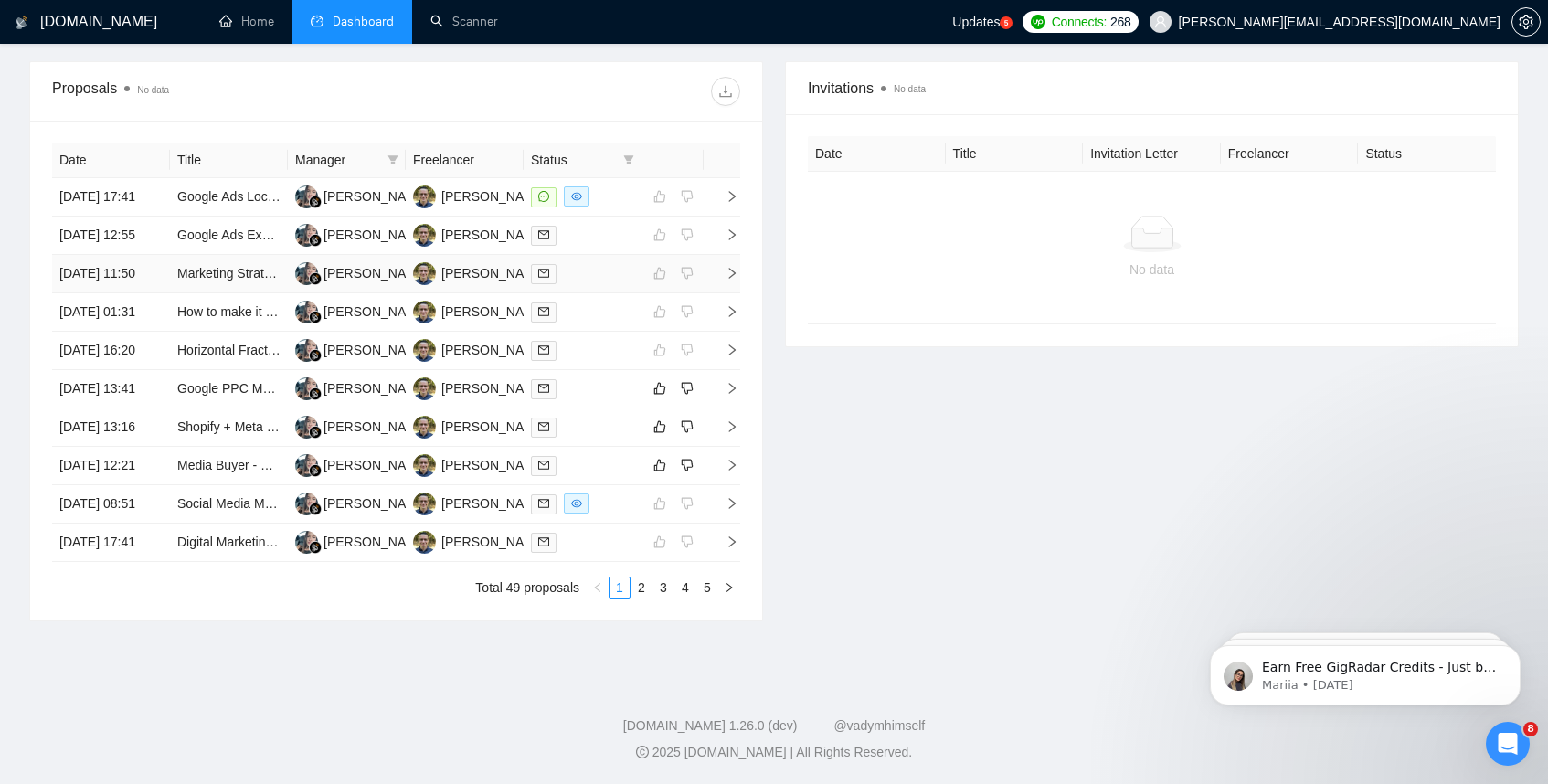
scroll to position [635, 0]
click at [733, 395] on icon "right" at bounding box center [733, 389] width 13 height 13
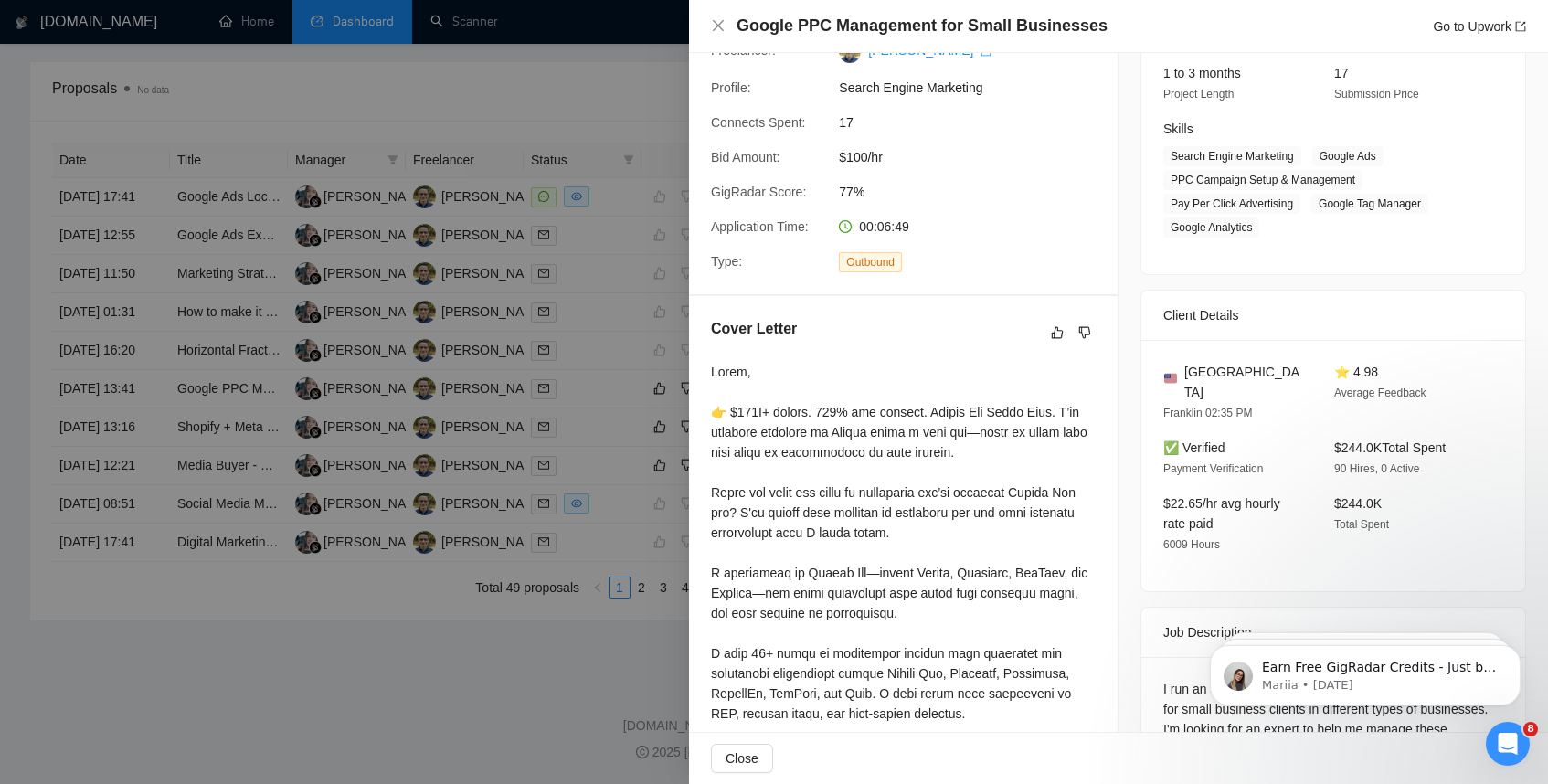
scroll to position [0, 0]
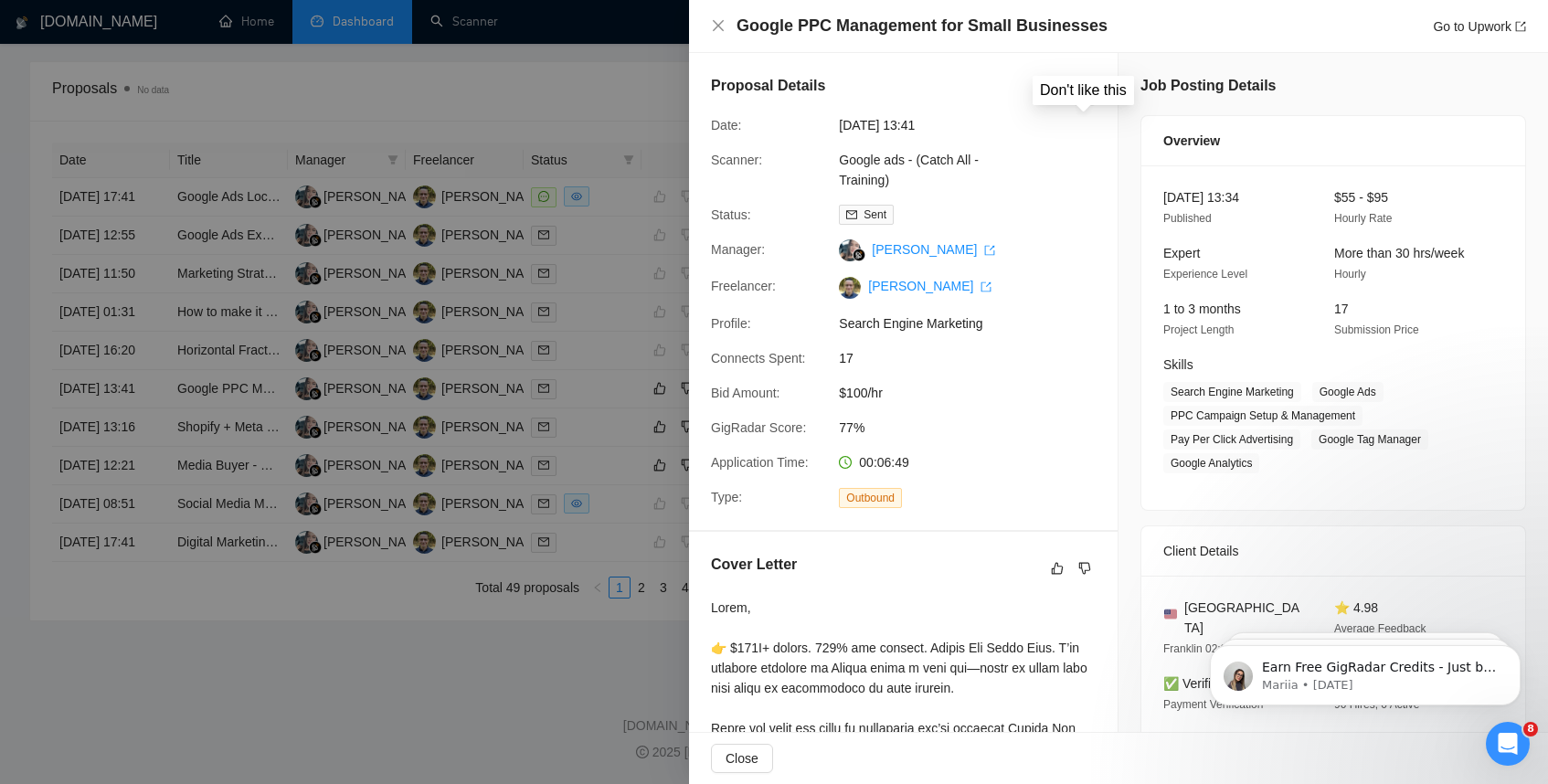
click at [1086, 97] on icon "dislike" at bounding box center [1085, 95] width 12 height 12
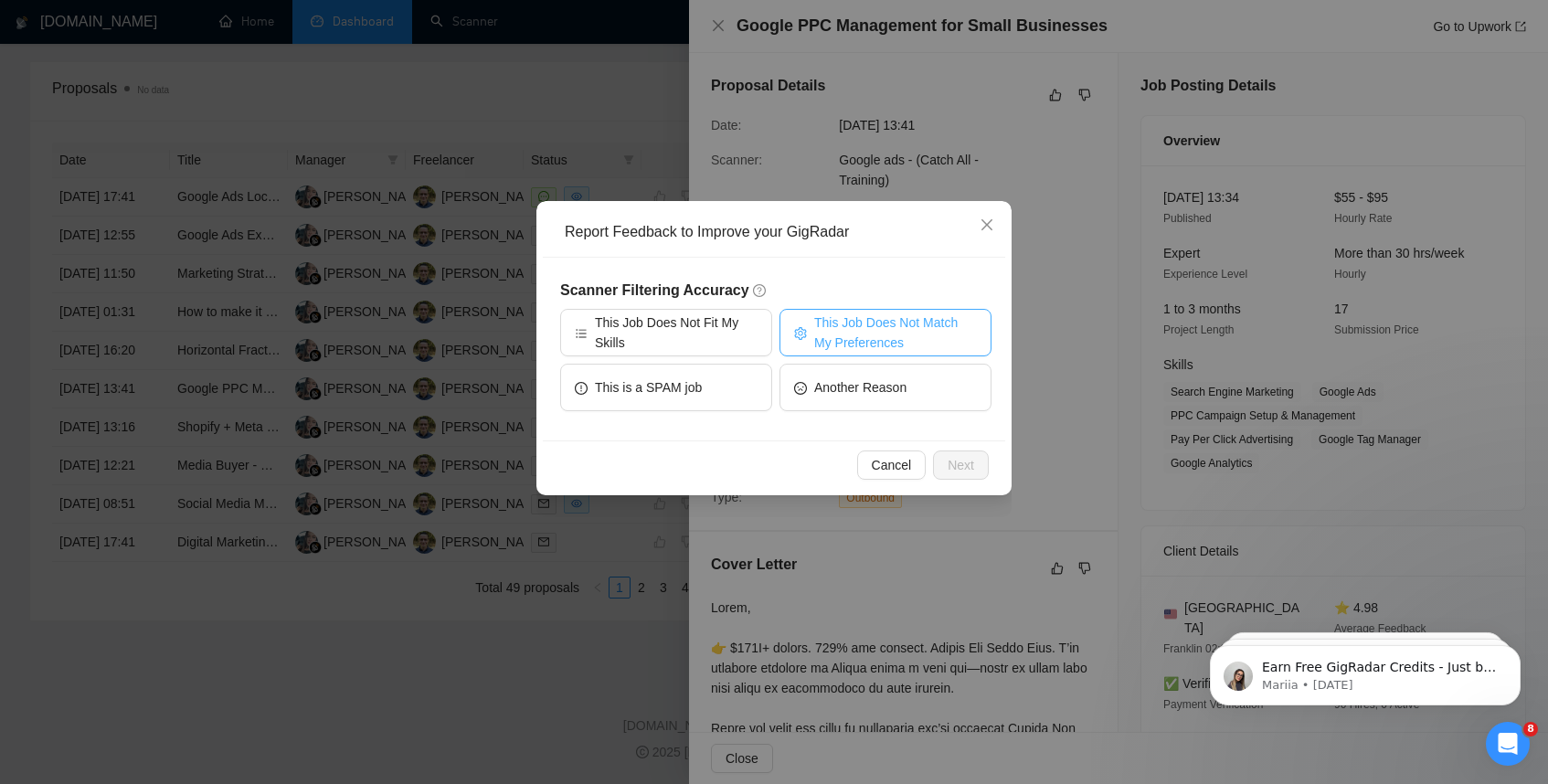
click at [915, 329] on span "This Job Does Not Match My Preferences" at bounding box center [895, 333] width 163 height 40
click at [967, 466] on span "Next" at bounding box center [961, 465] width 27 height 20
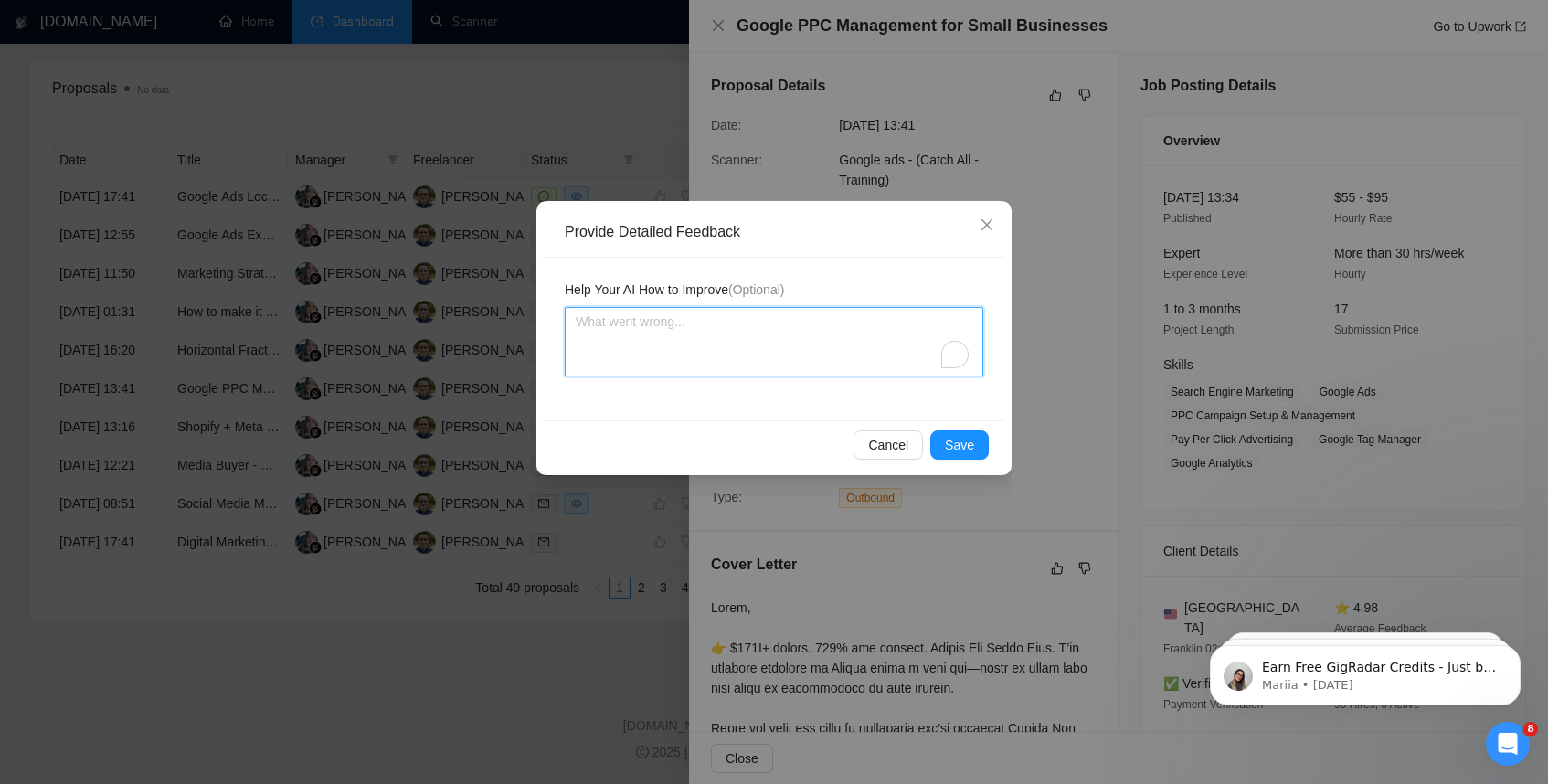
click at [768, 350] on textarea "To enrich screen reader interactions, please activate Accessibility in Grammarl…" at bounding box center [774, 342] width 418 height 70
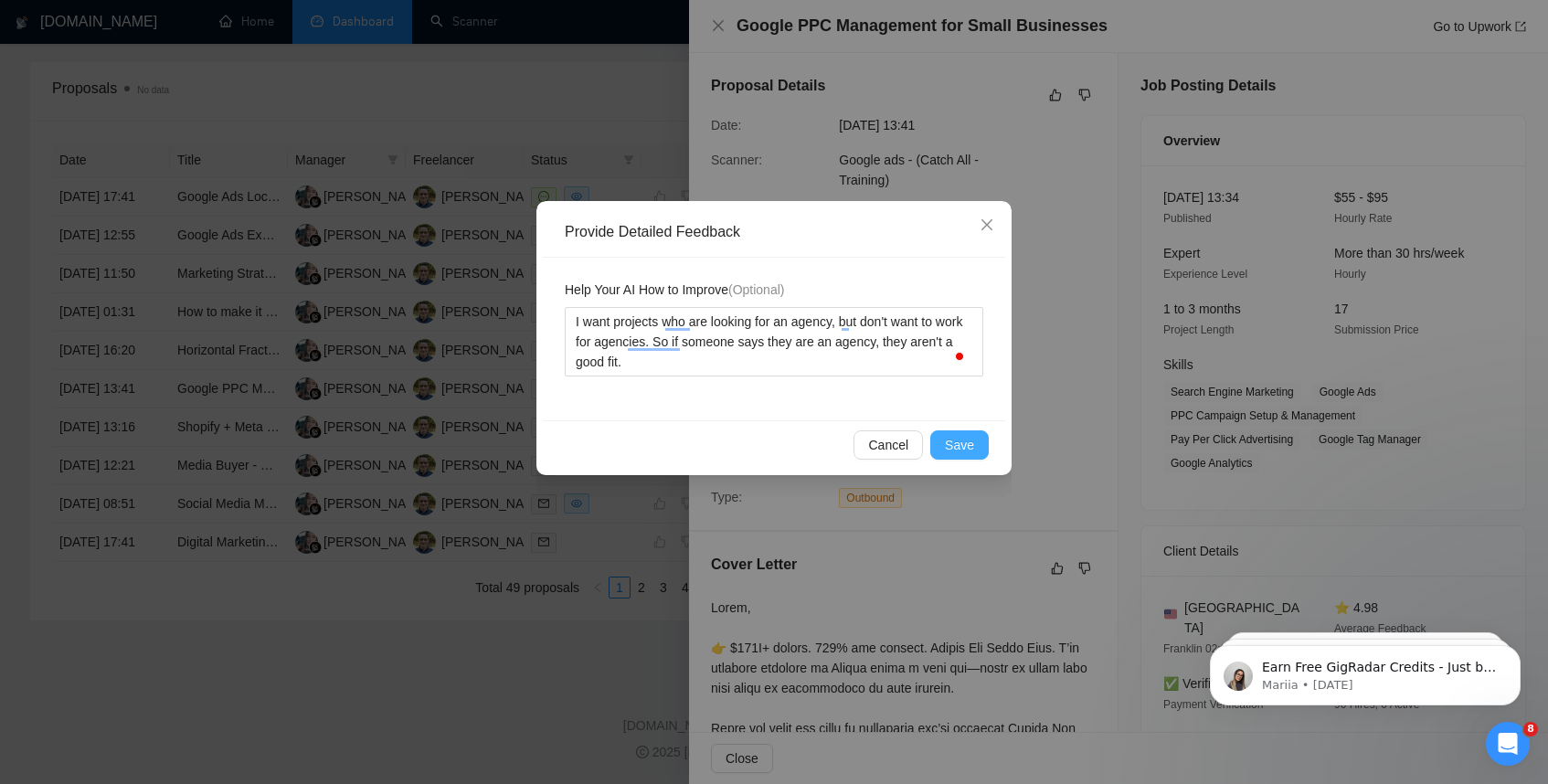
click at [954, 442] on span "Save" at bounding box center [960, 445] width 29 height 20
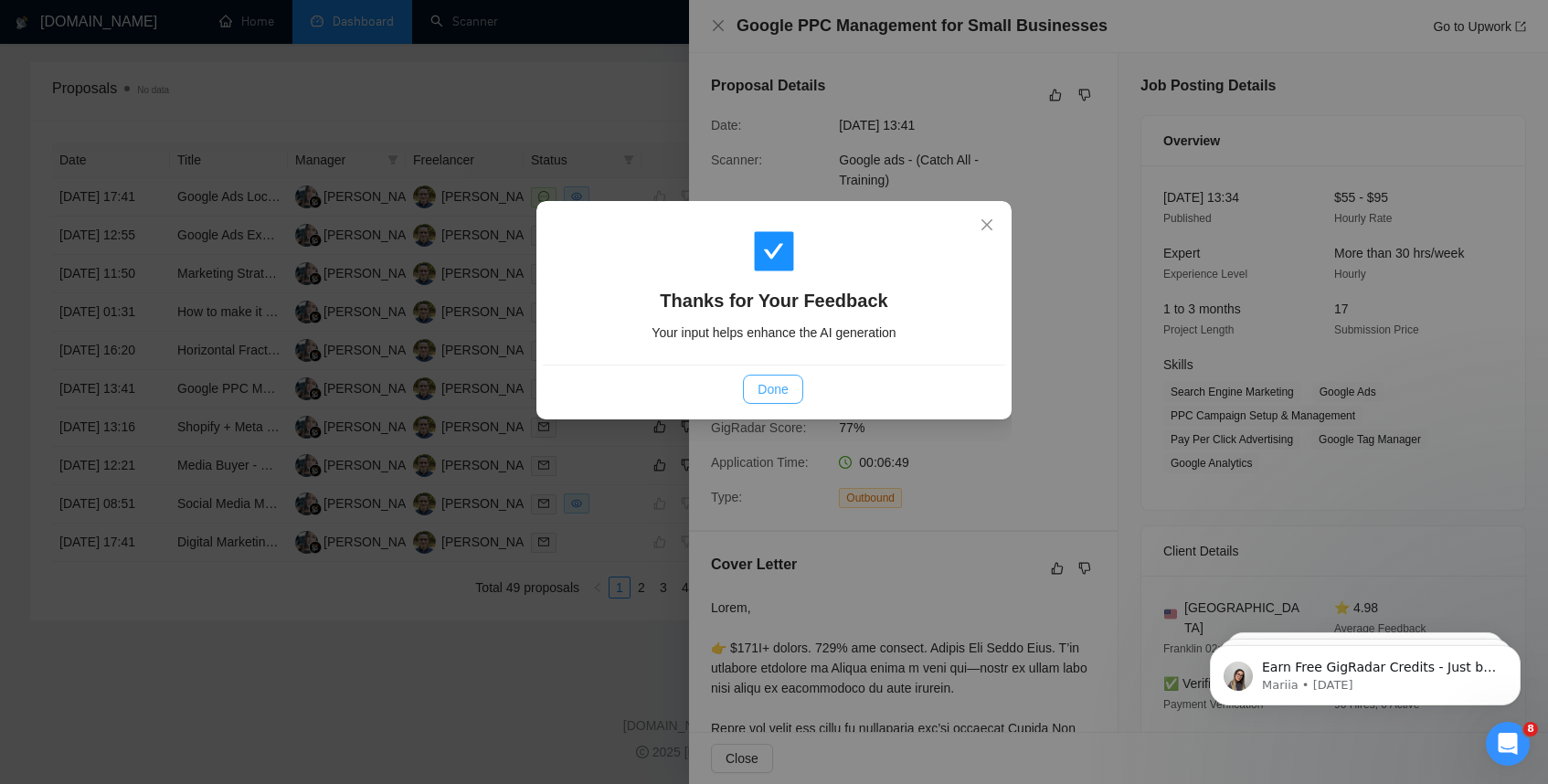
click at [772, 388] on span "Done" at bounding box center [772, 390] width 30 height 20
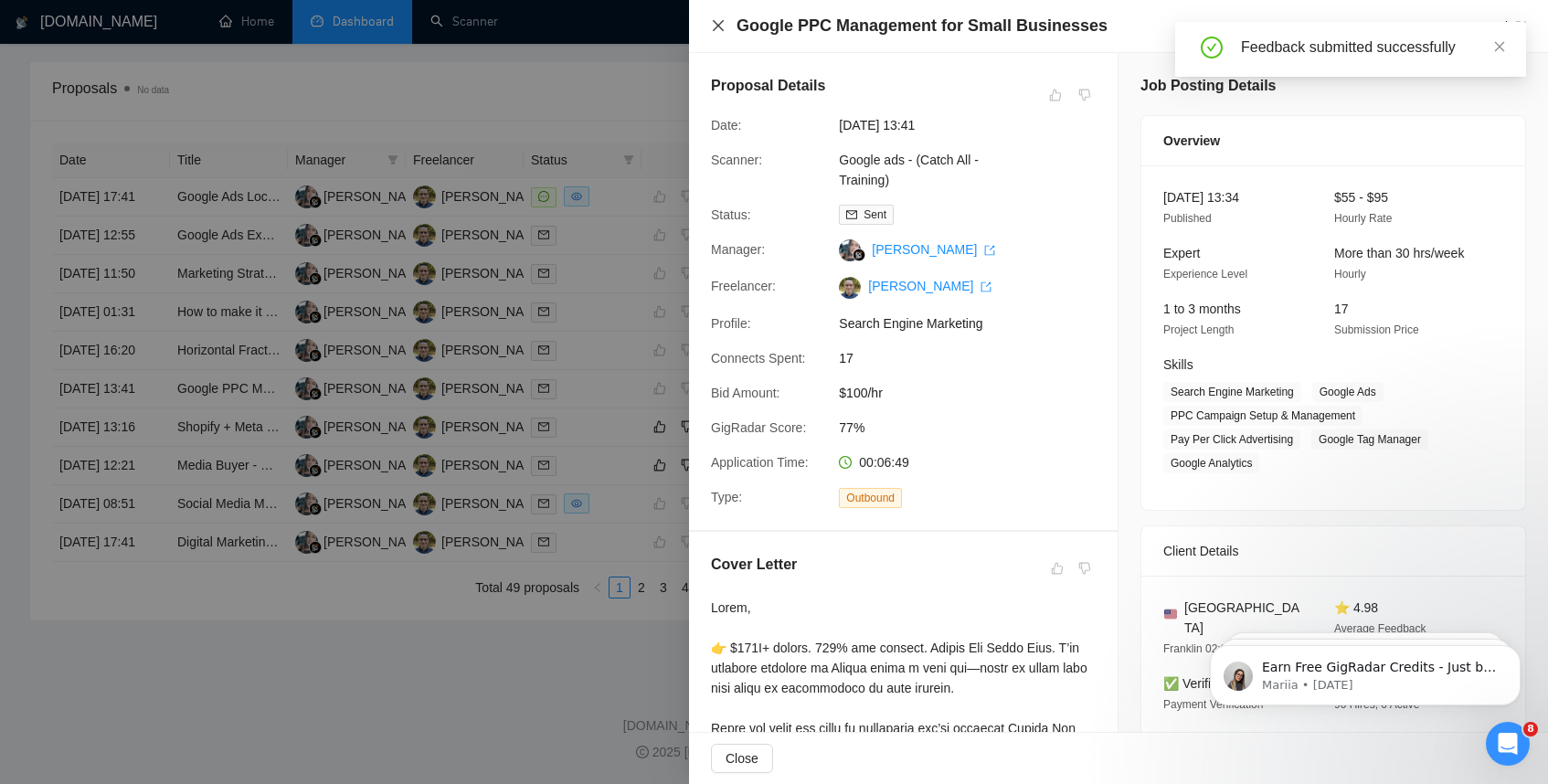
click at [723, 28] on icon "close" at bounding box center [719, 26] width 15 height 15
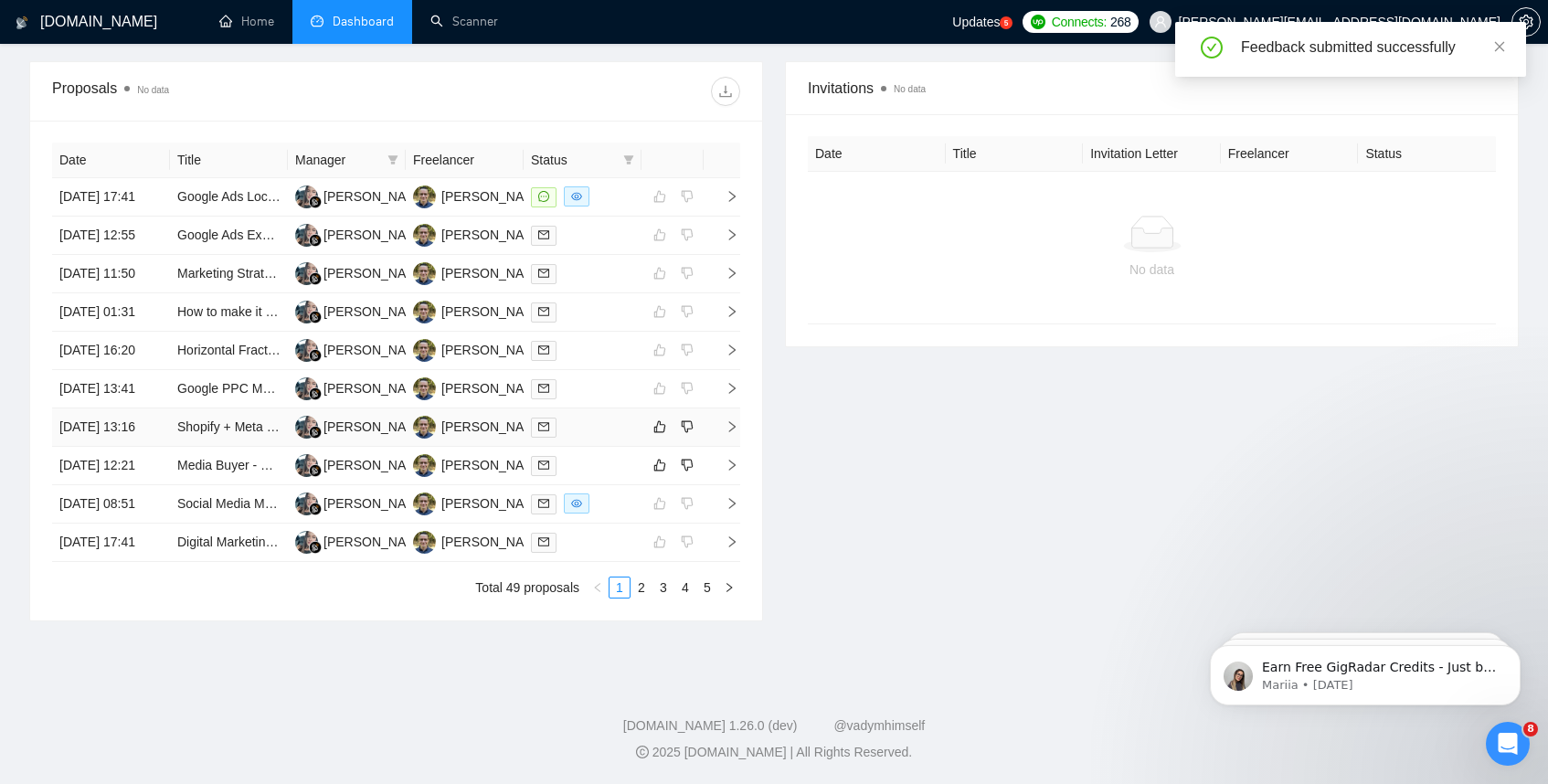
click at [730, 432] on icon "right" at bounding box center [732, 426] width 6 height 11
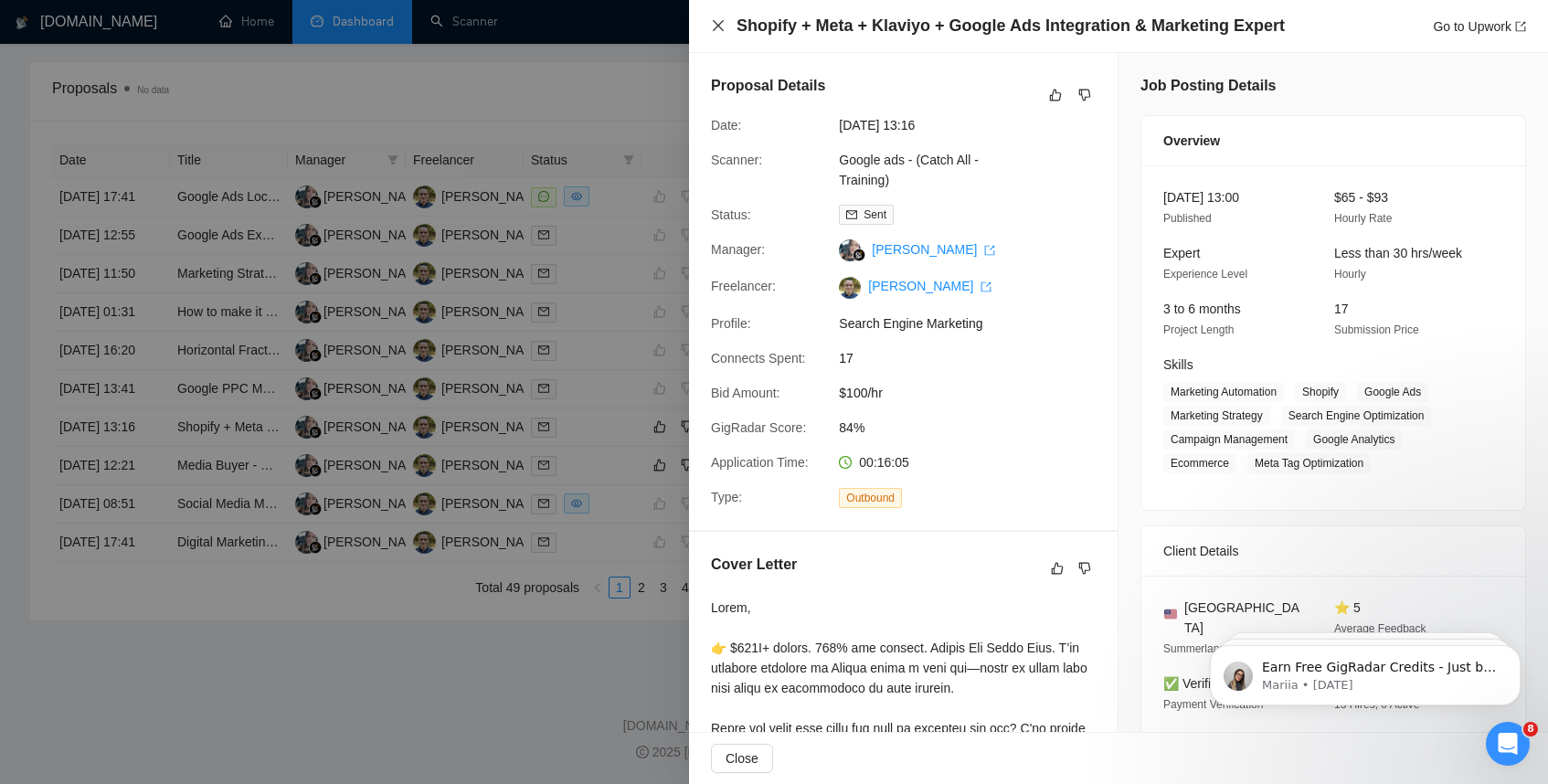
click at [715, 23] on icon "close" at bounding box center [719, 26] width 11 height 11
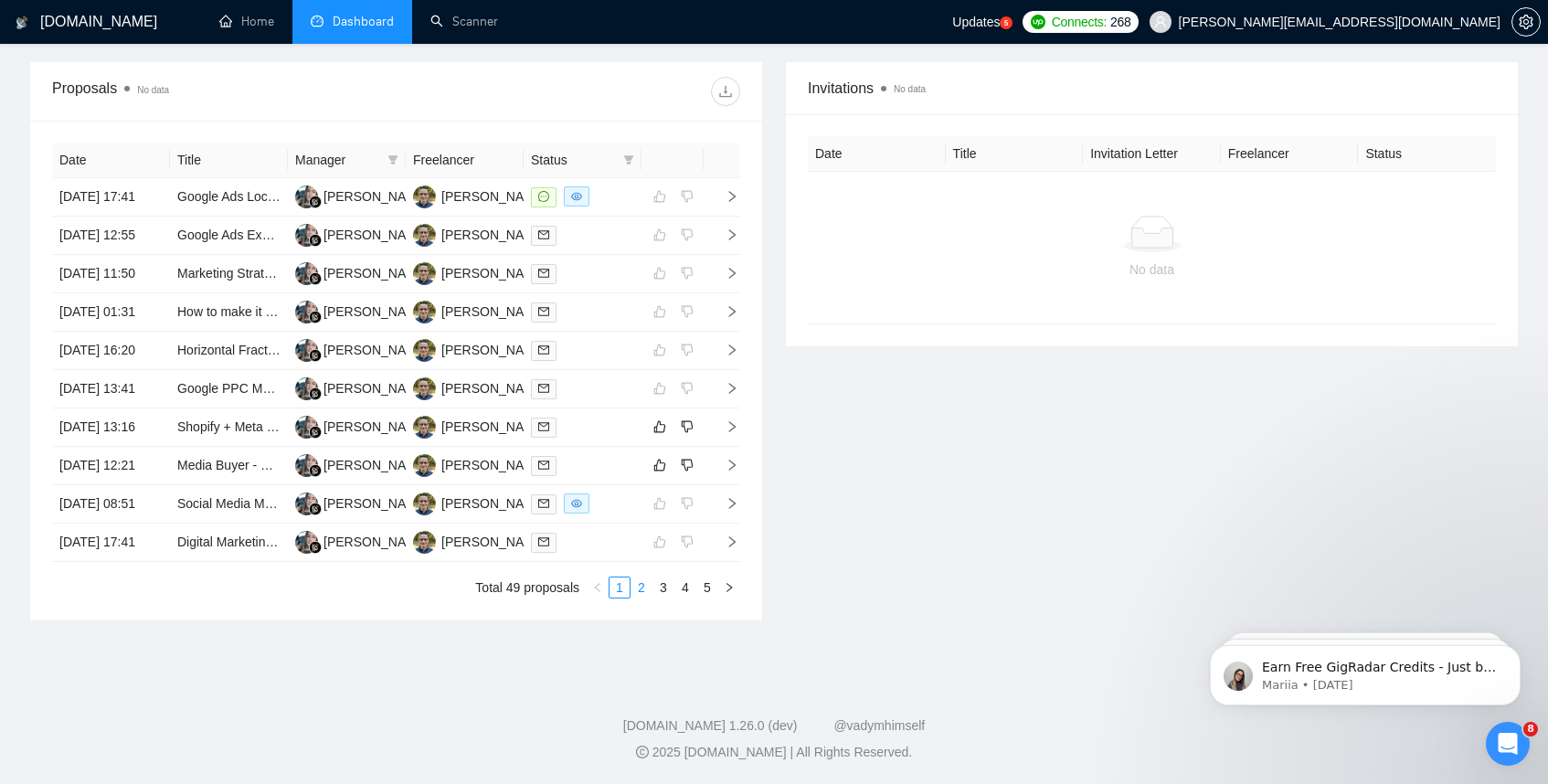
click at [648, 597] on link "2" at bounding box center [642, 587] width 20 height 20
click at [622, 597] on link "1" at bounding box center [620, 587] width 20 height 20
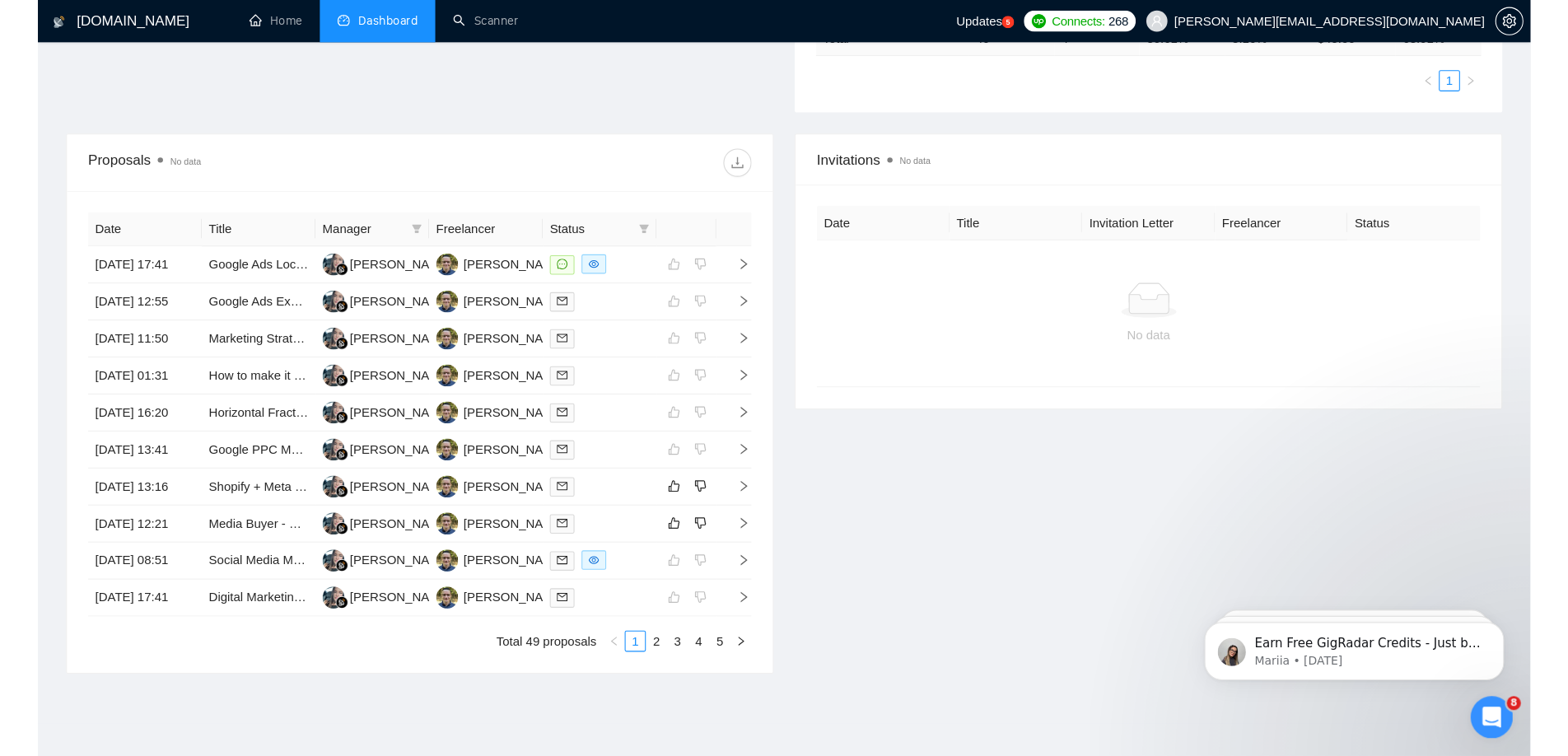
scroll to position [476, 0]
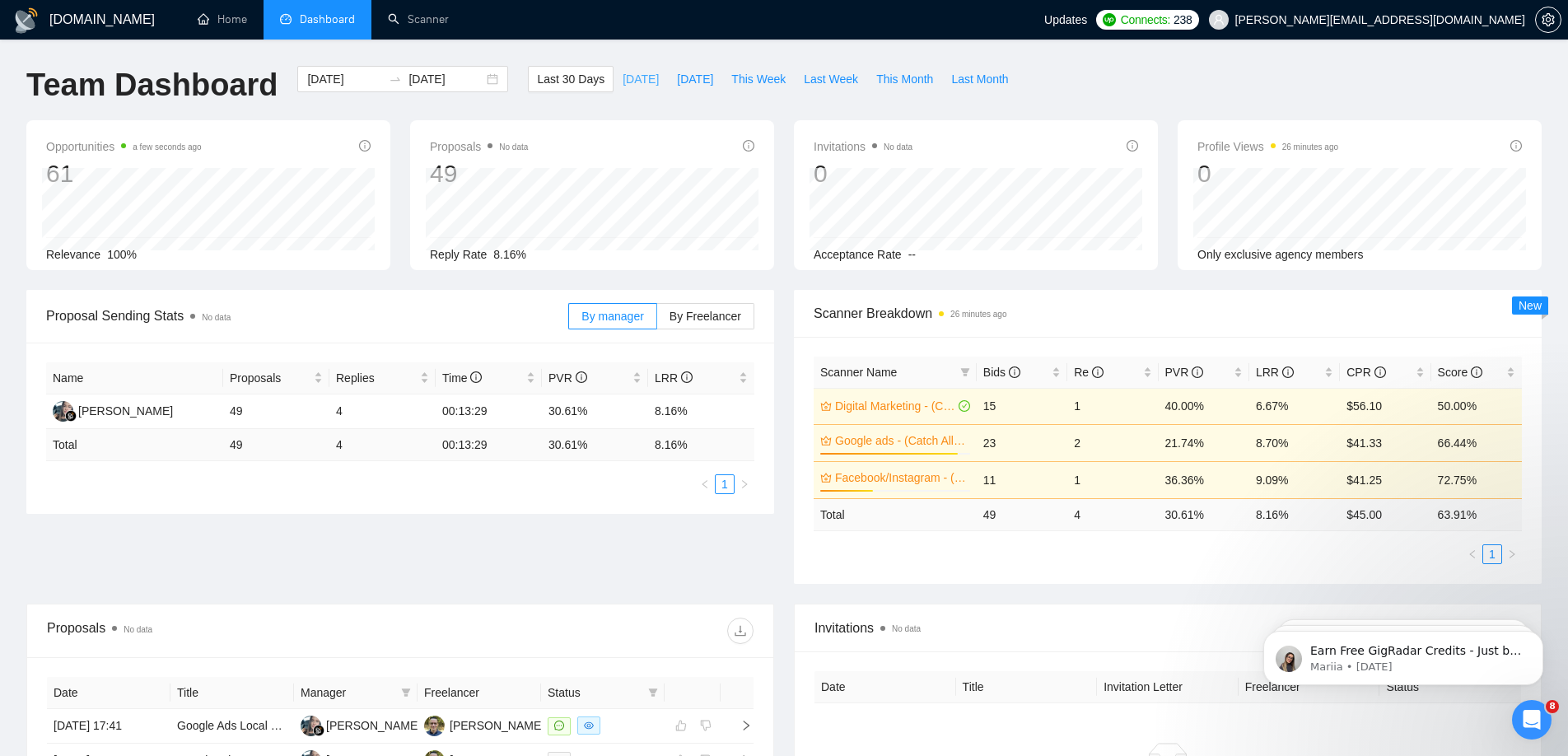
click at [629, 82] on span "[DATE]" at bounding box center [641, 79] width 36 height 18
type input "[DATE]"
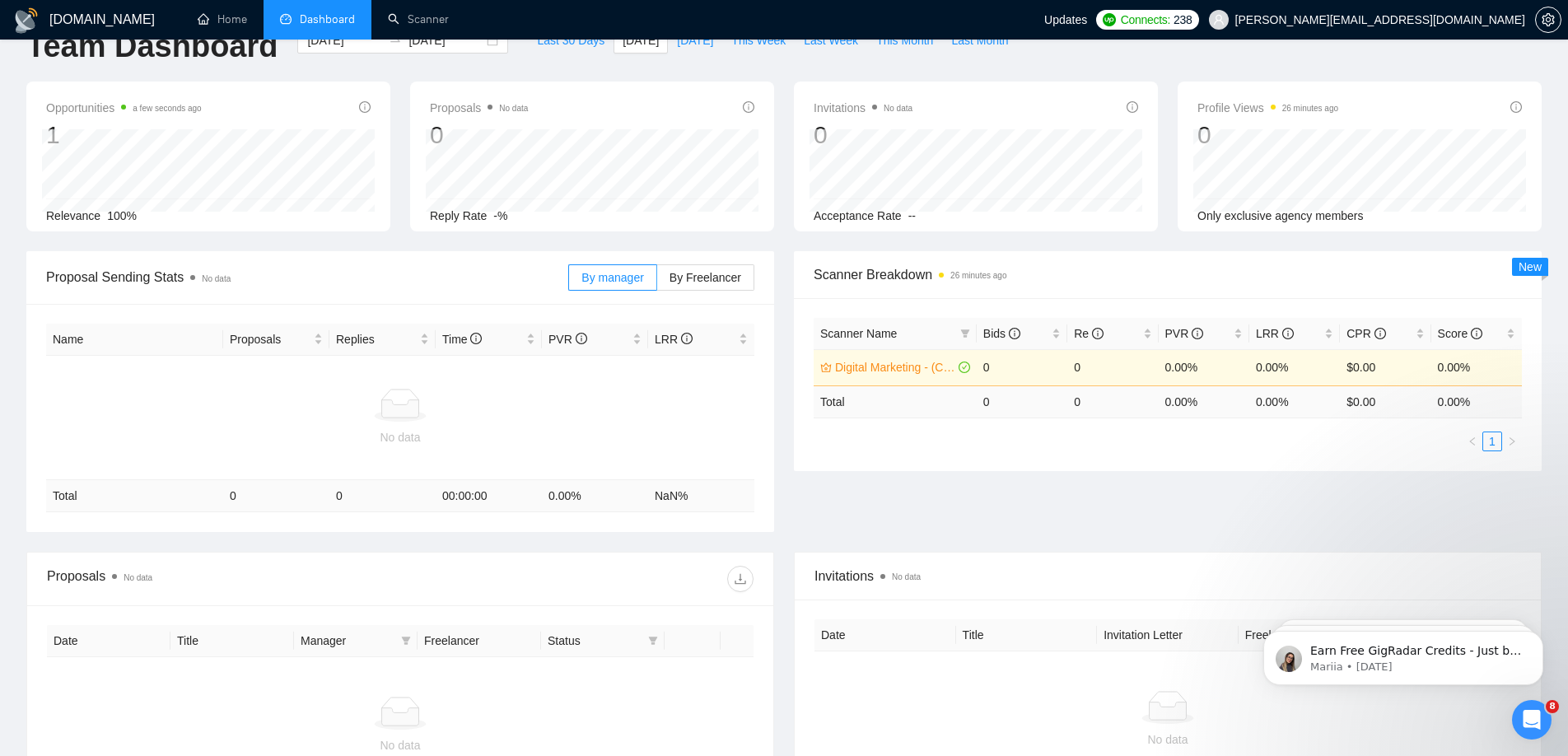
scroll to position [36, 0]
